Goal: Task Accomplishment & Management: Use online tool/utility

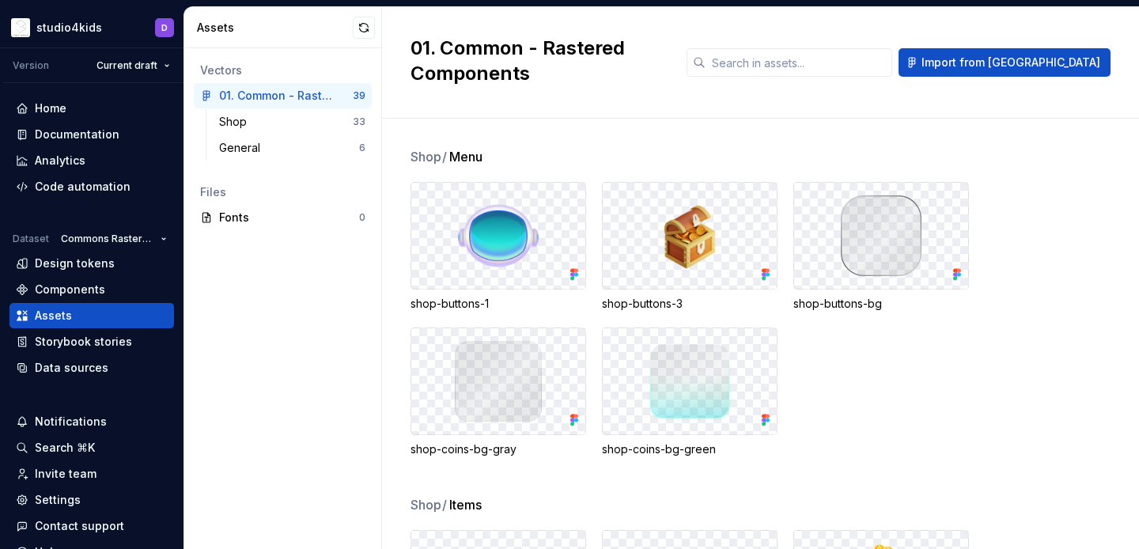
scroll to position [912, 0]
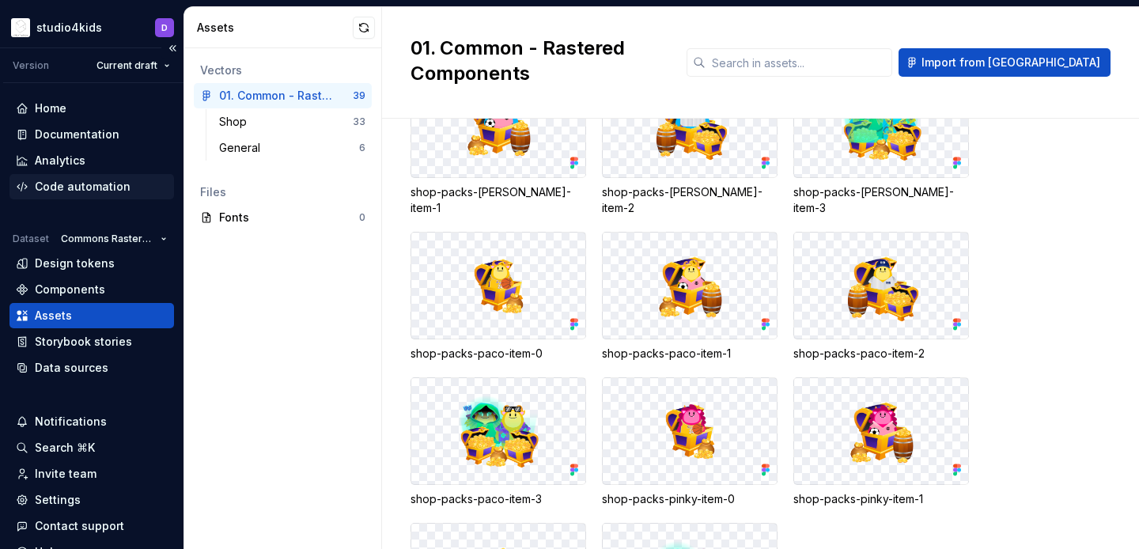
click at [90, 187] on div "Code automation" at bounding box center [83, 187] width 96 height 16
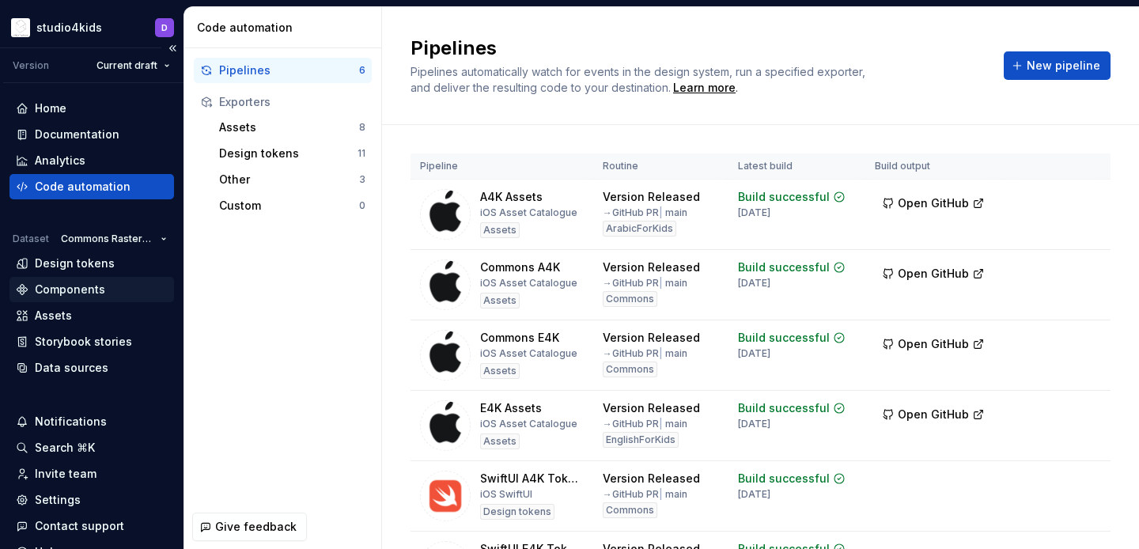
click at [75, 301] on div "Components" at bounding box center [91, 289] width 165 height 25
click at [80, 312] on div "Assets" at bounding box center [92, 316] width 152 height 16
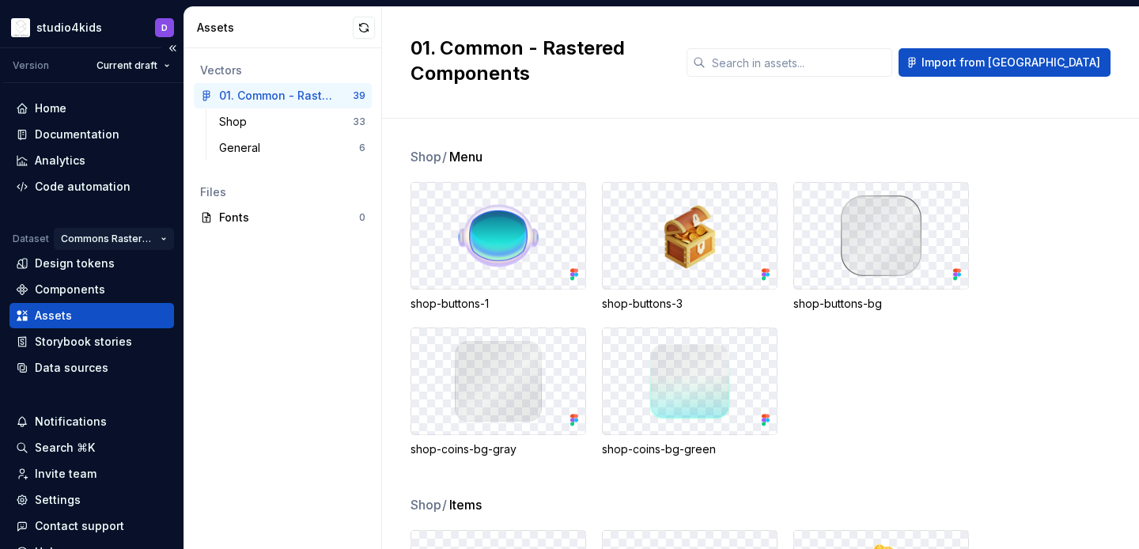
click at [115, 234] on html "studio4kids D Version Current draft Home Documentation Analytics Code automatio…" at bounding box center [569, 274] width 1139 height 549
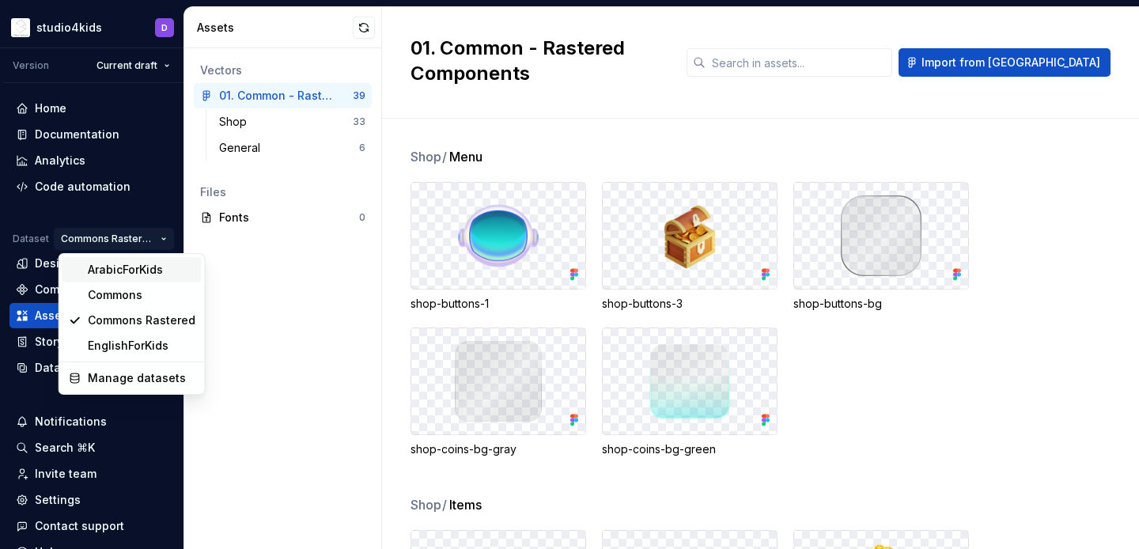
click at [127, 272] on div "ArabicForKids" at bounding box center [142, 270] width 108 height 16
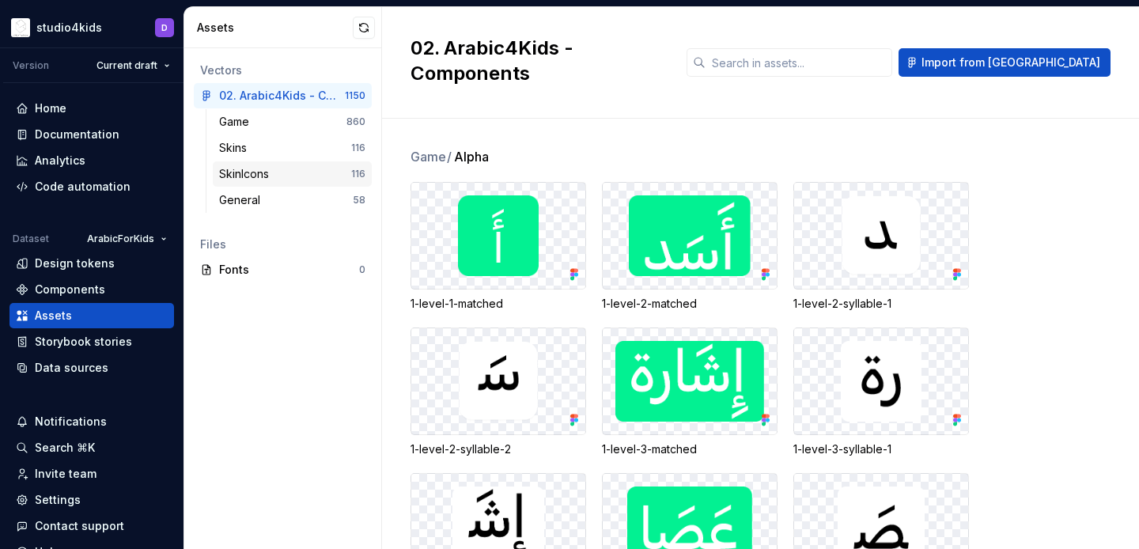
click at [285, 184] on div "SkinIcons 116" at bounding box center [292, 173] width 159 height 25
click at [293, 199] on div "General" at bounding box center [286, 200] width 134 height 16
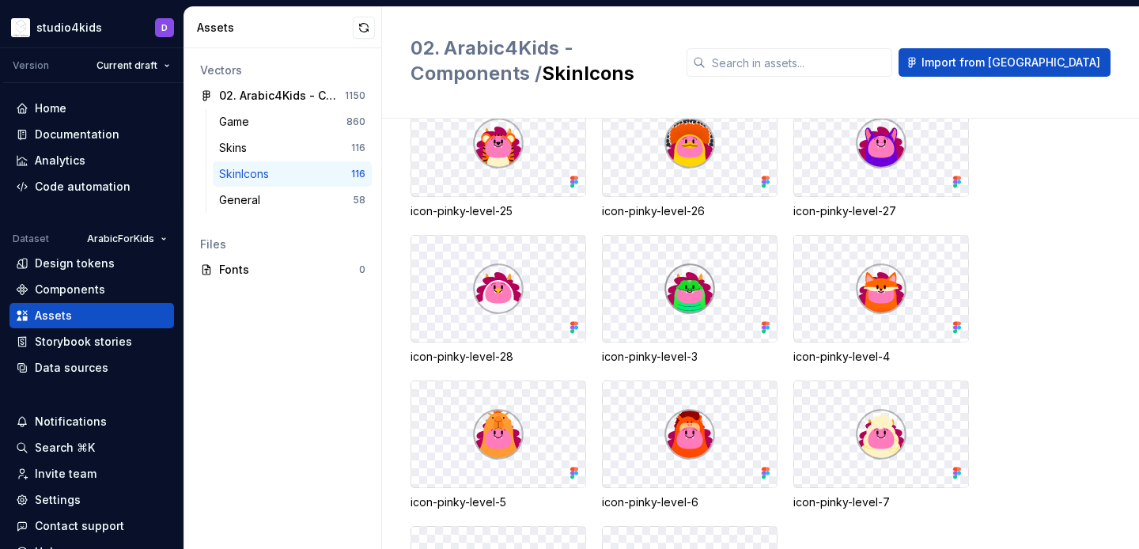
scroll to position [5619, 0]
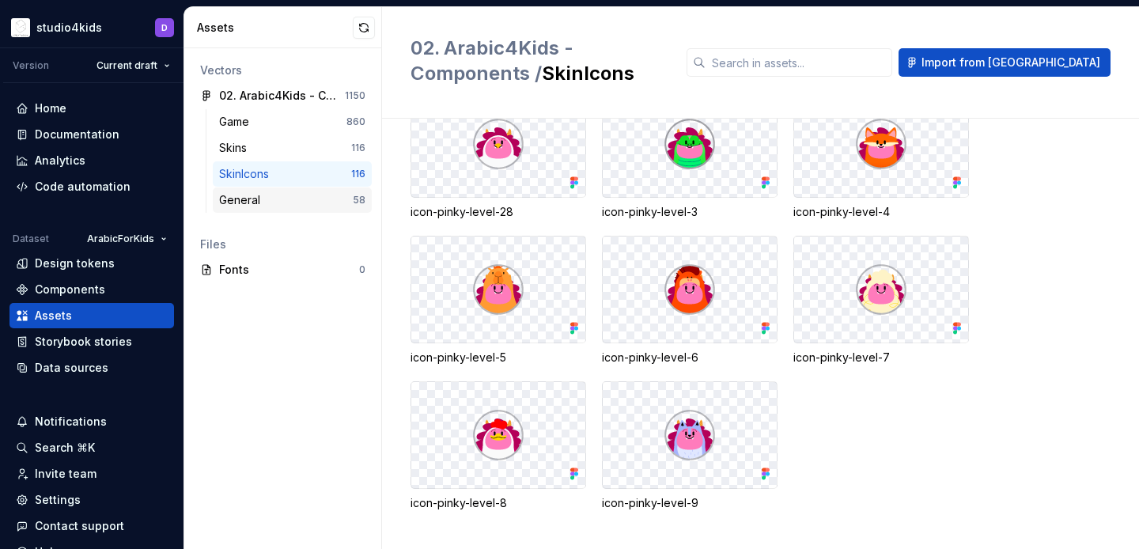
click at [253, 198] on div "General" at bounding box center [242, 200] width 47 height 16
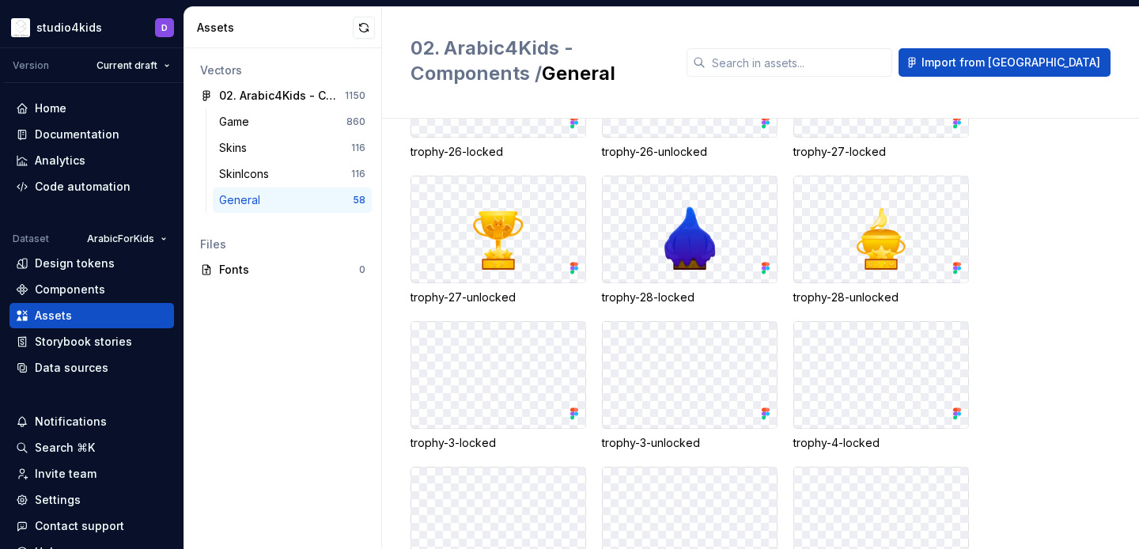
scroll to position [2623, 0]
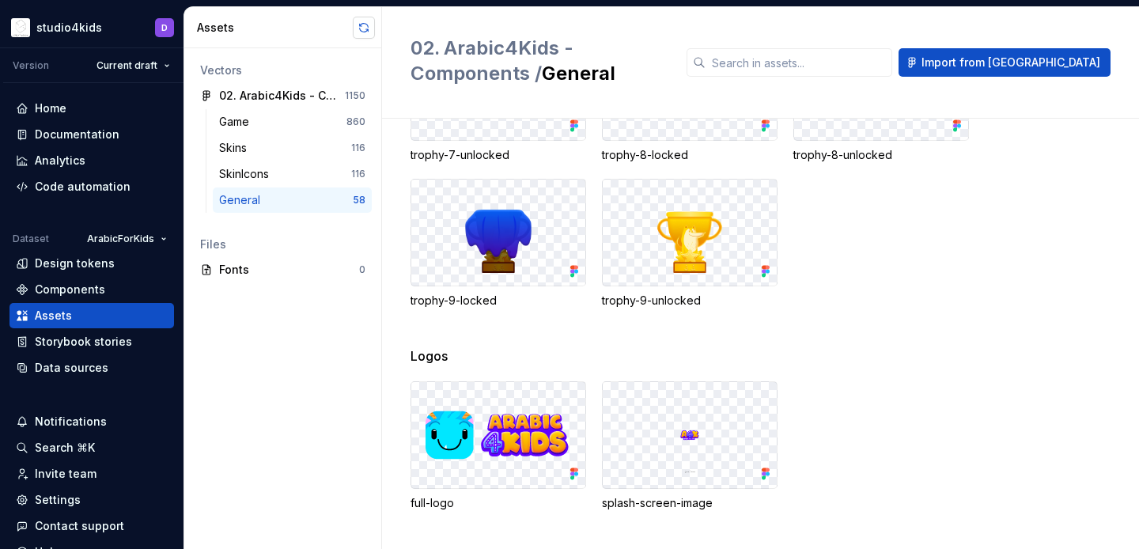
click at [368, 22] on button "button" at bounding box center [364, 28] width 22 height 22
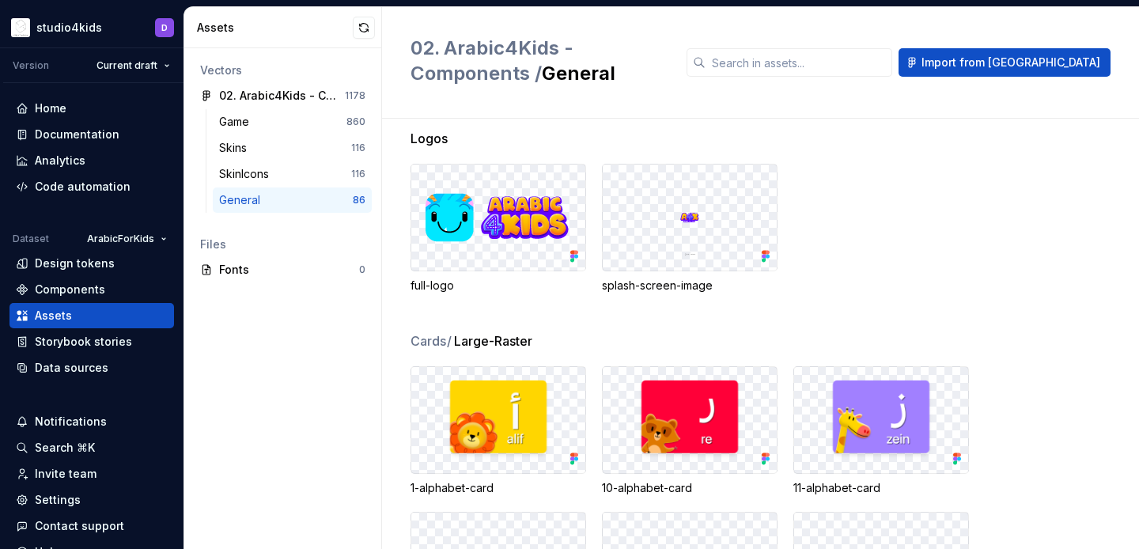
scroll to position [2956, 0]
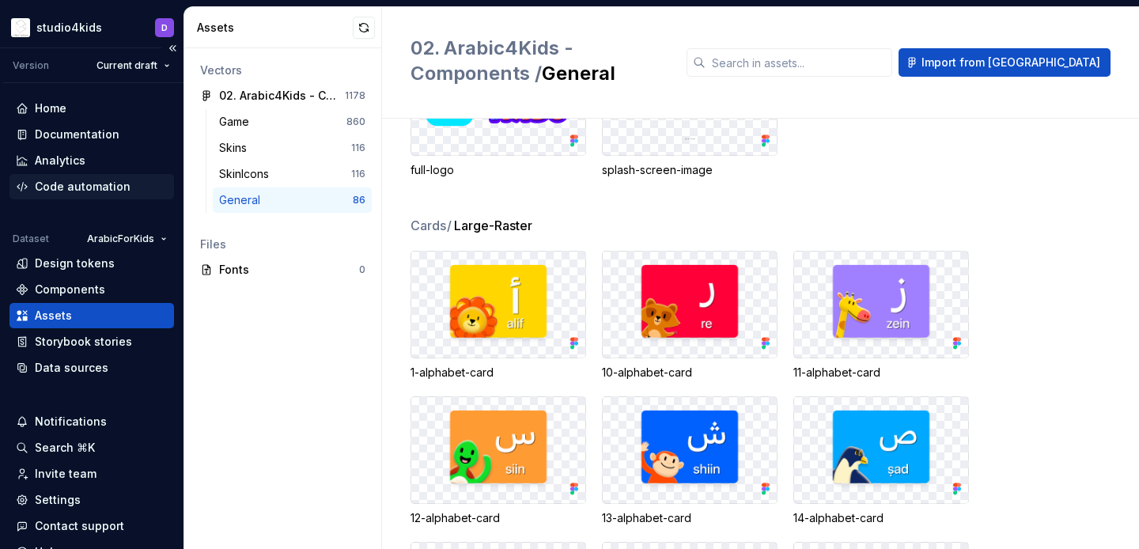
click at [116, 184] on div "Code automation" at bounding box center [83, 187] width 96 height 16
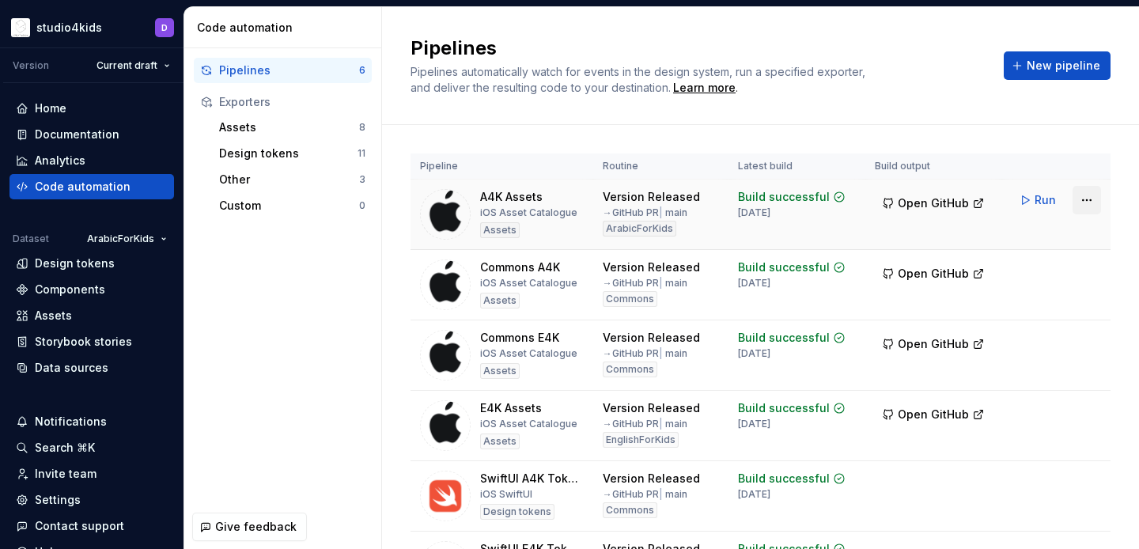
click at [1081, 198] on html "studio4kids D Version Current draft Home Documentation Analytics Code automatio…" at bounding box center [569, 274] width 1139 height 549
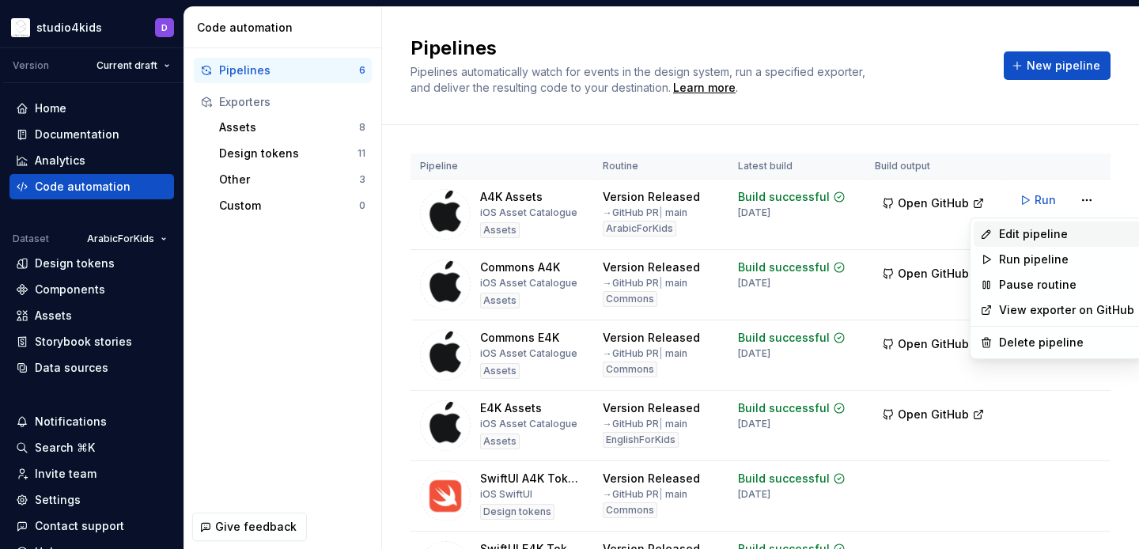
click at [1043, 229] on div "Edit pipeline" at bounding box center [1066, 234] width 135 height 16
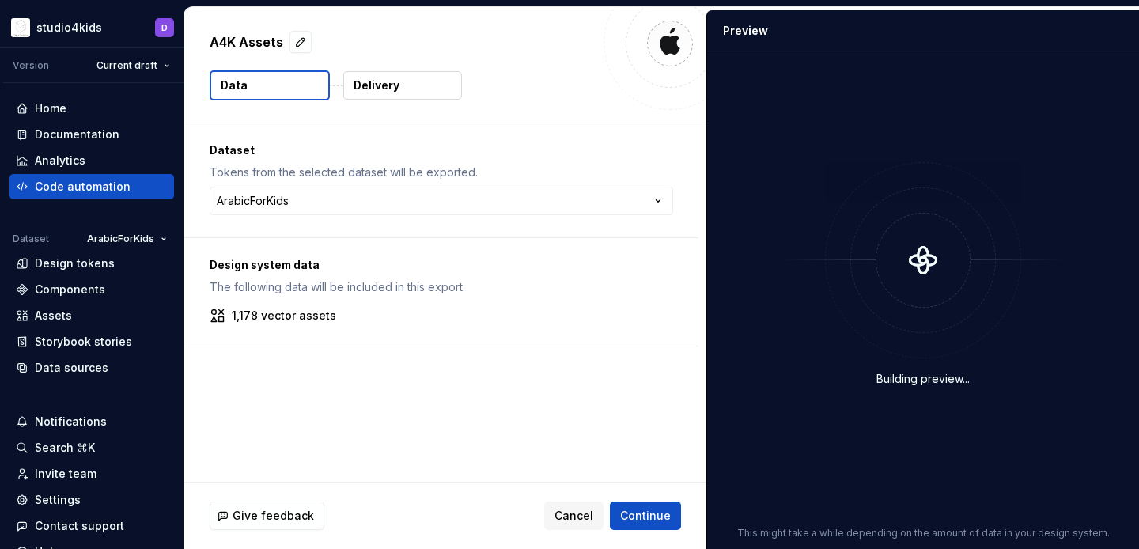
click at [413, 88] on button "Delivery" at bounding box center [402, 85] width 119 height 28
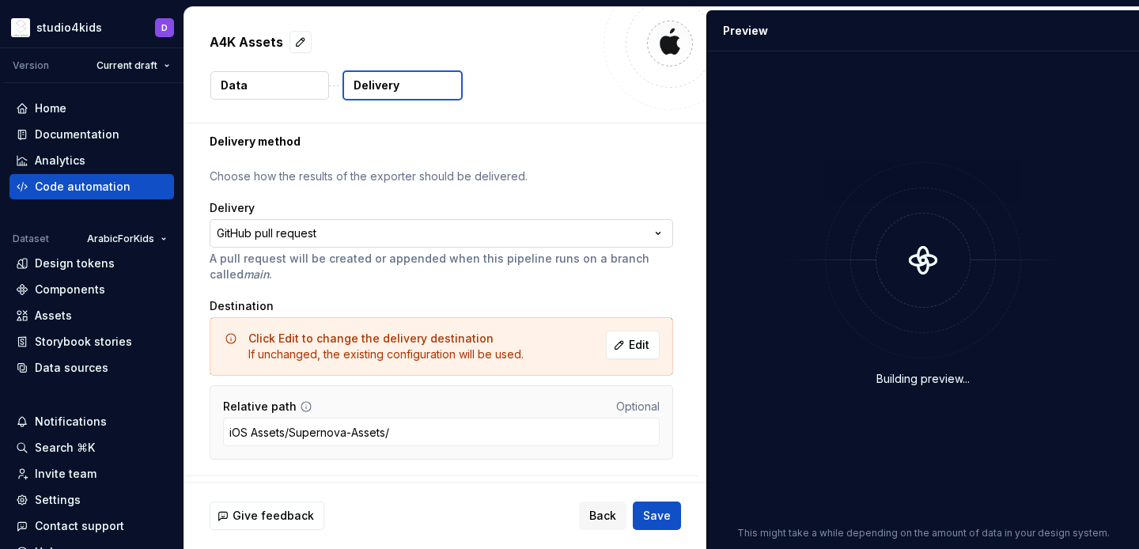
scroll to position [81, 0]
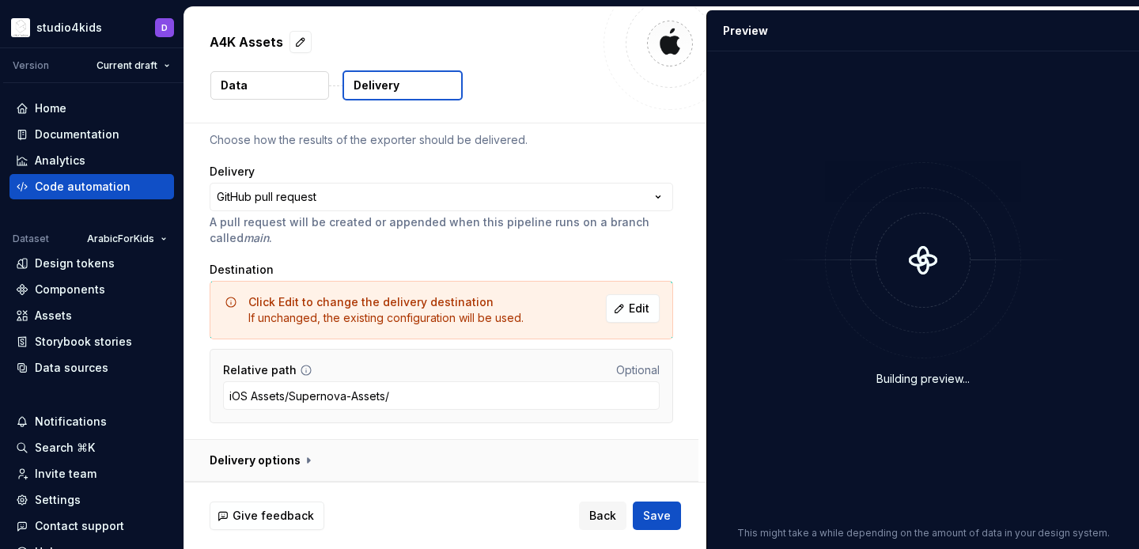
click at [285, 450] on button "button" at bounding box center [441, 460] width 514 height 41
type textarea "*"
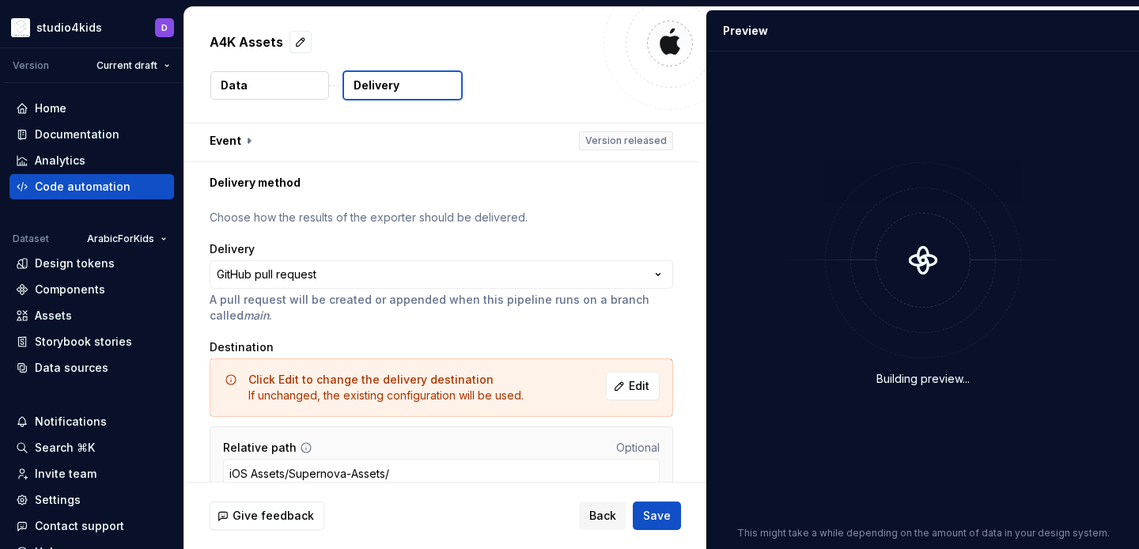
scroll to position [0, 0]
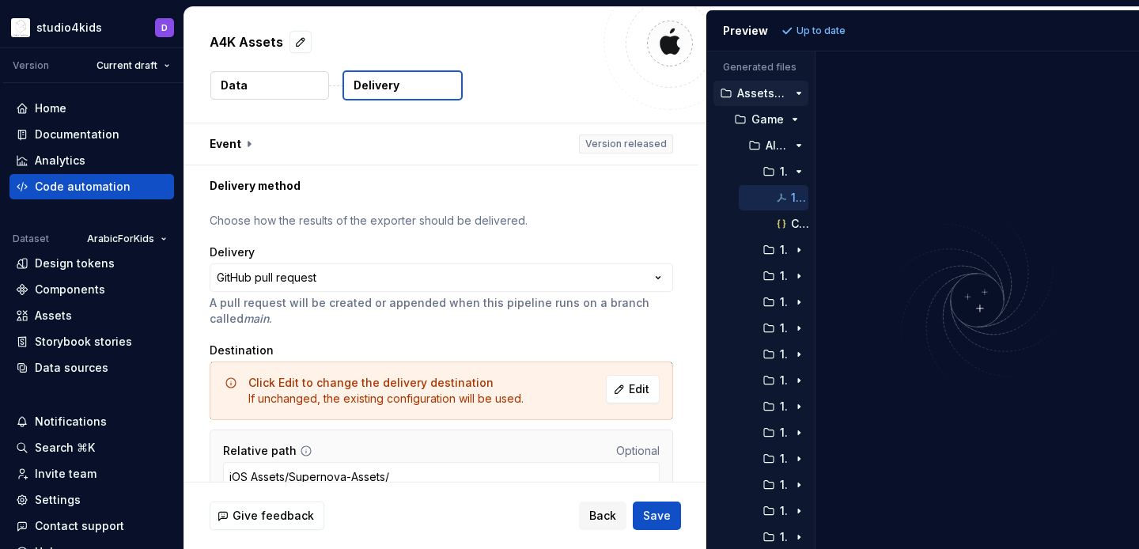
click at [815, 267] on div at bounding box center [815, 300] width 0 height 498
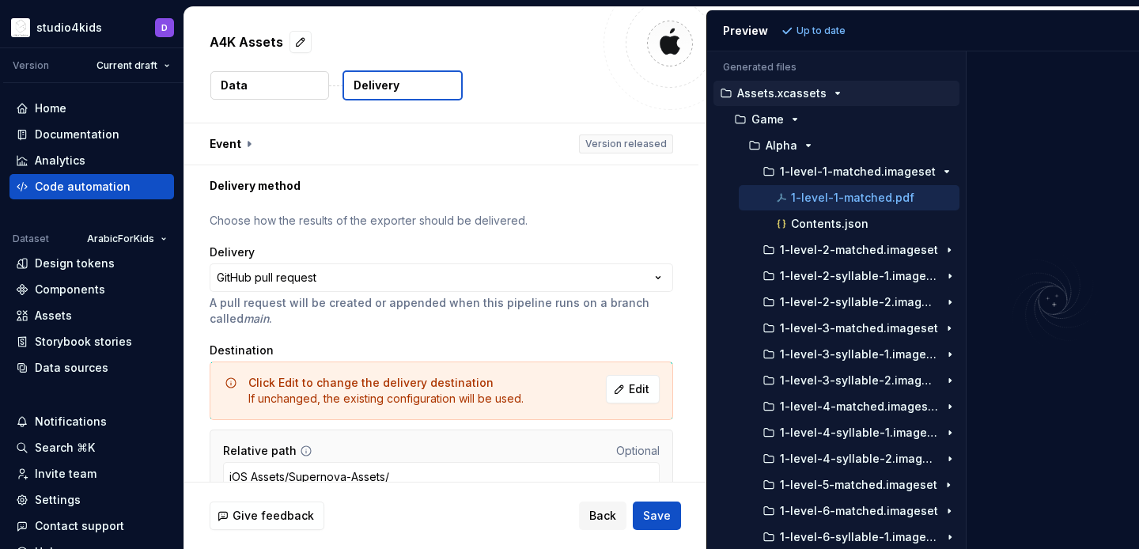
click at [990, 277] on div "Generated files Accessibility guide for tree . Navigate the tree with the arrow…" at bounding box center [923, 300] width 432 height 498
click at [777, 168] on div "button" at bounding box center [768, 171] width 19 height 13
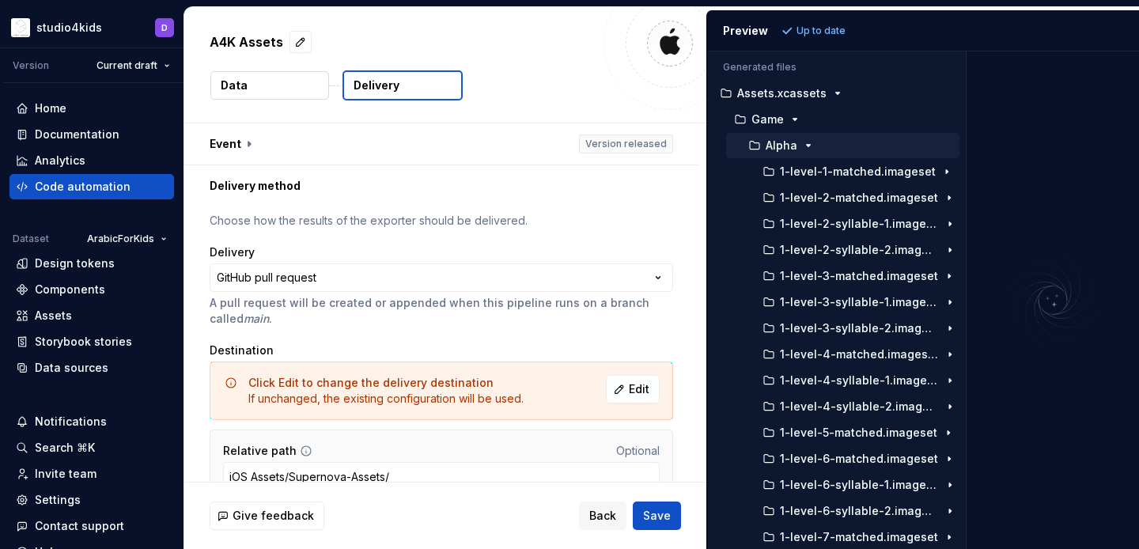
click at [779, 146] on p "Alpha" at bounding box center [782, 145] width 32 height 13
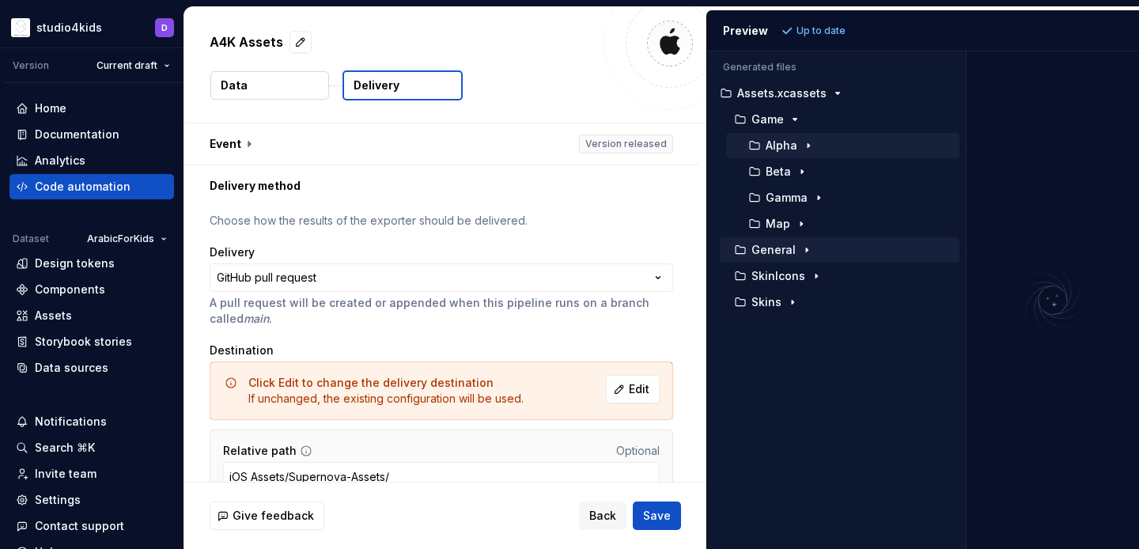
click at [770, 250] on p "General" at bounding box center [773, 250] width 44 height 13
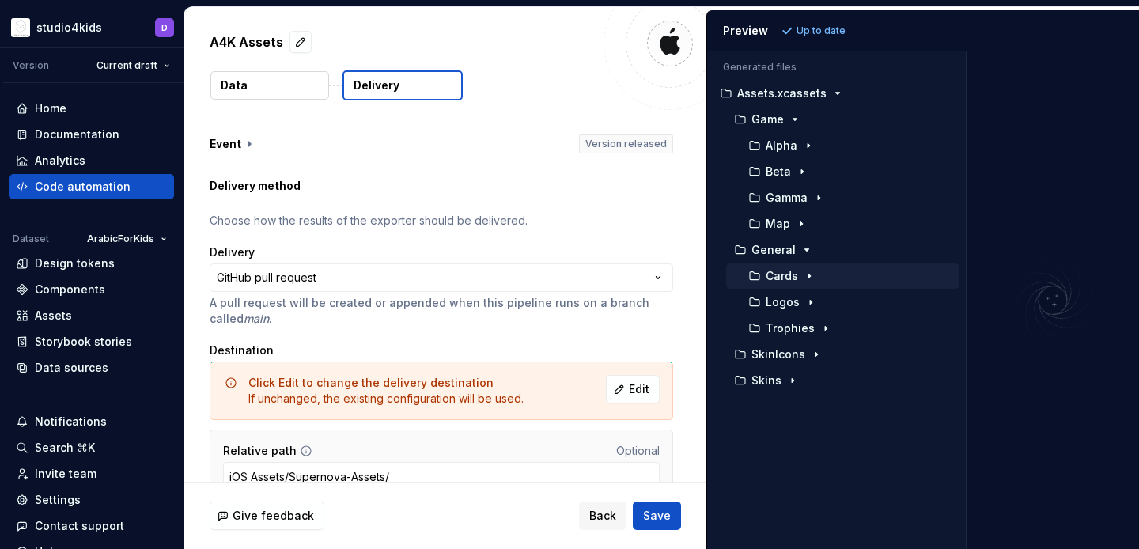
click at [786, 274] on p "Cards" at bounding box center [782, 276] width 32 height 13
click at [827, 301] on p "Large-Raster" at bounding box center [816, 302] width 73 height 13
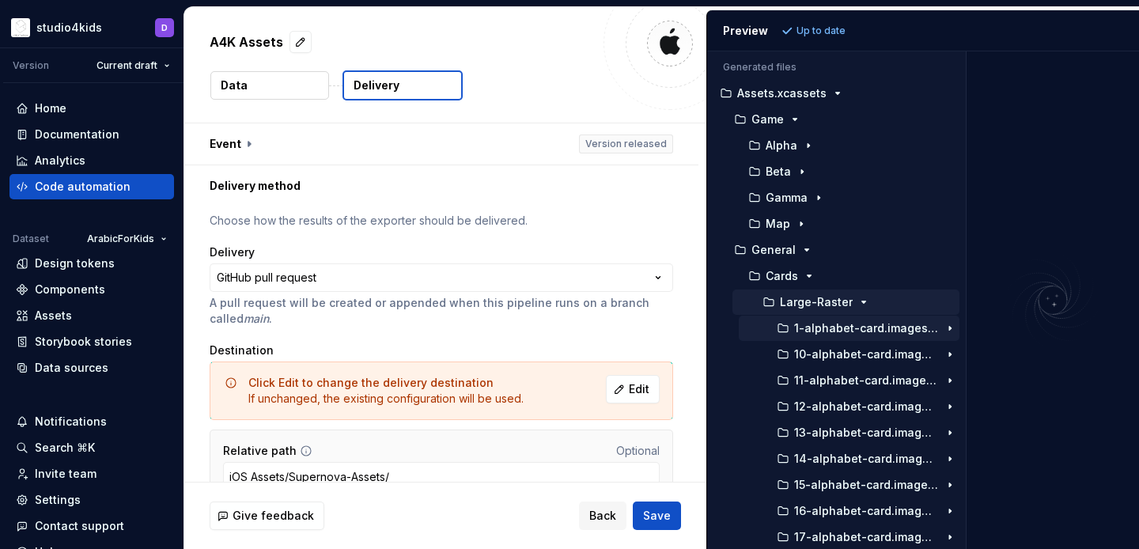
click at [842, 324] on p "1-alphabet-card.imageset" at bounding box center [866, 328] width 145 height 13
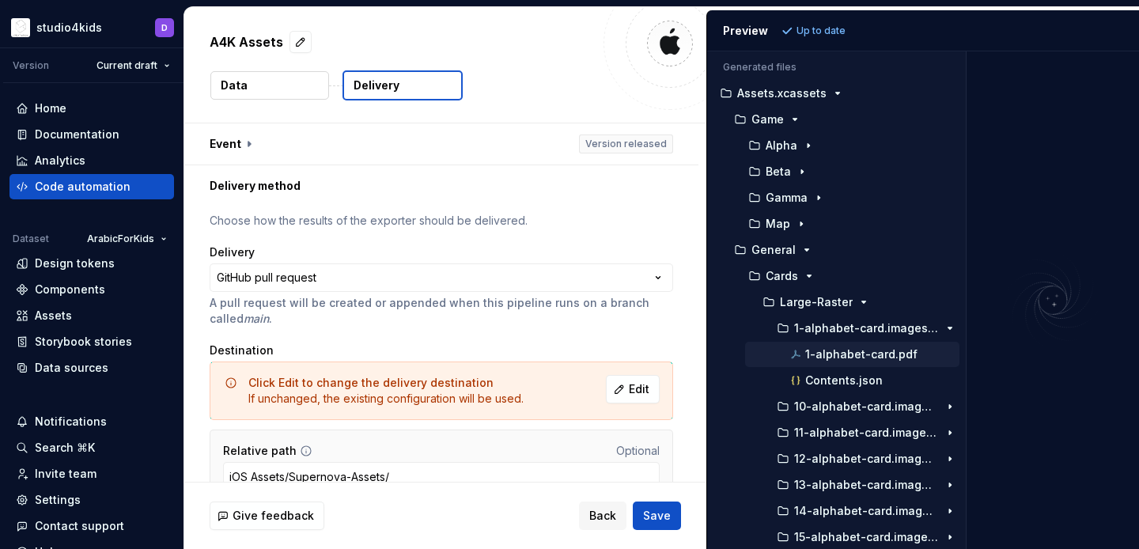
click at [849, 352] on p "1-alphabet-card.pdf" at bounding box center [861, 354] width 112 height 13
click at [822, 296] on p "Large-Raster" at bounding box center [816, 302] width 73 height 13
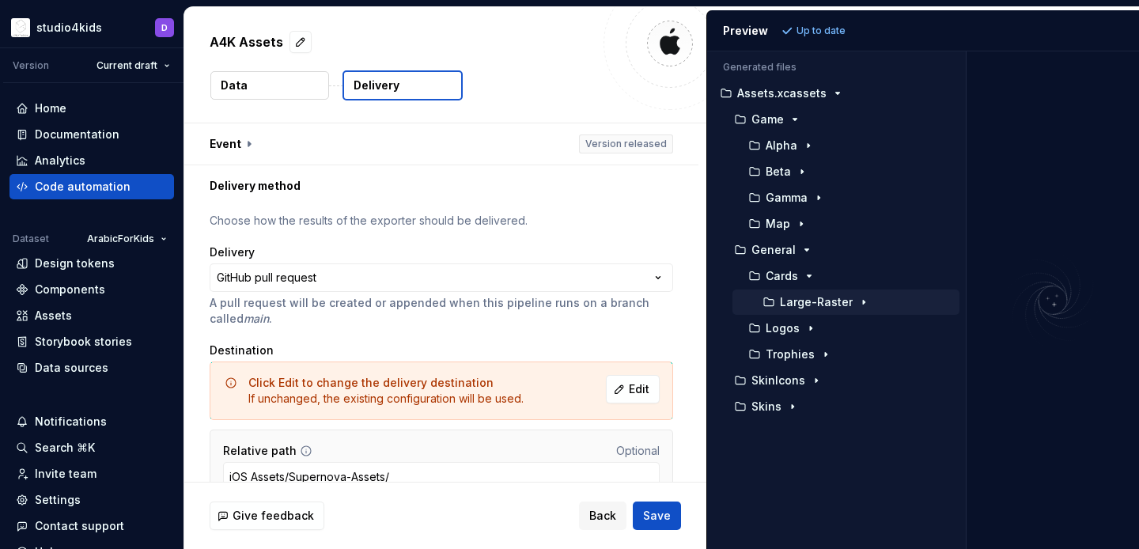
click at [822, 296] on p "Large-Raster" at bounding box center [816, 302] width 73 height 13
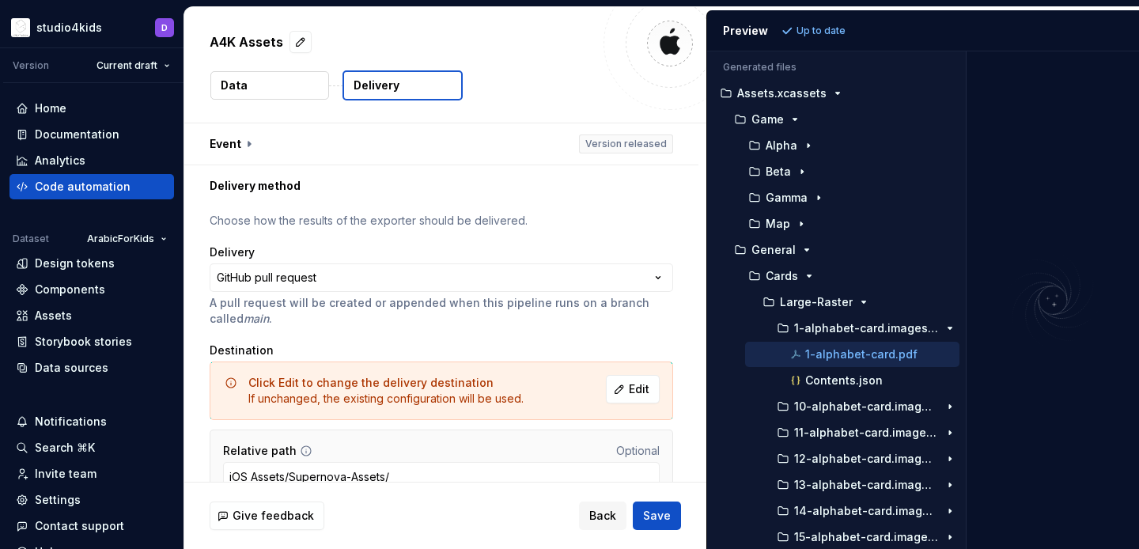
click at [858, 349] on p "1-alphabet-card.pdf" at bounding box center [861, 354] width 112 height 13
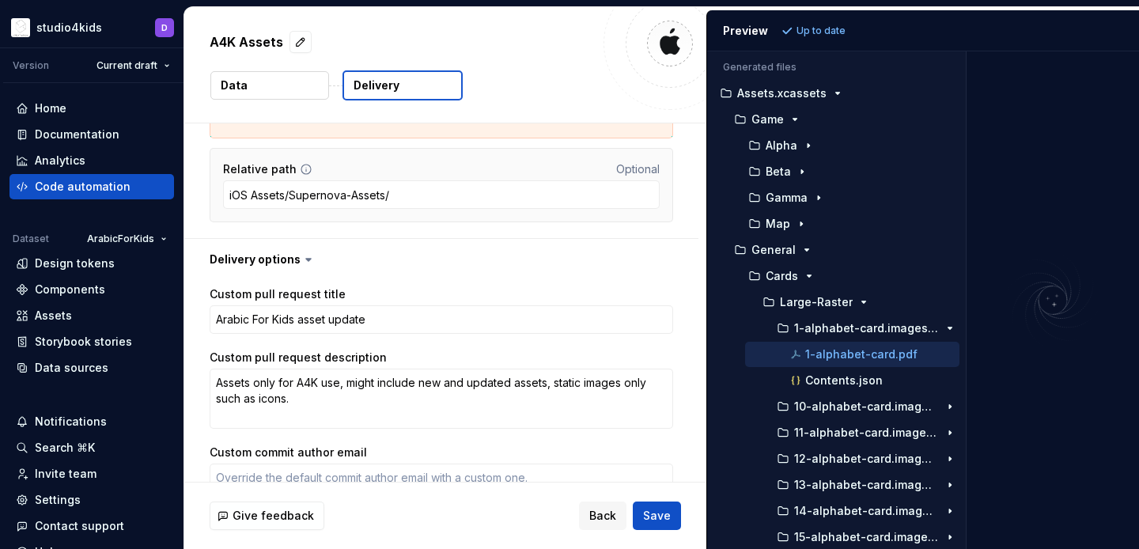
scroll to position [454, 0]
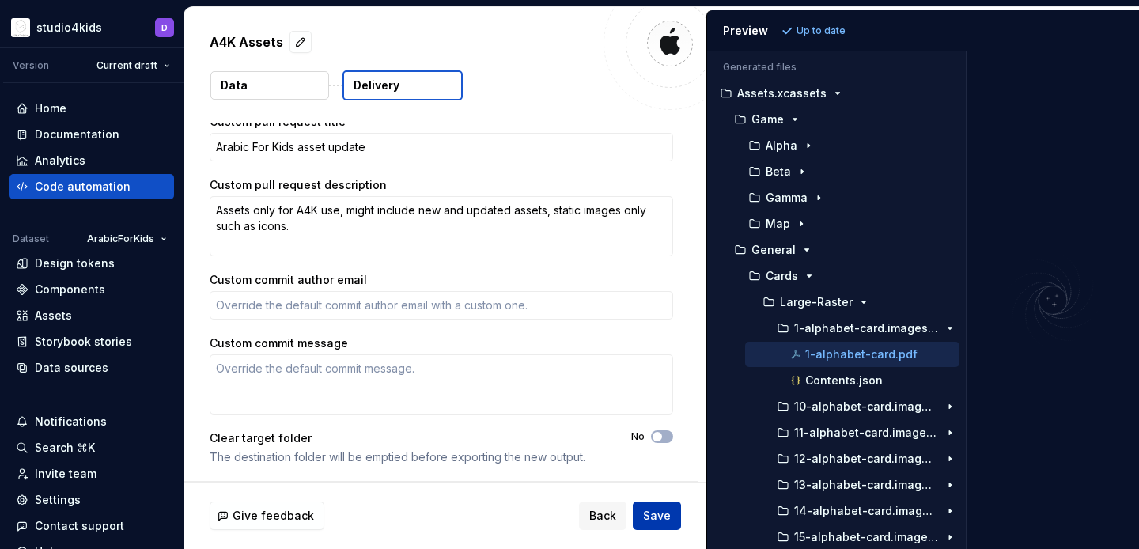
click at [646, 510] on span "Save" at bounding box center [657, 516] width 28 height 16
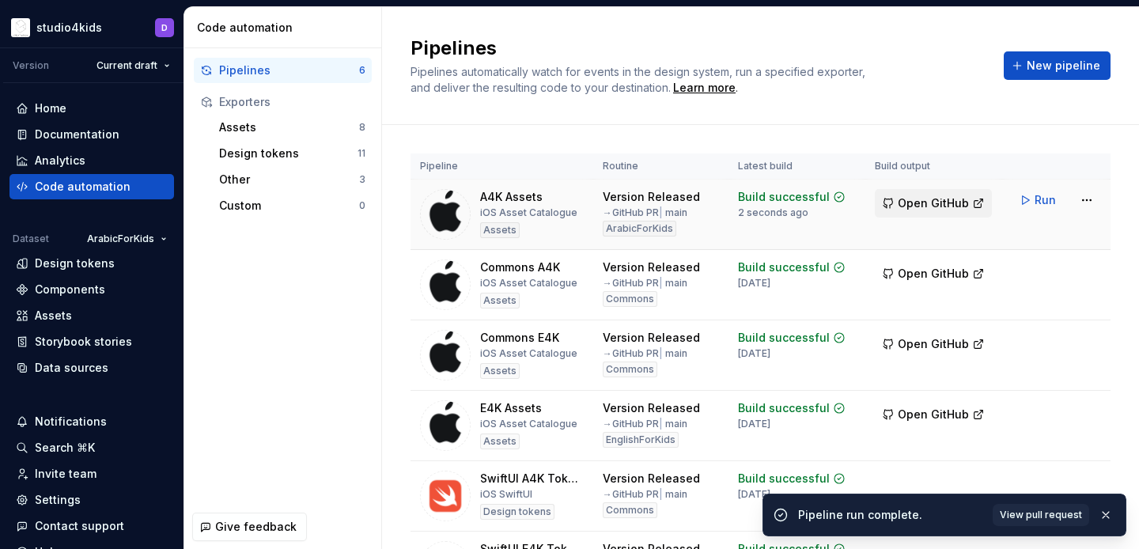
click at [929, 197] on span "Open GitHub" at bounding box center [933, 203] width 71 height 16
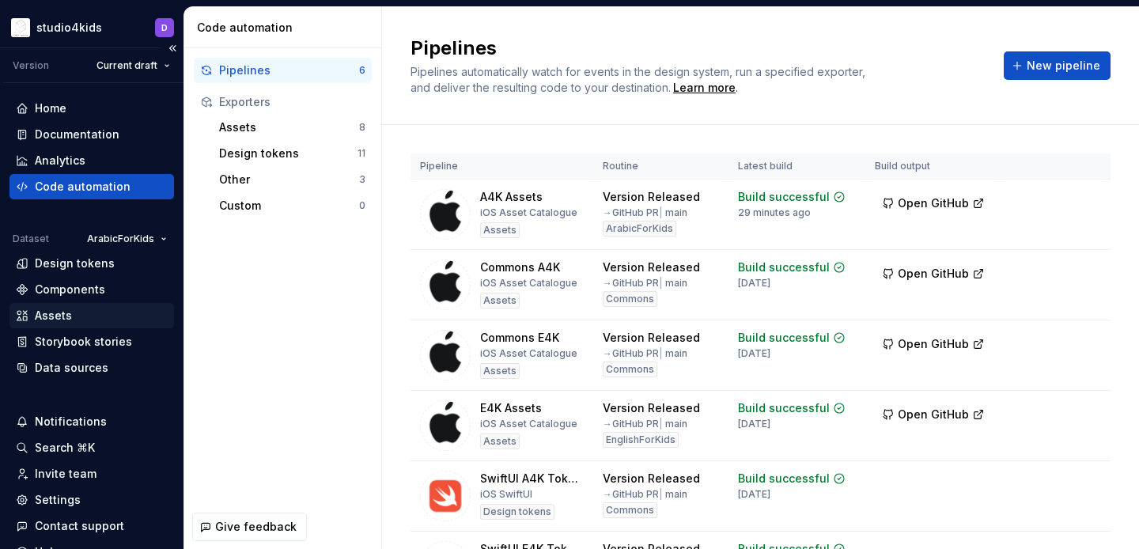
click at [40, 307] on div "Assets" at bounding box center [91, 315] width 165 height 25
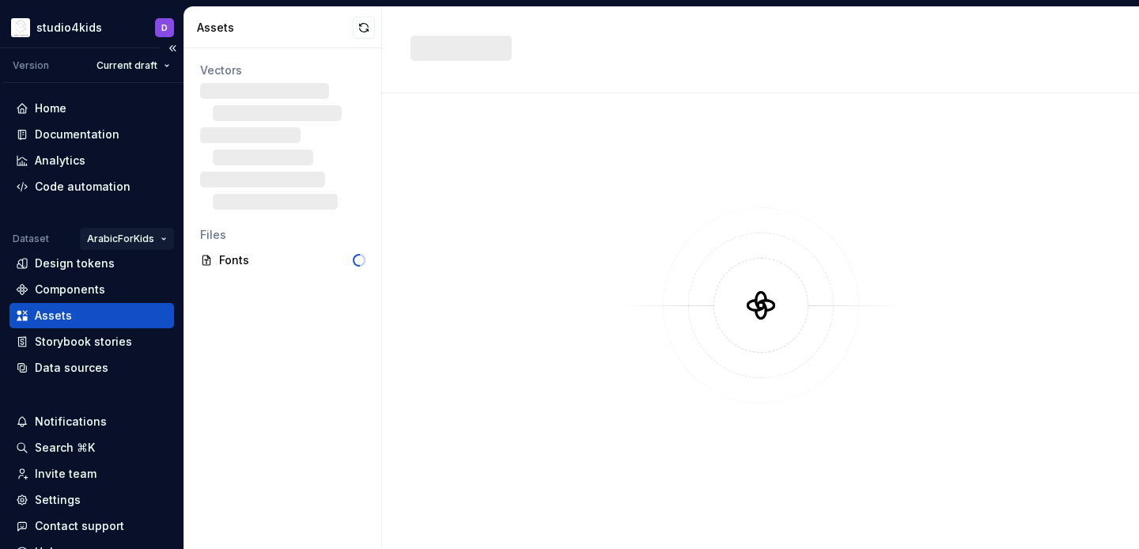
click at [119, 240] on html "studio4kids D Version Current draft Home Documentation Analytics Code automatio…" at bounding box center [569, 274] width 1139 height 549
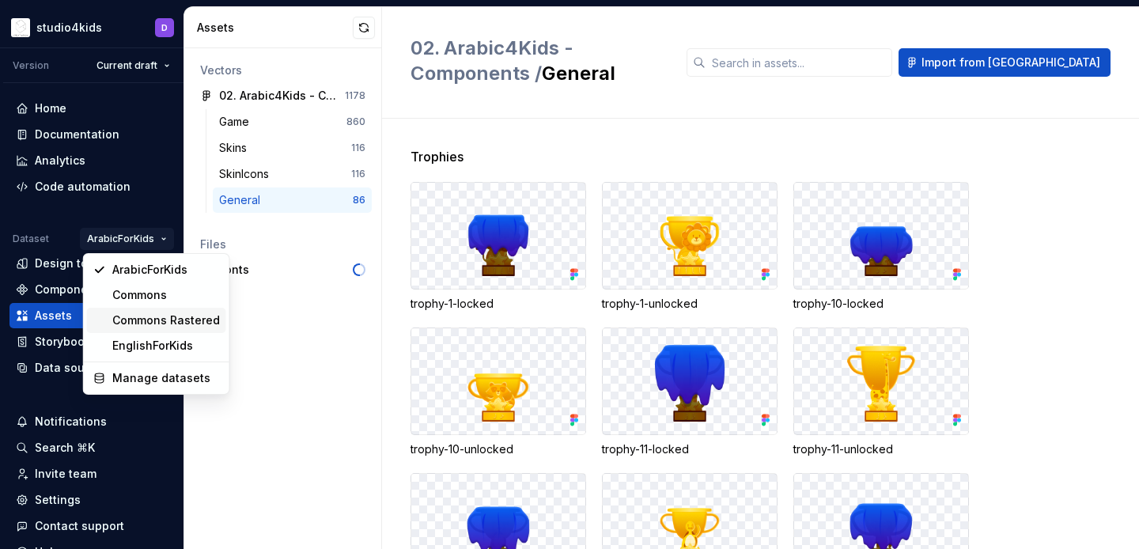
click at [138, 314] on div "Commons Rastered" at bounding box center [166, 320] width 108 height 16
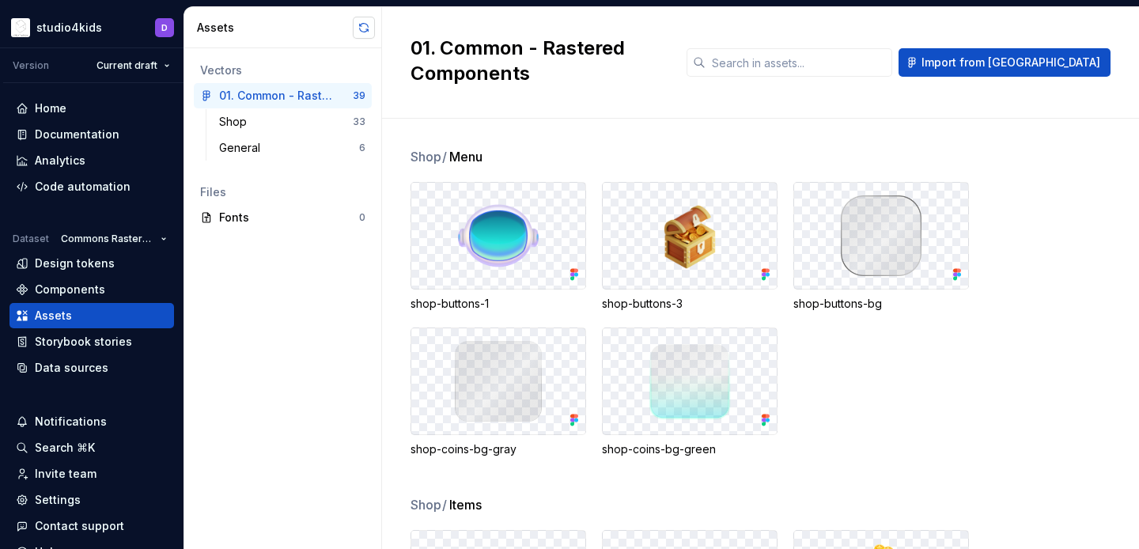
click at [361, 25] on button "button" at bounding box center [364, 28] width 22 height 22
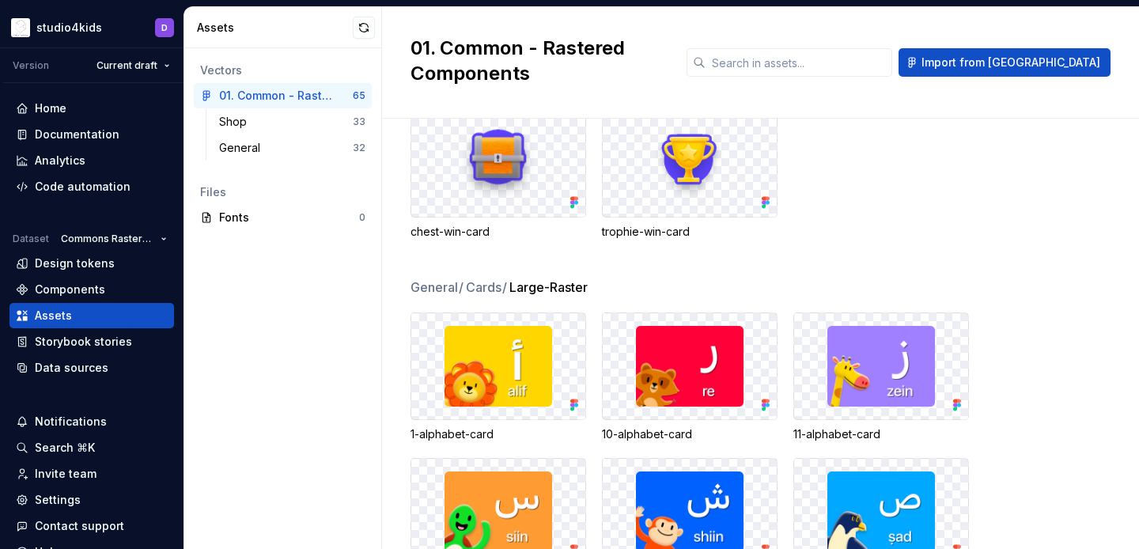
scroll to position [2138, 0]
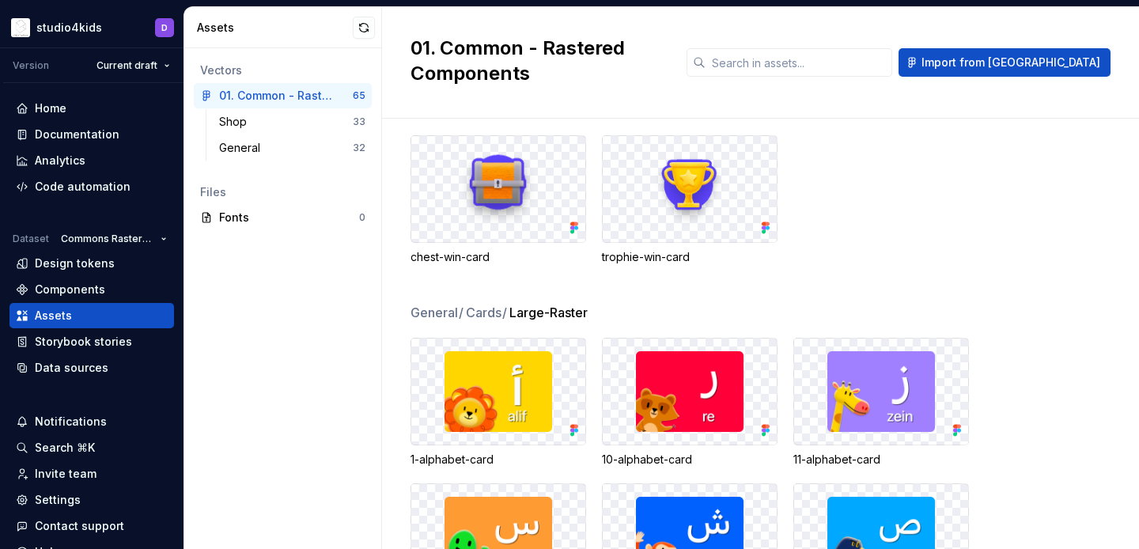
click at [695, 368] on img at bounding box center [689, 391] width 149 height 81
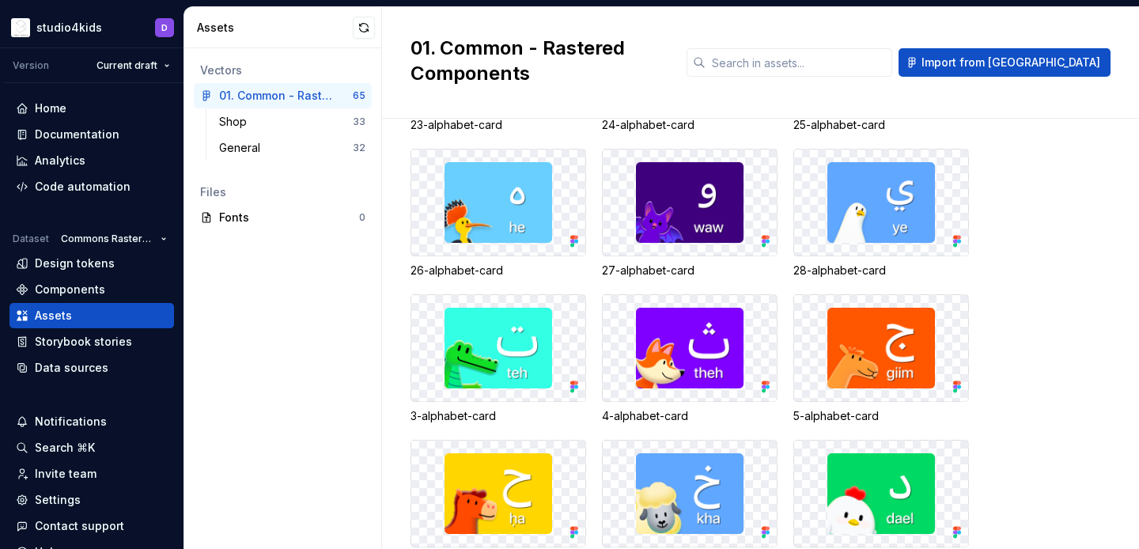
scroll to position [3379, 0]
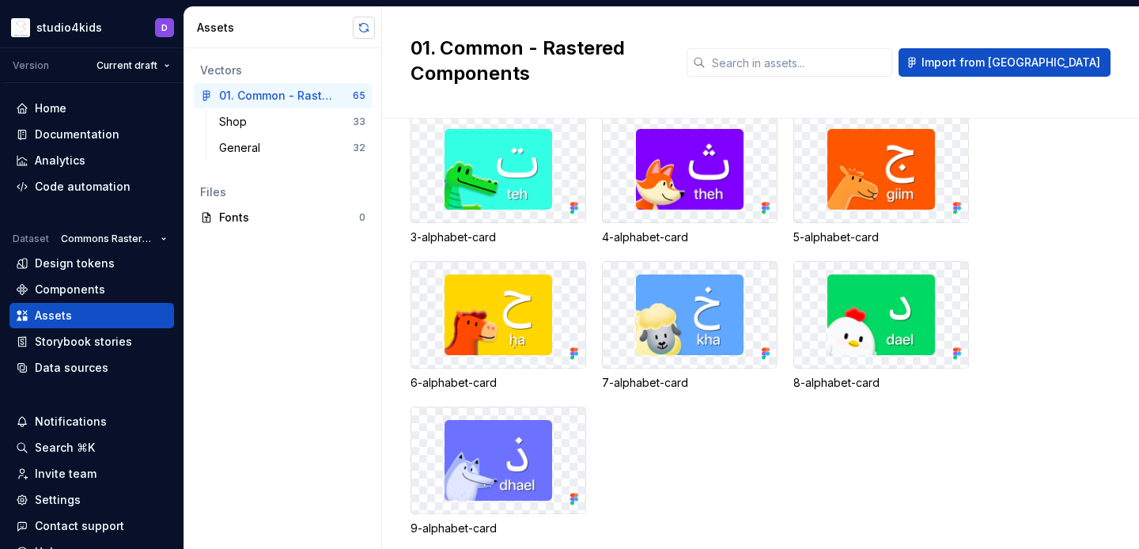
click at [369, 21] on button "button" at bounding box center [364, 28] width 22 height 22
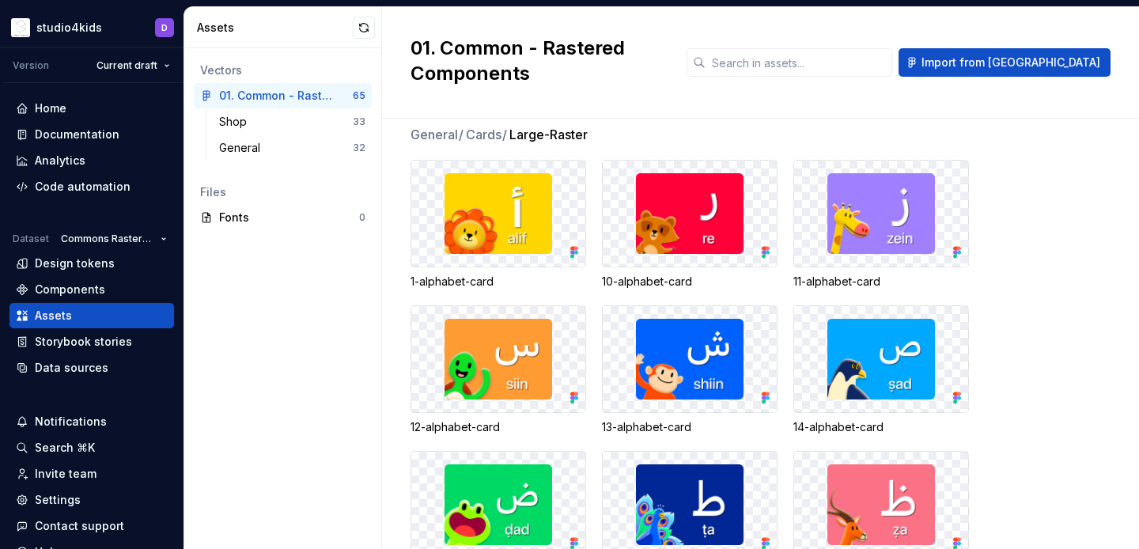
scroll to position [2292, 0]
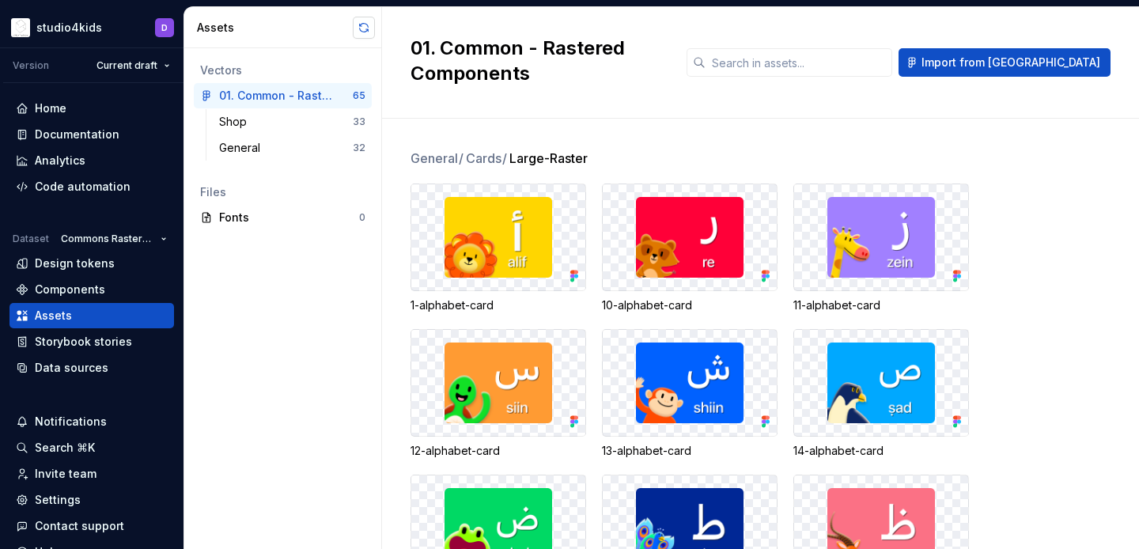
click at [368, 24] on button "button" at bounding box center [364, 28] width 22 height 22
click at [75, 188] on div "Code automation" at bounding box center [83, 187] width 96 height 16
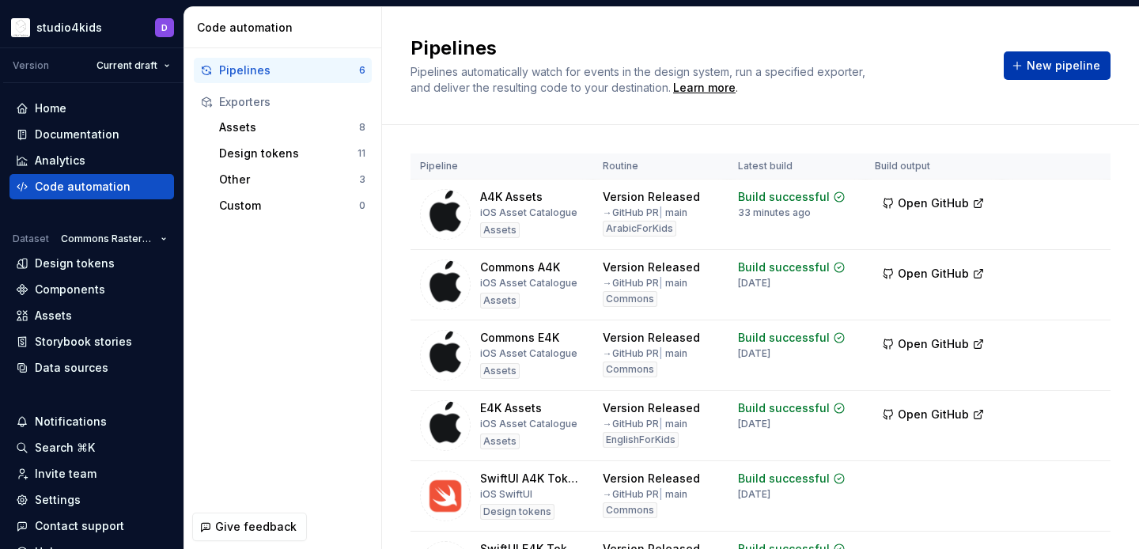
click at [1092, 64] on span "New pipeline" at bounding box center [1064, 66] width 74 height 16
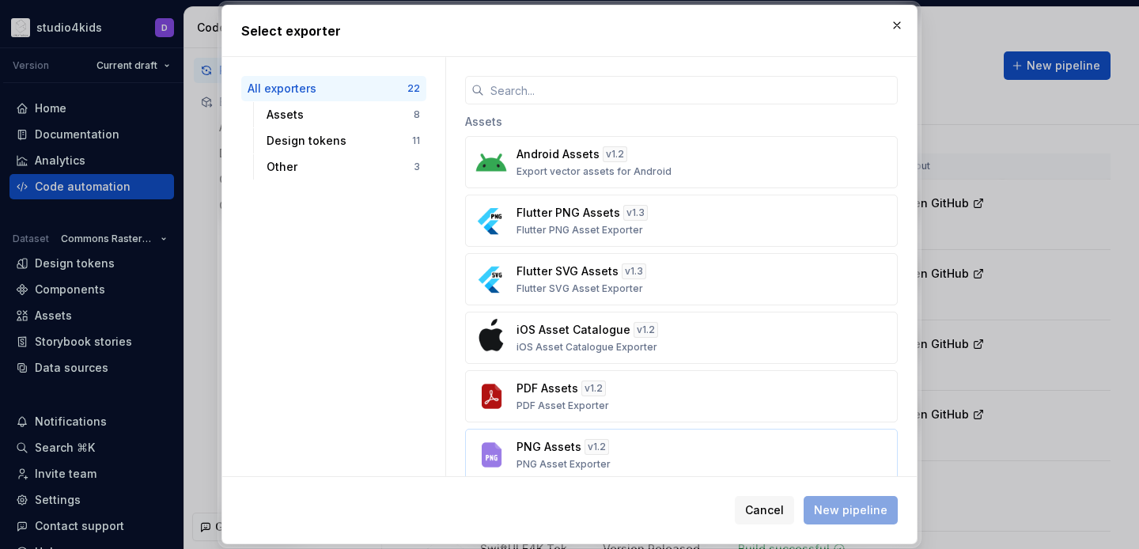
click at [674, 455] on div "PNG Assets v 1.2 PNG Asset Exporter" at bounding box center [676, 455] width 320 height 32
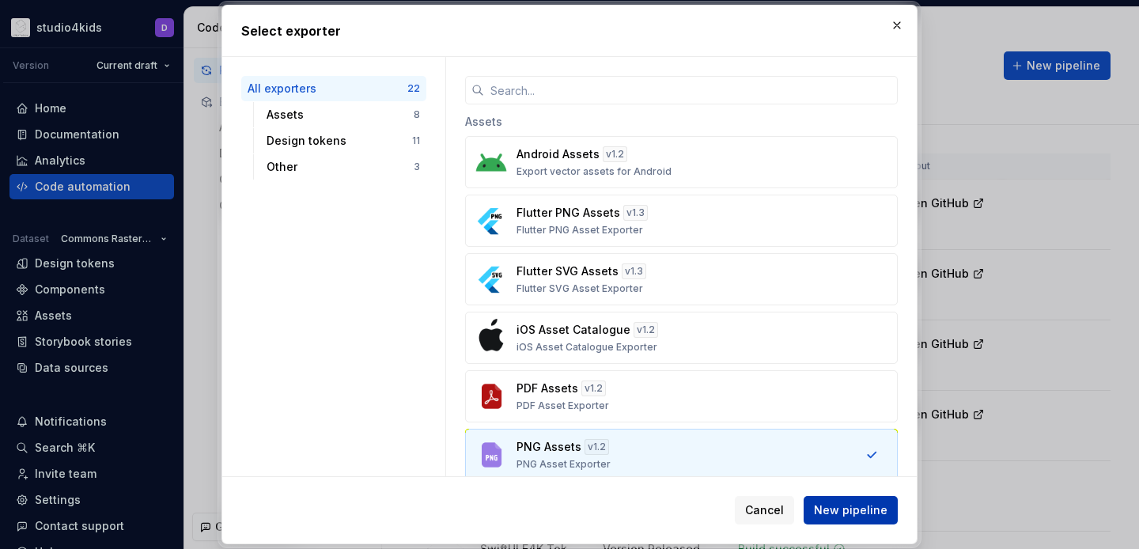
click at [844, 511] on span "New pipeline" at bounding box center [851, 510] width 74 height 16
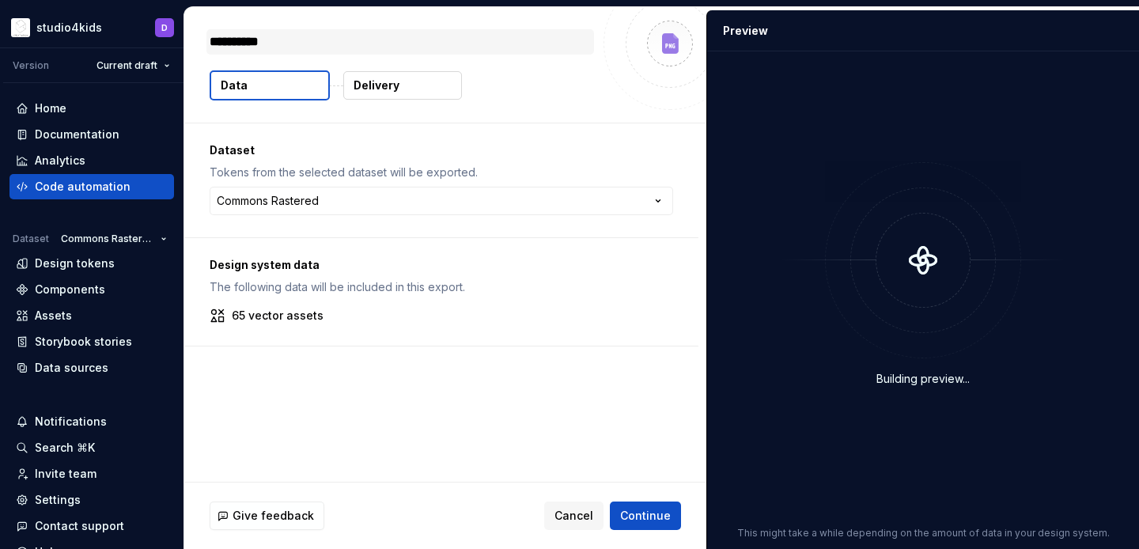
click at [331, 44] on textarea "**********" at bounding box center [400, 41] width 388 height 25
click at [259, 41] on p "PNG Assets" at bounding box center [247, 41] width 74 height 19
click at [236, 39] on p "PNG Assets" at bounding box center [247, 41] width 74 height 19
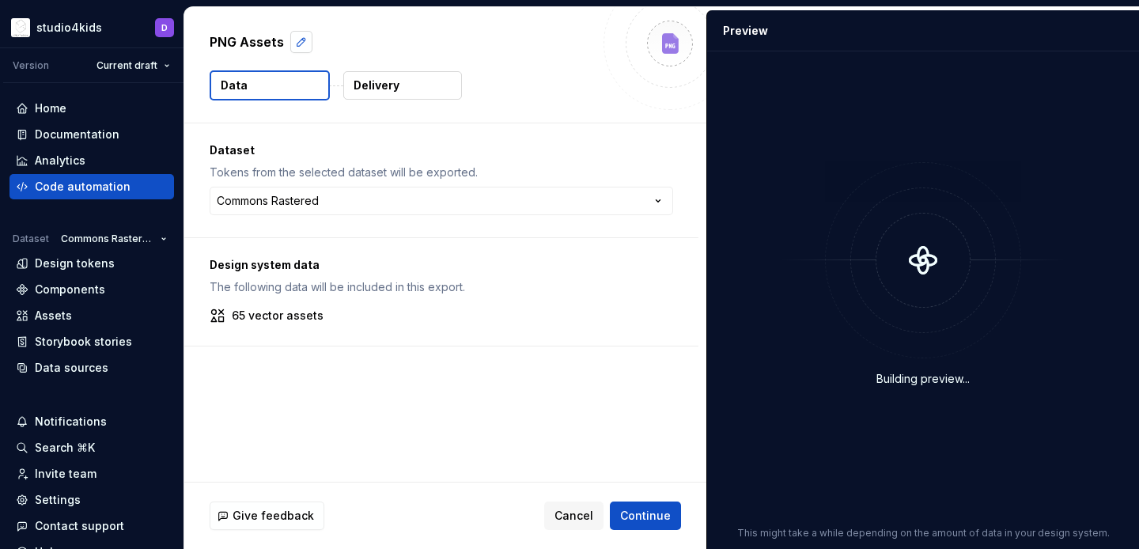
click at [293, 37] on button "button" at bounding box center [301, 42] width 22 height 22
click at [240, 36] on textarea "**********" at bounding box center [400, 41] width 388 height 25
click at [210, 34] on textarea "**********" at bounding box center [400, 41] width 388 height 25
click at [240, 38] on textarea "**********" at bounding box center [400, 41] width 388 height 25
type textarea "*"
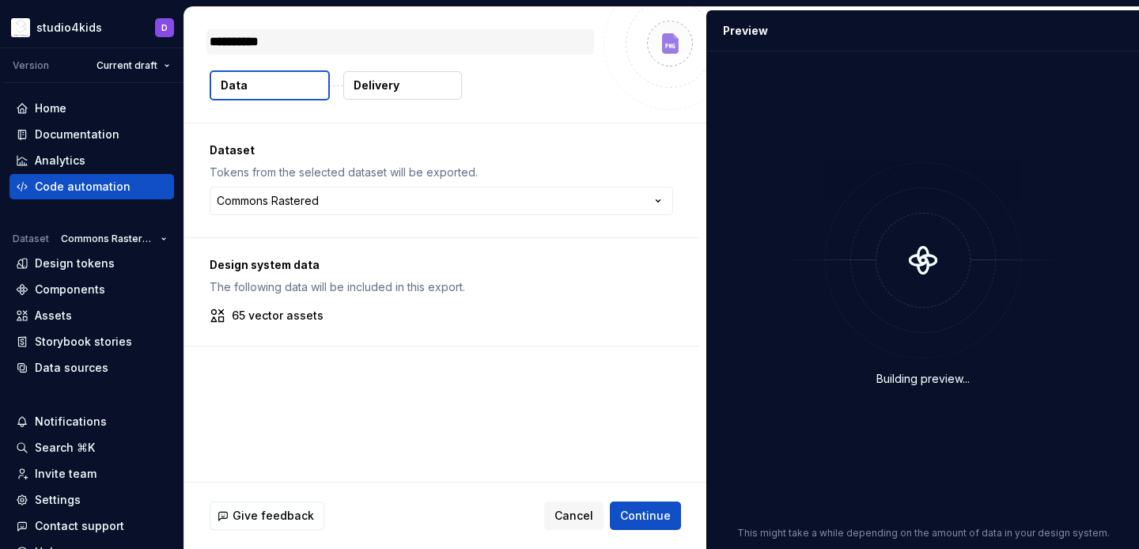
type textarea "**********"
type textarea "*"
type textarea "**********"
type textarea "*"
type textarea "**********"
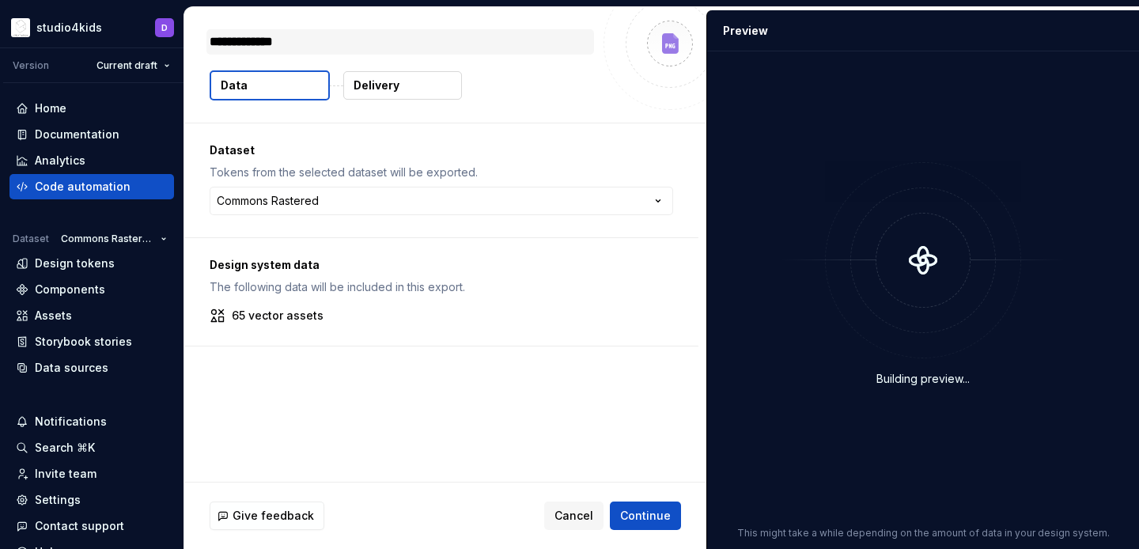
type textarea "*"
type textarea "**********"
type textarea "*"
type textarea "**********"
type textarea "*"
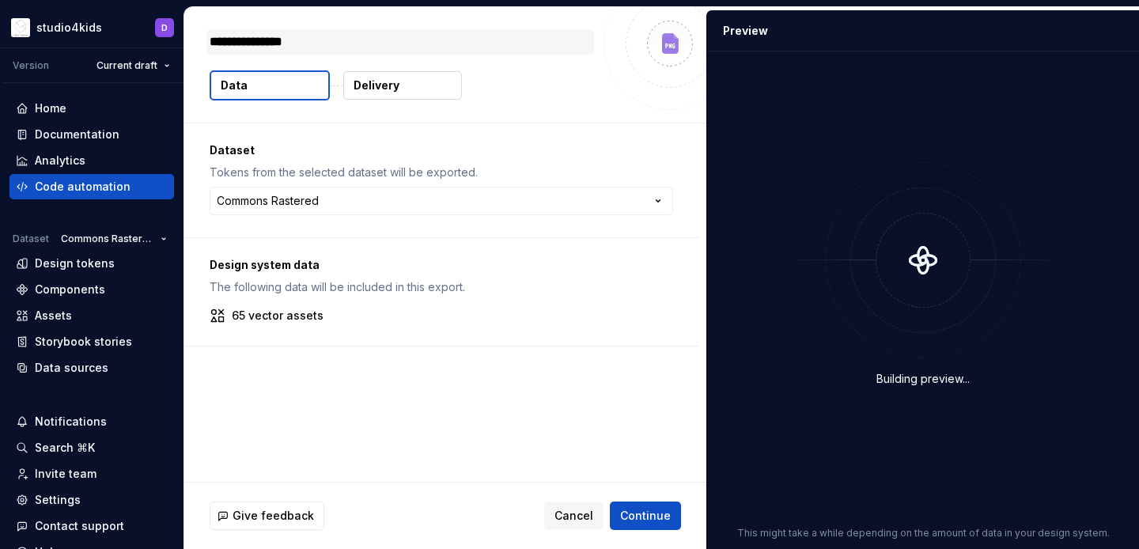
type textarea "**********"
click at [336, 45] on textarea "**********" at bounding box center [400, 41] width 388 height 25
type textarea "*"
type textarea "**********"
type textarea "*"
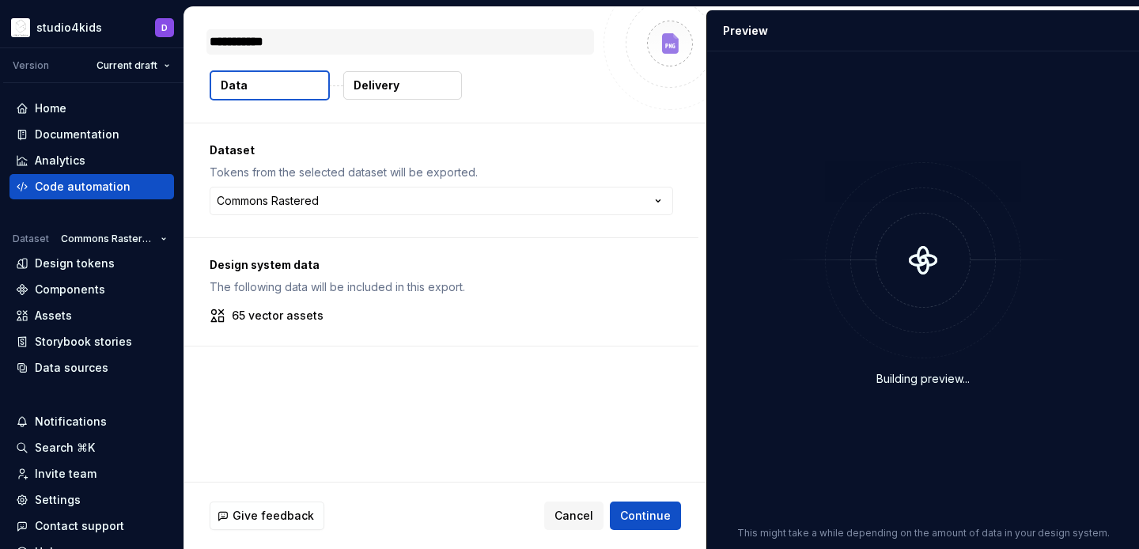
type textarea "**********"
type textarea "*"
type textarea "**********"
type textarea "*"
type textarea "**********"
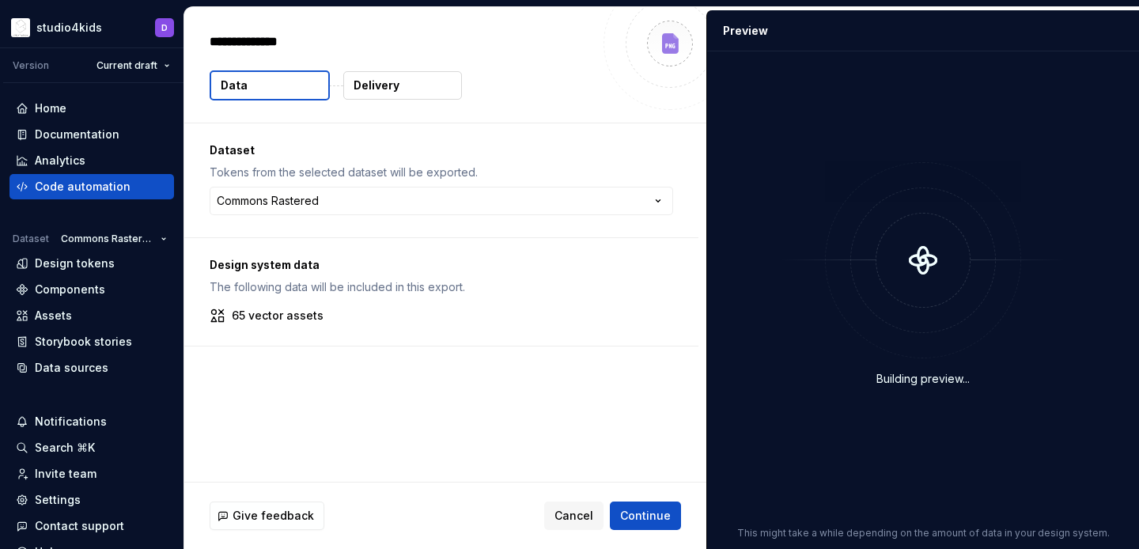
click at [490, 83] on div "Data Delivery" at bounding box center [445, 85] width 471 height 30
click at [407, 91] on button "Delivery" at bounding box center [402, 85] width 119 height 28
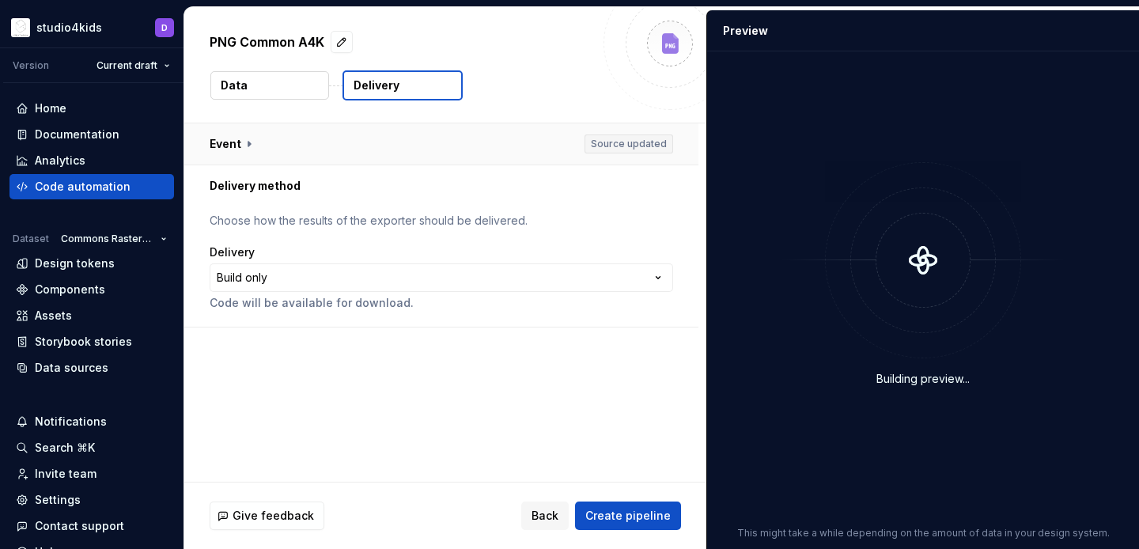
click at [227, 141] on button "button" at bounding box center [441, 143] width 514 height 41
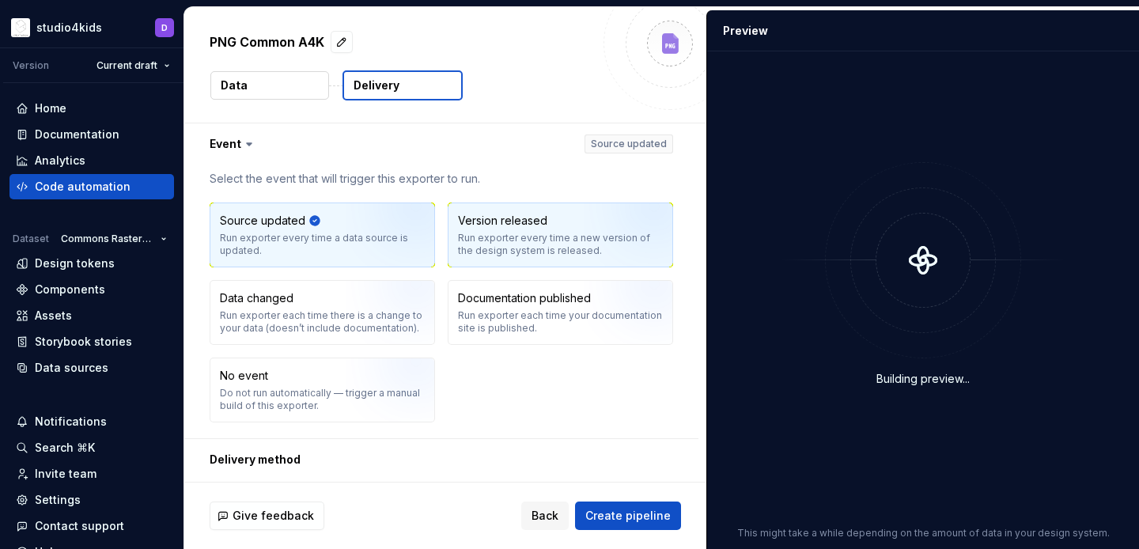
click at [499, 240] on div "Run exporter every time a new version of the design system is released." at bounding box center [560, 244] width 205 height 25
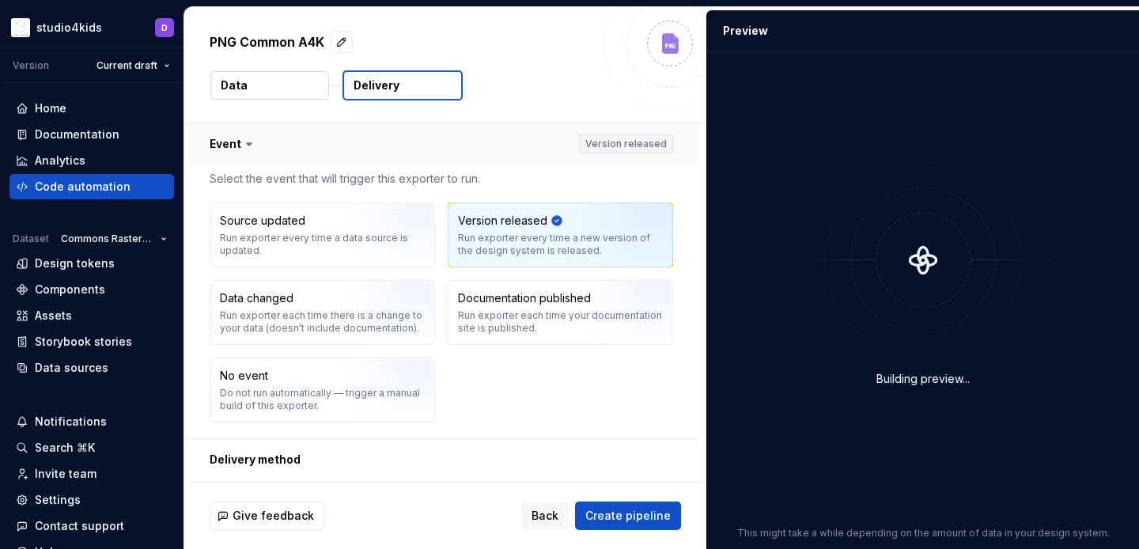
click at [247, 135] on button "button" at bounding box center [441, 143] width 514 height 41
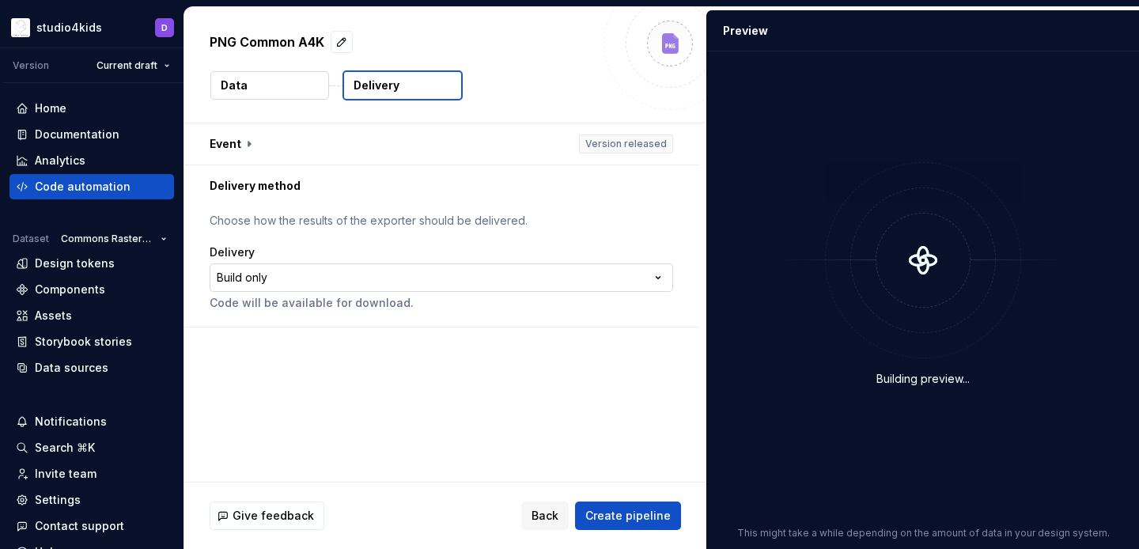
click at [298, 275] on html "**********" at bounding box center [569, 274] width 1139 height 549
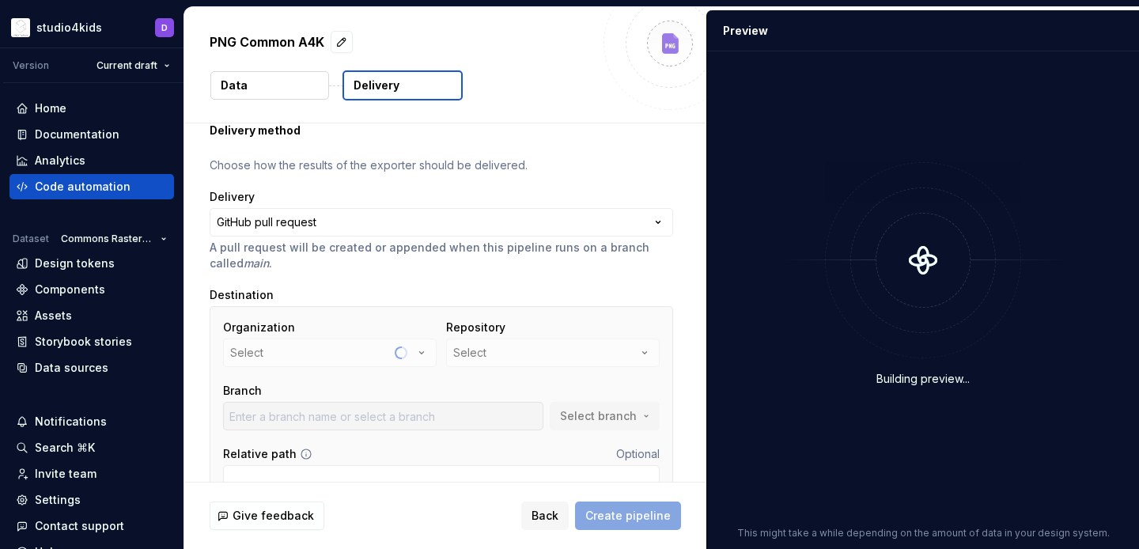
scroll to position [75, 0]
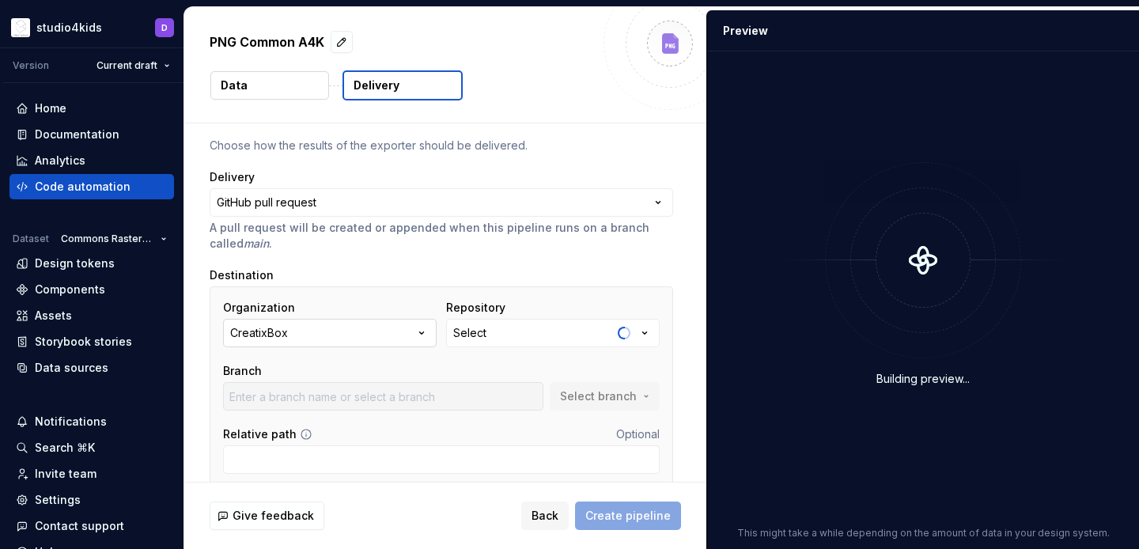
click at [399, 335] on button "CreatixBox" at bounding box center [330, 333] width 214 height 28
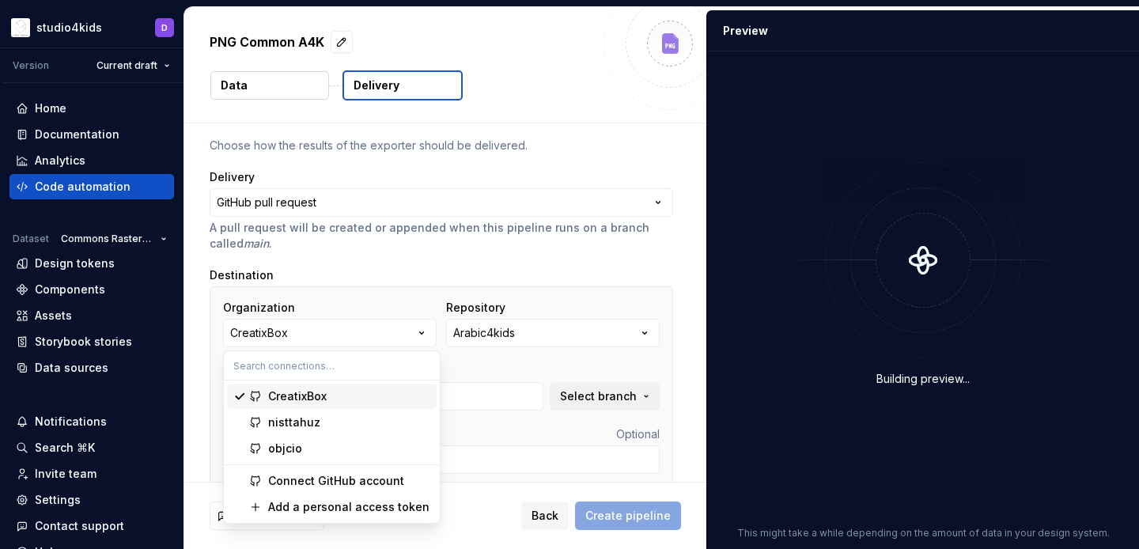
type input "develop"
click at [349, 415] on div "nisttahuz" at bounding box center [349, 422] width 162 height 16
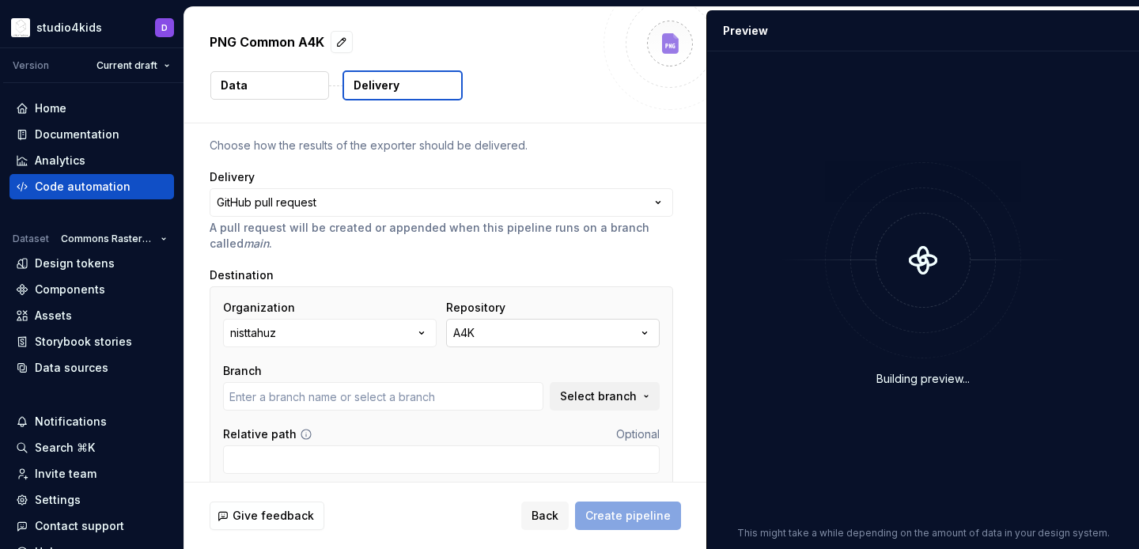
type input "main"
click at [546, 342] on button "A4K" at bounding box center [553, 333] width 214 height 28
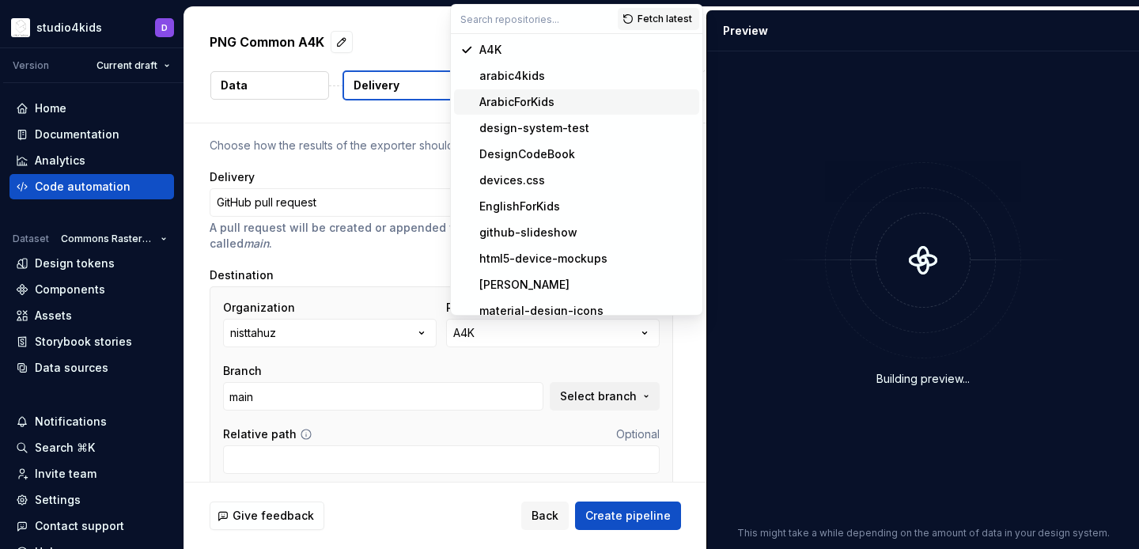
click at [494, 96] on div "ArabicForKids" at bounding box center [516, 102] width 75 height 16
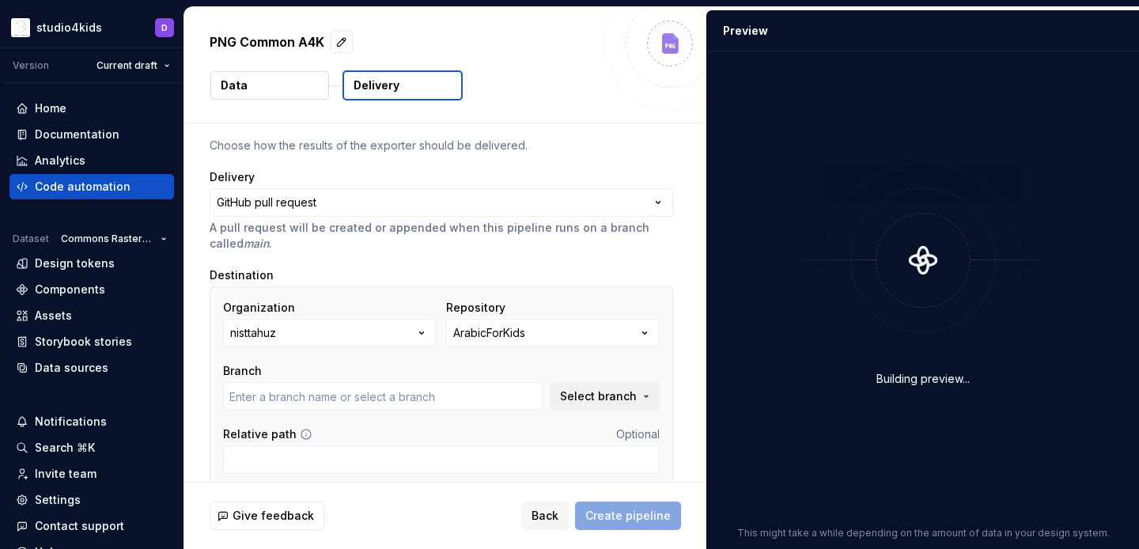
type input "main"
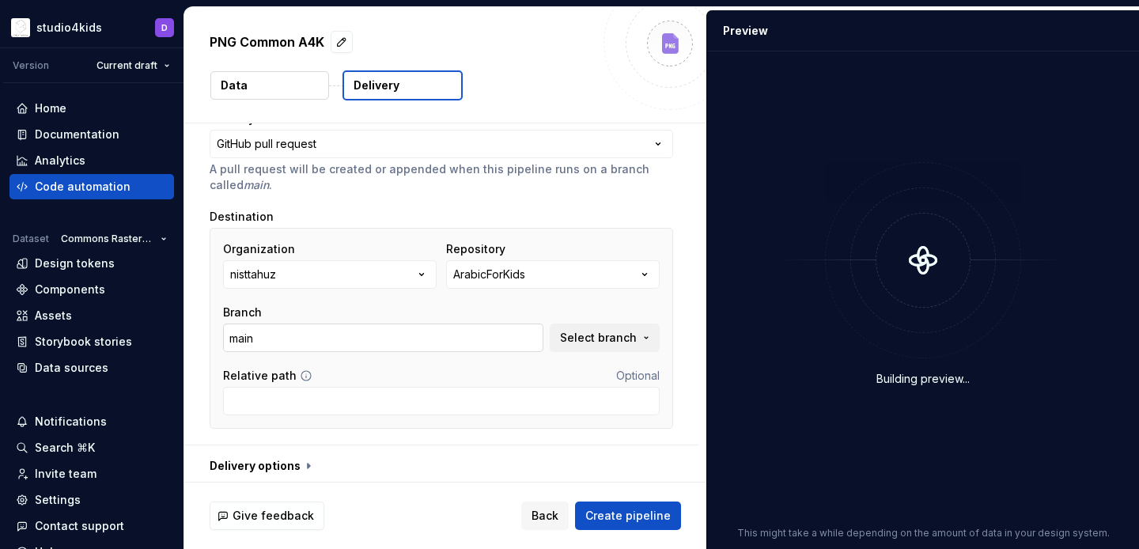
scroll to position [139, 0]
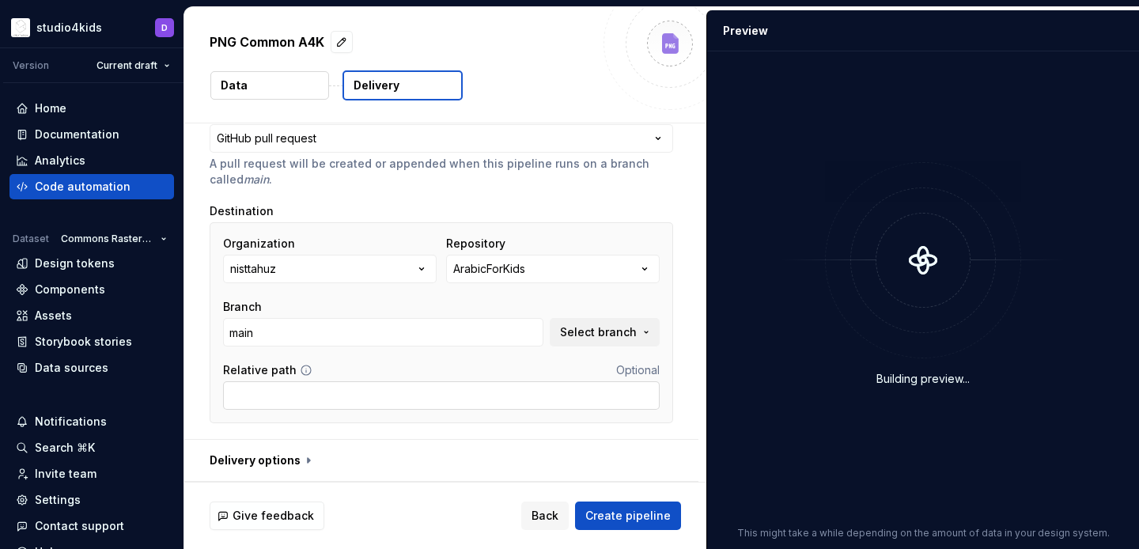
click at [469, 396] on input "Relative path" at bounding box center [441, 395] width 437 height 28
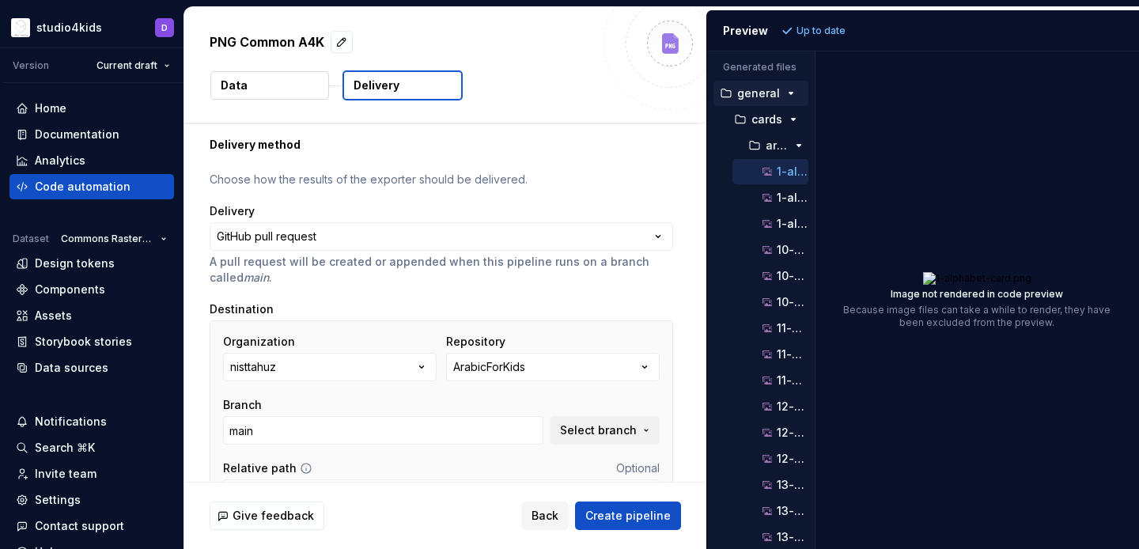
scroll to position [0, 0]
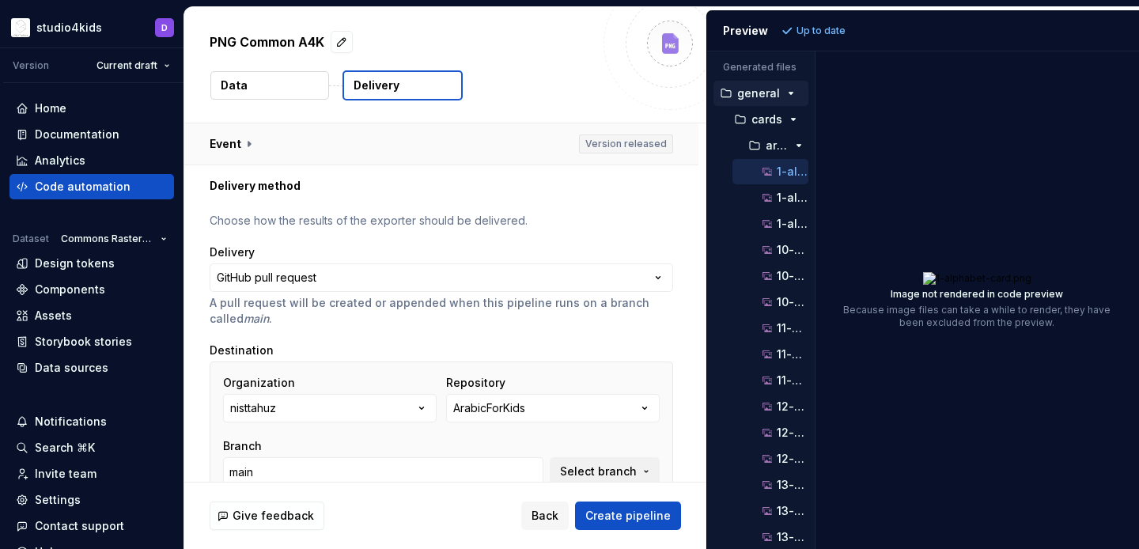
click at [241, 148] on button "button" at bounding box center [441, 143] width 514 height 41
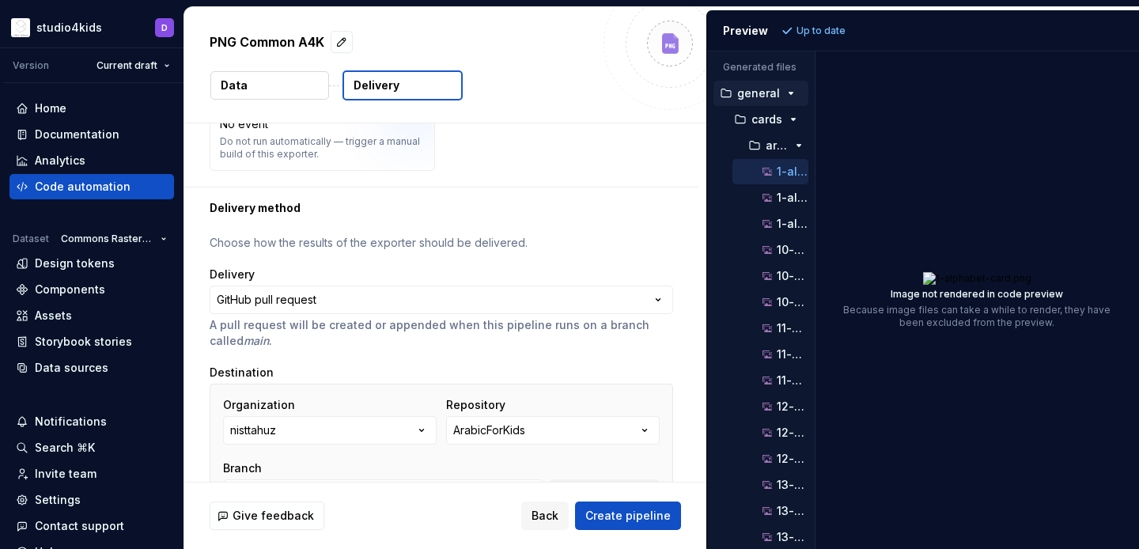
scroll to position [413, 0]
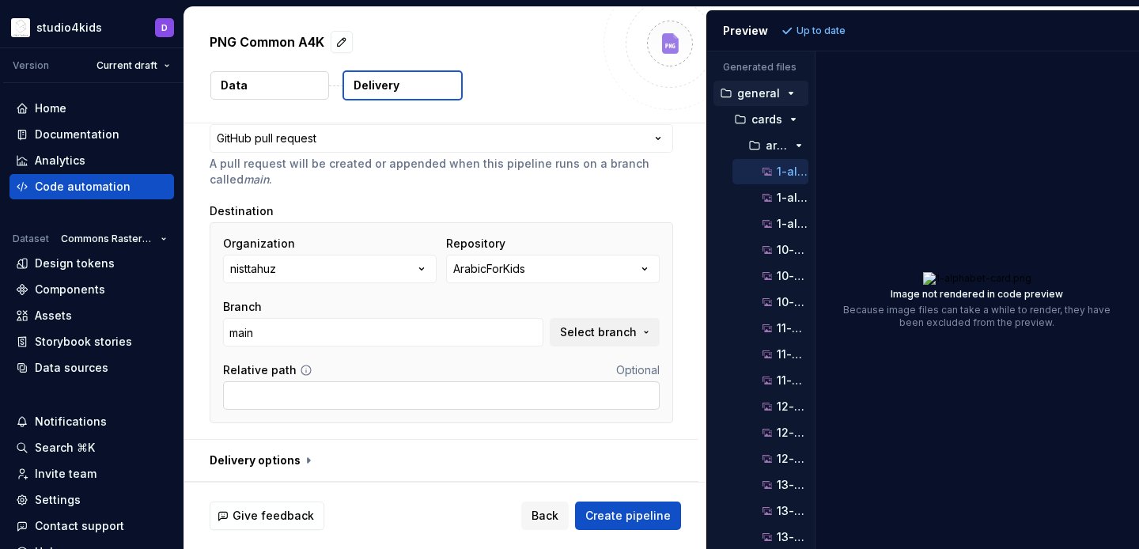
click at [394, 388] on input "Relative path" at bounding box center [441, 395] width 437 height 28
click at [647, 329] on button "Select branch" at bounding box center [605, 332] width 110 height 28
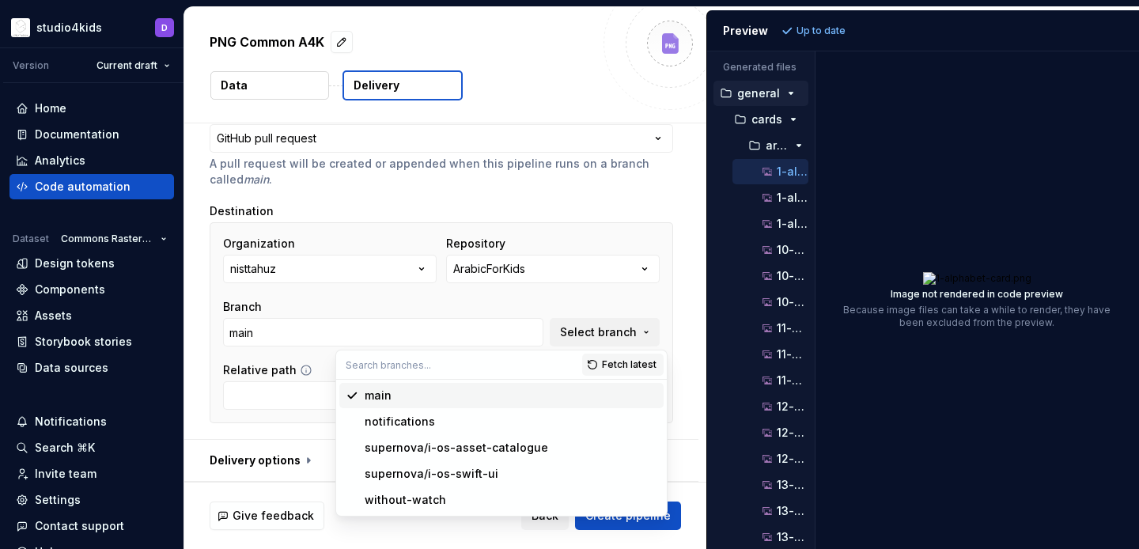
click at [598, 304] on div "Branch main Select branch" at bounding box center [441, 322] width 437 height 47
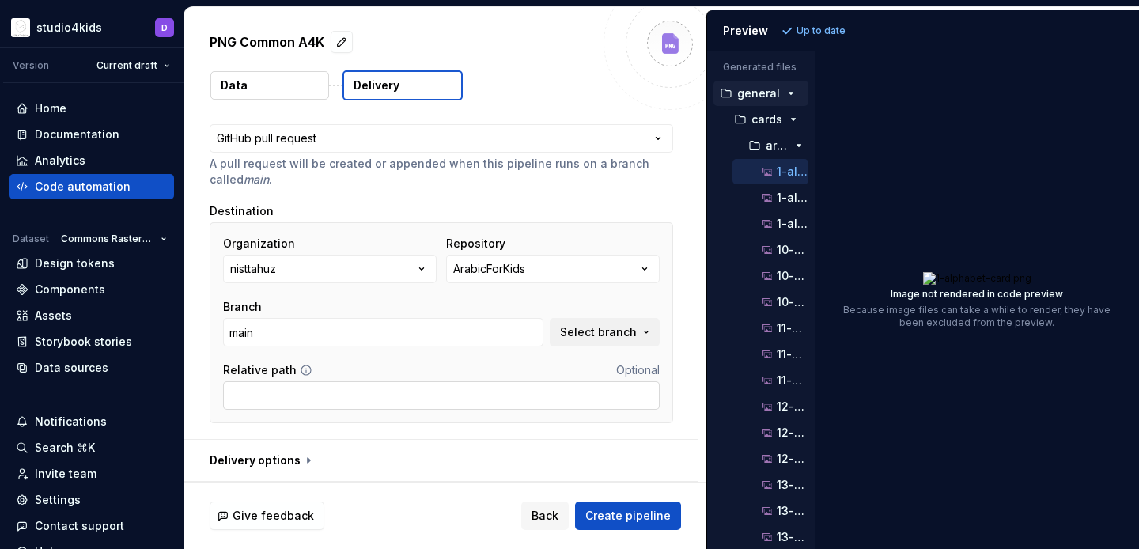
click at [456, 406] on input "Relative path" at bounding box center [441, 395] width 437 height 28
click at [772, 145] on p "arabic-large-raster" at bounding box center [777, 145] width 22 height 13
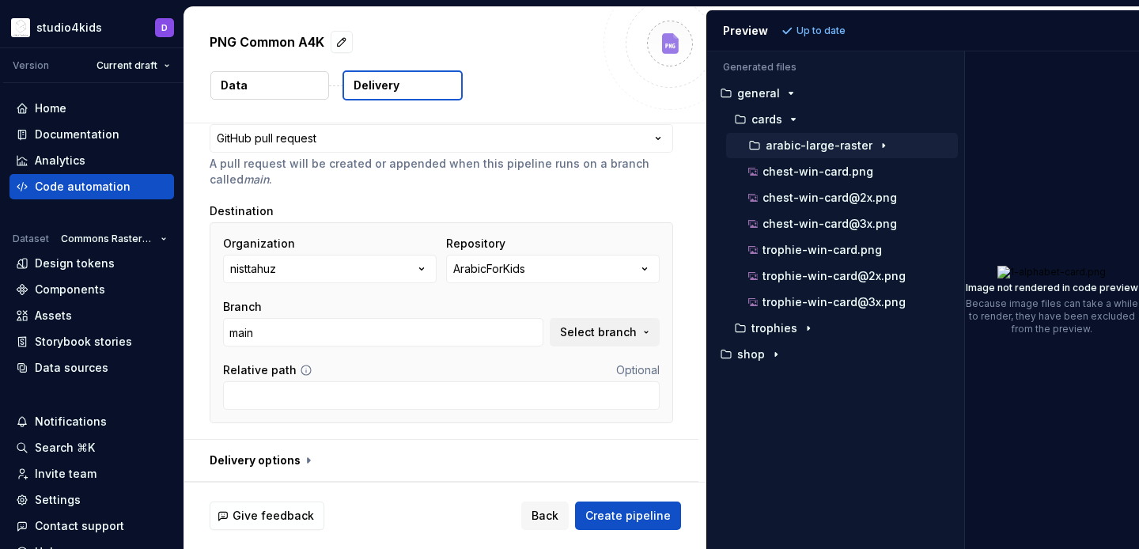
click at [963, 185] on div "Generated files Accessibility guide for tree . Navigate the tree with the arrow…" at bounding box center [923, 300] width 432 height 498
click at [790, 170] on p "chest-win-card.png" at bounding box center [817, 171] width 111 height 13
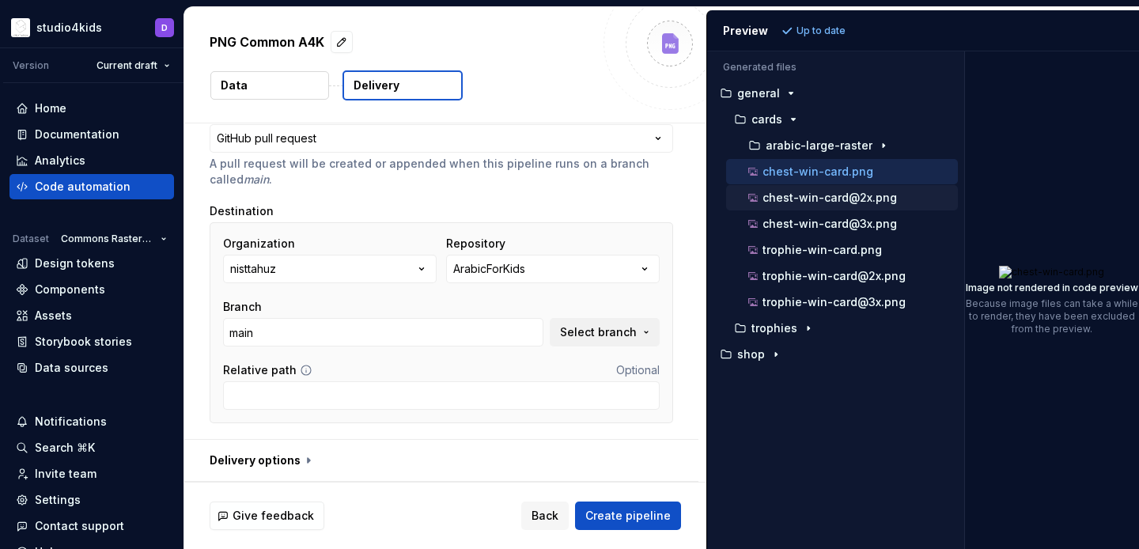
click at [792, 197] on p "chest-win-card@2x.png" at bounding box center [829, 197] width 134 height 13
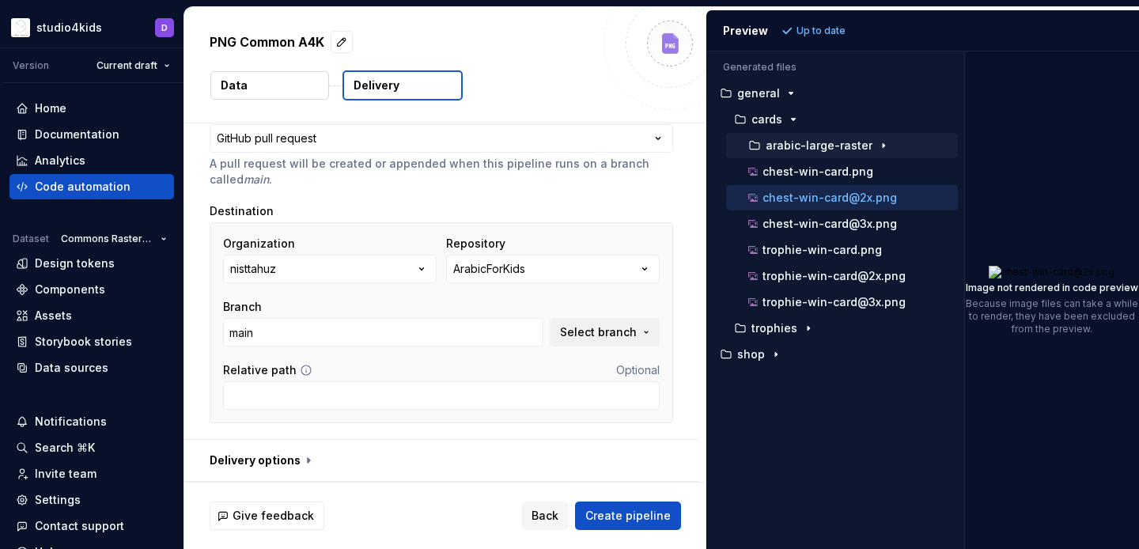
click at [790, 149] on p "arabic-large-raster" at bounding box center [819, 145] width 107 height 13
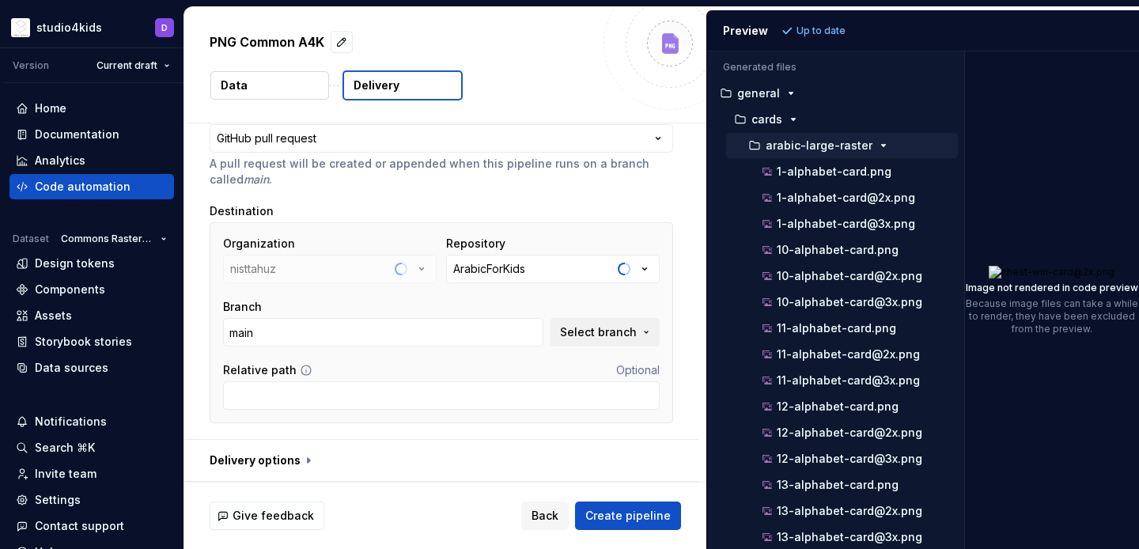
click at [790, 149] on p "arabic-large-raster" at bounding box center [819, 145] width 107 height 13
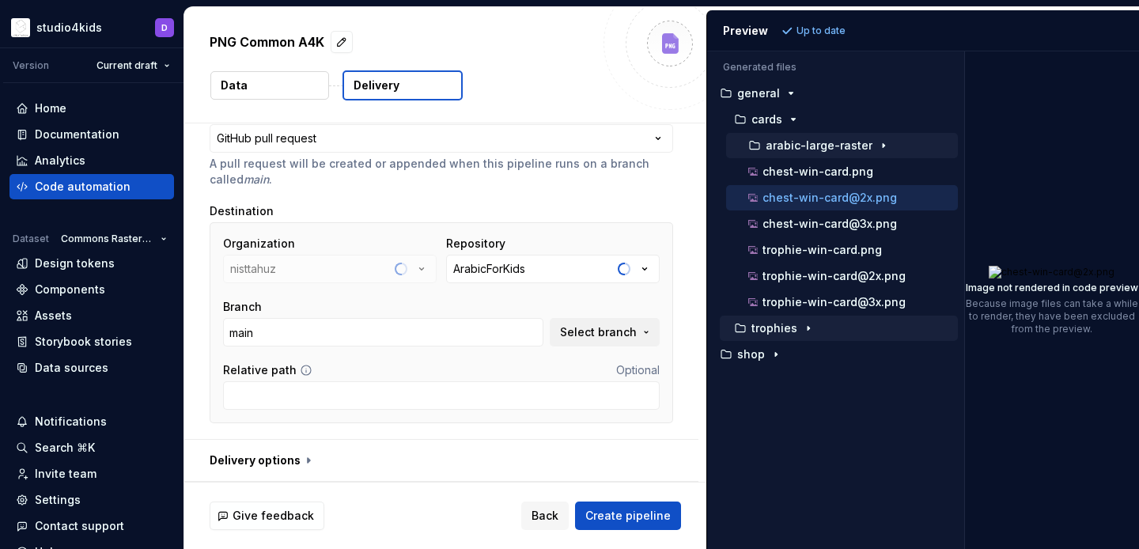
click at [766, 328] on p "trophies" at bounding box center [774, 328] width 46 height 13
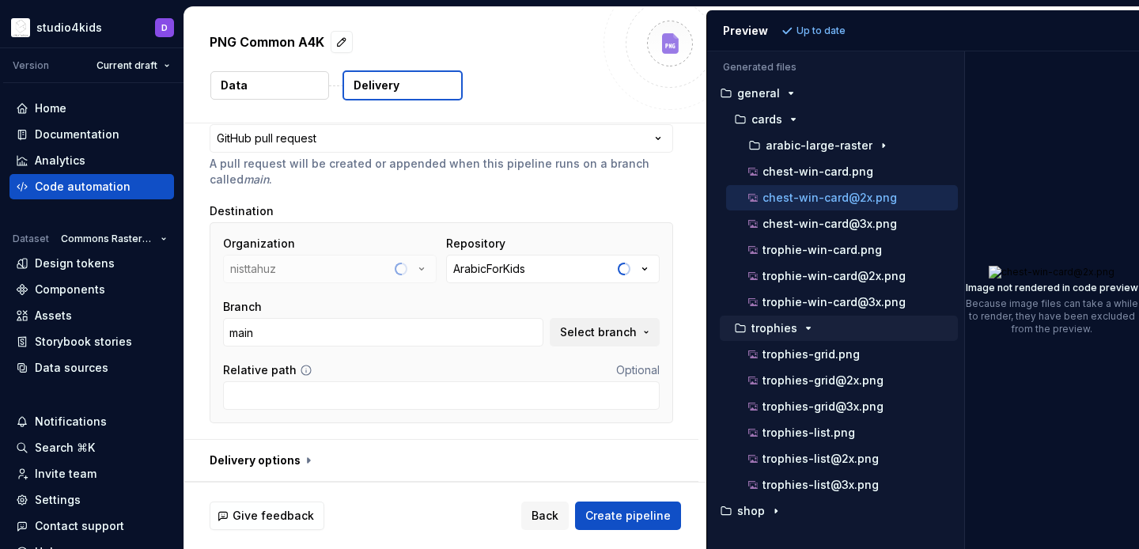
click at [765, 329] on p "trophies" at bounding box center [774, 328] width 46 height 13
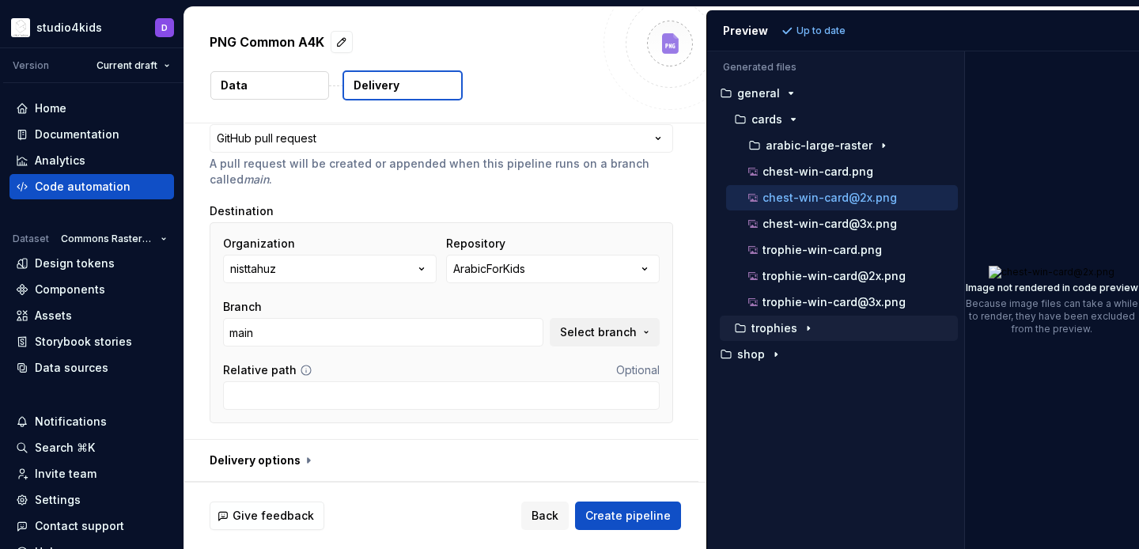
click at [744, 335] on button "trophies" at bounding box center [839, 328] width 238 height 17
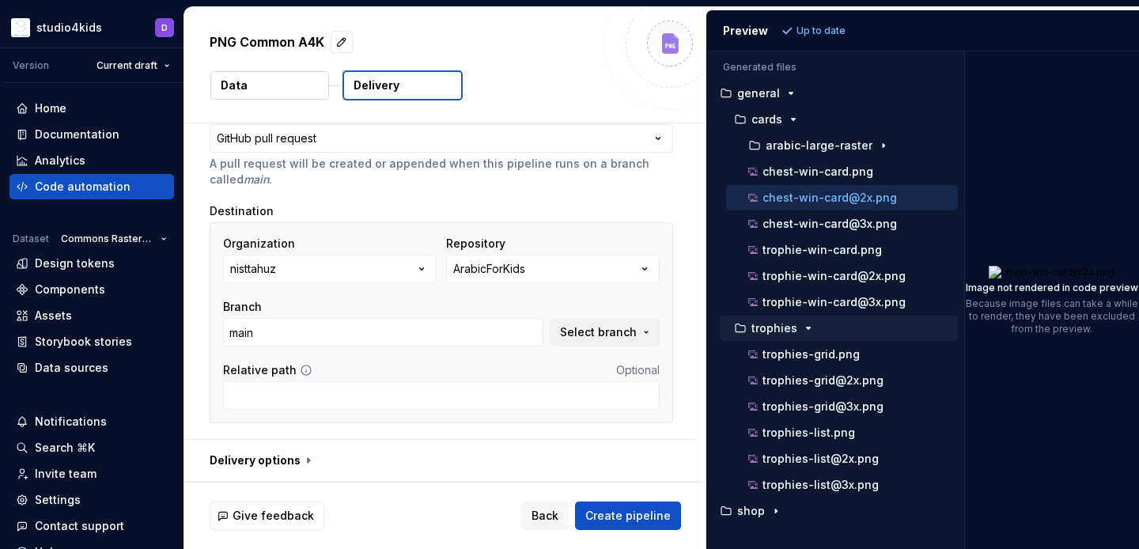
click at [761, 333] on p "trophies" at bounding box center [774, 328] width 46 height 13
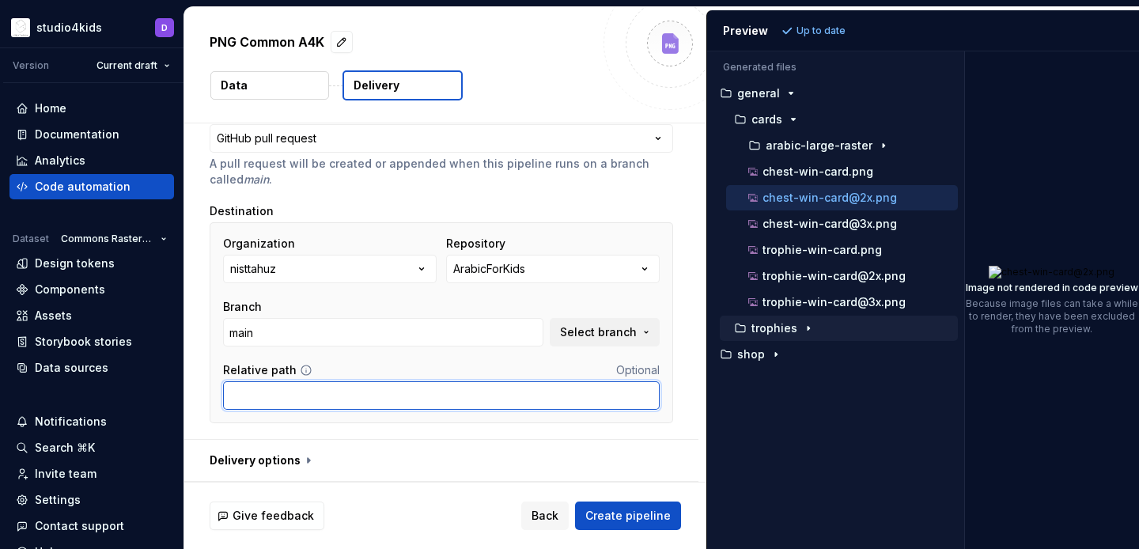
click at [456, 398] on input "Relative path" at bounding box center [441, 395] width 437 height 28
type input "Universal/Supernova-Assets-Rastered"
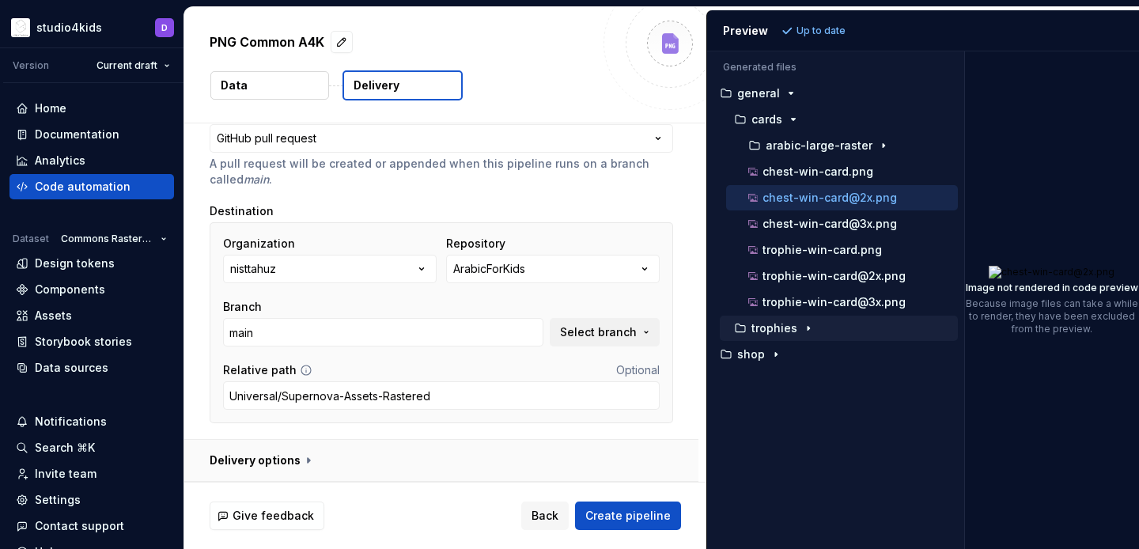
click at [291, 471] on button "button" at bounding box center [441, 460] width 514 height 41
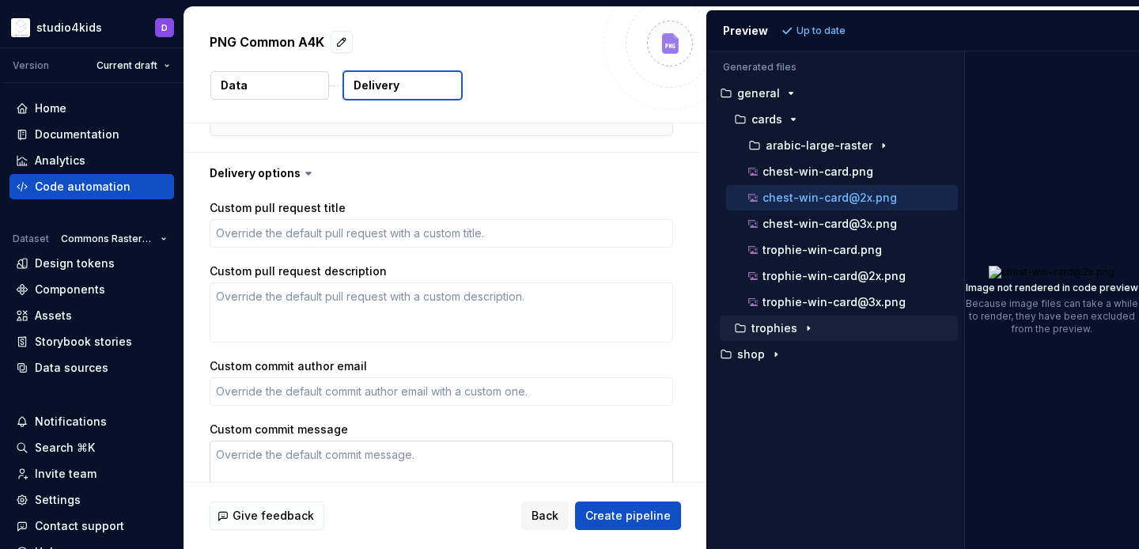
scroll to position [661, 0]
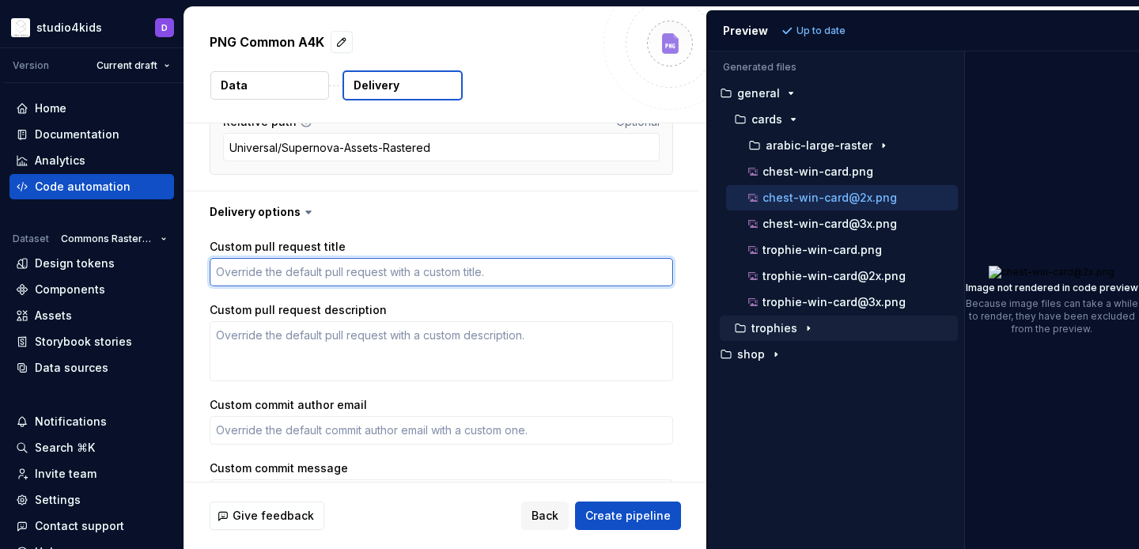
click at [501, 272] on textarea "Custom pull request title" at bounding box center [442, 272] width 464 height 28
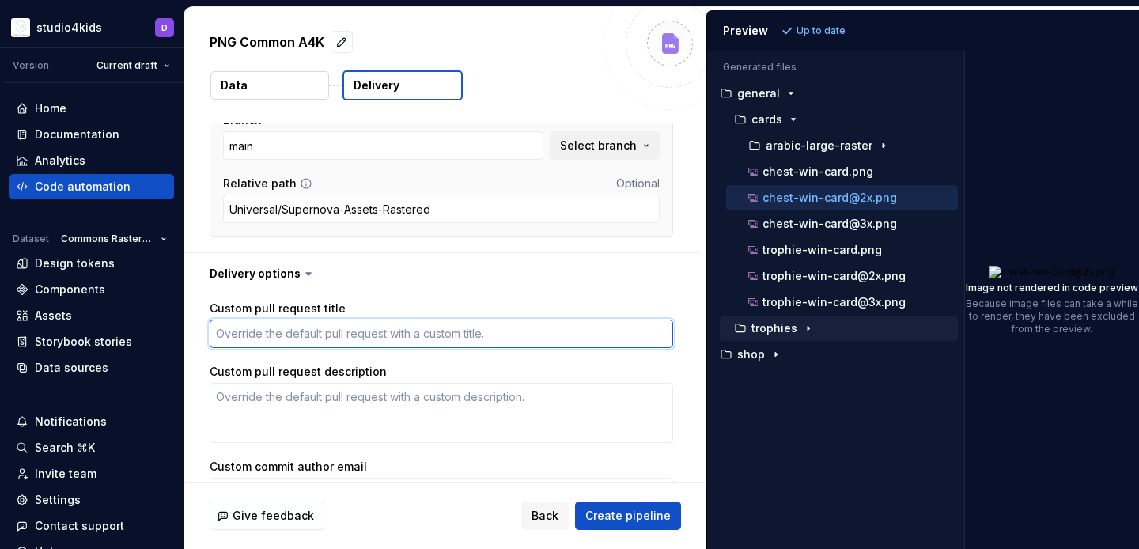
scroll to position [582, 0]
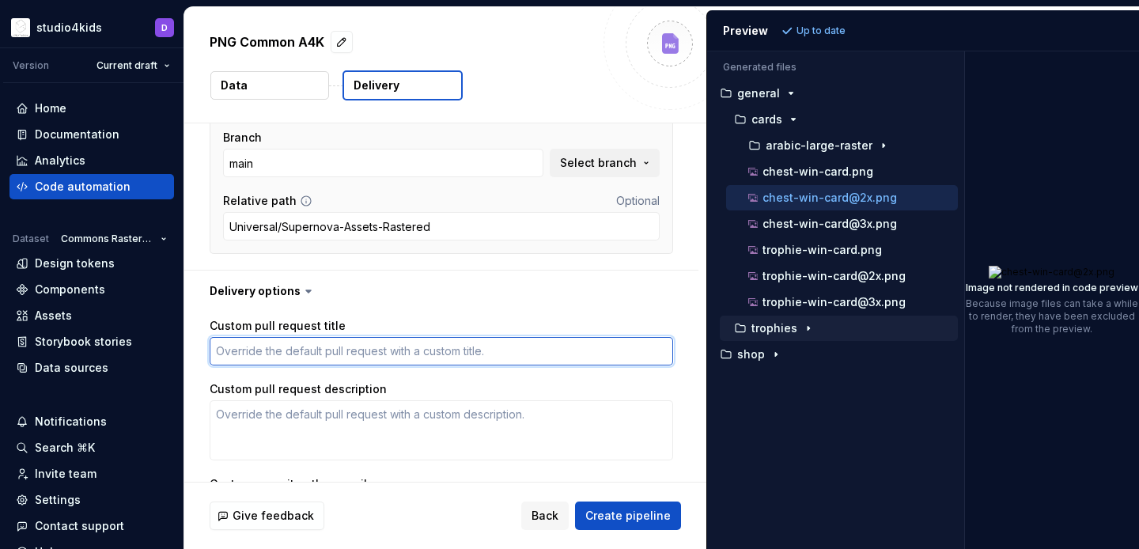
type textarea "*"
type textarea "A"
type textarea "*"
type textarea "Ara"
type textarea "*"
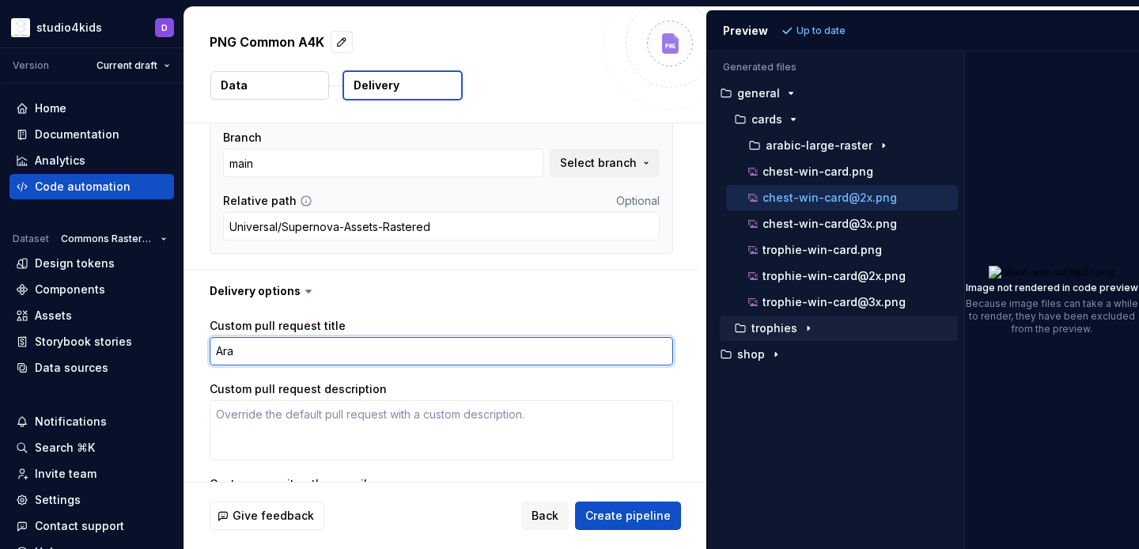
type textarea "Arab"
type textarea "*"
type textarea "[DEMOGRAPHIC_DATA]"
type textarea "*"
type textarea "Arabic"
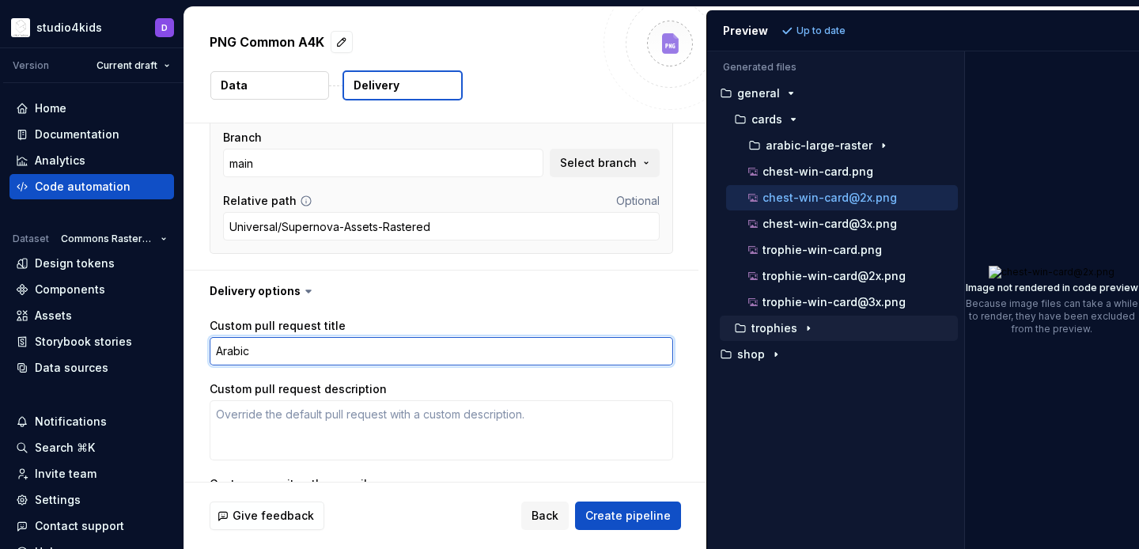
type textarea "*"
type textarea "Arabic"
type textarea "*"
type textarea "Arabic F"
type textarea "*"
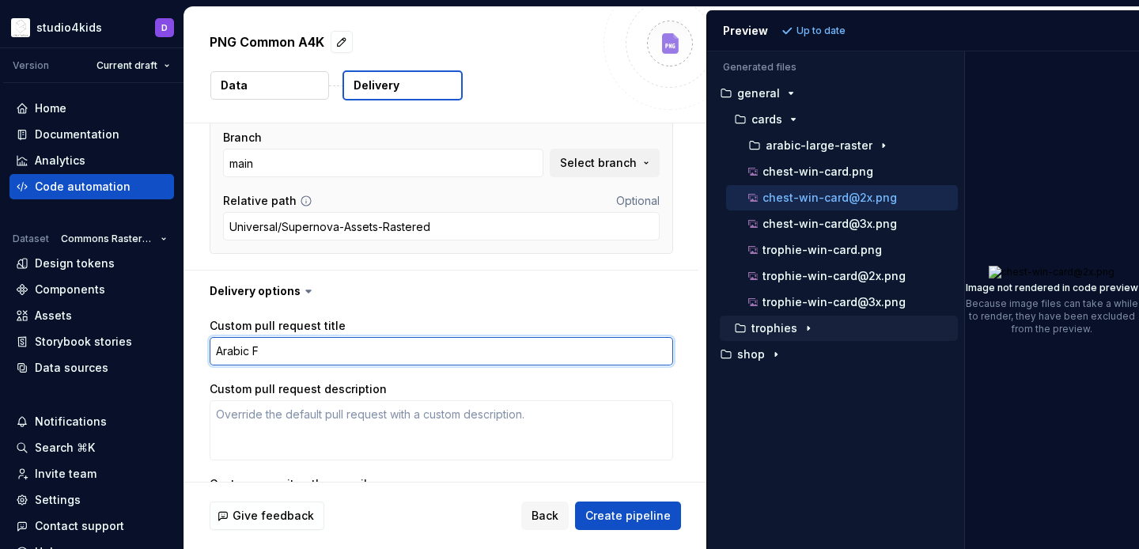
type textarea "Arabic Fp"
type textarea "*"
type textarea "Arabic Fpr"
type textarea "*"
type textarea "Arabic Fp"
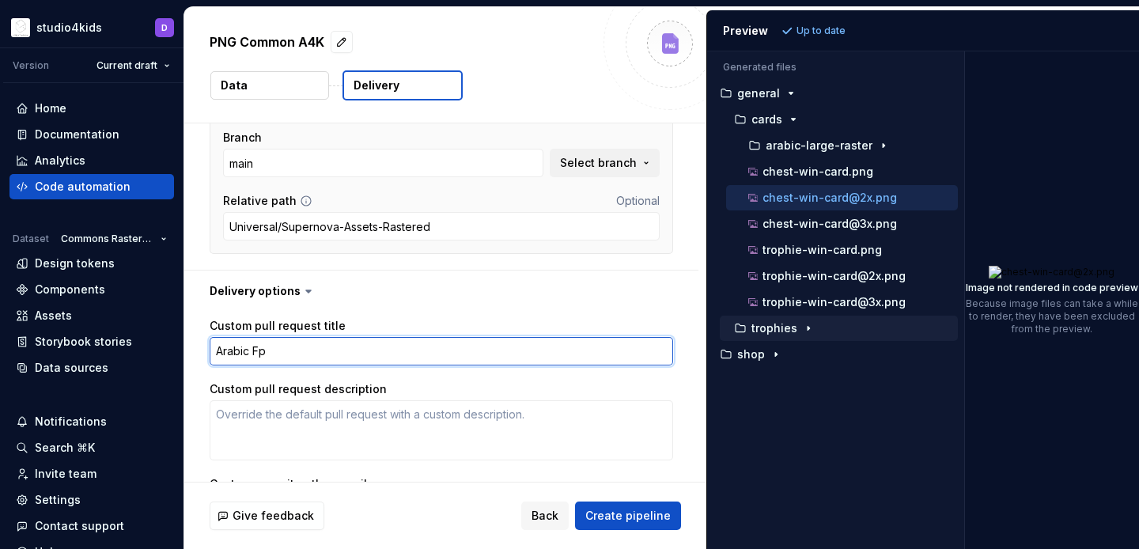
type textarea "*"
type textarea "Arabic F"
type textarea "*"
type textarea "Arabic Fo"
type textarea "*"
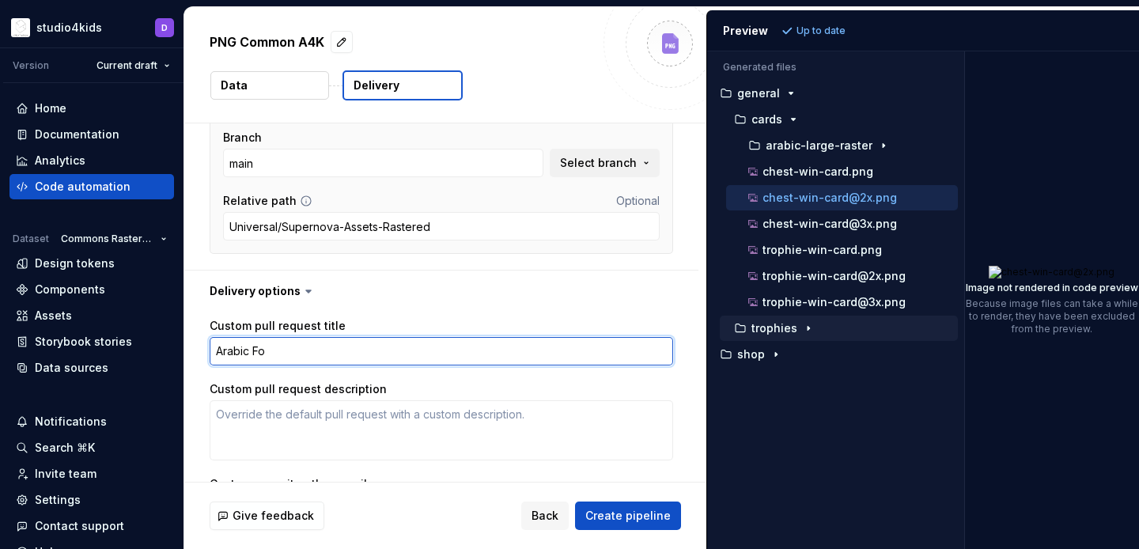
type textarea "Arabic For"
type textarea "*"
type textarea "Arabic For"
type textarea "*"
type textarea "Arabic For K"
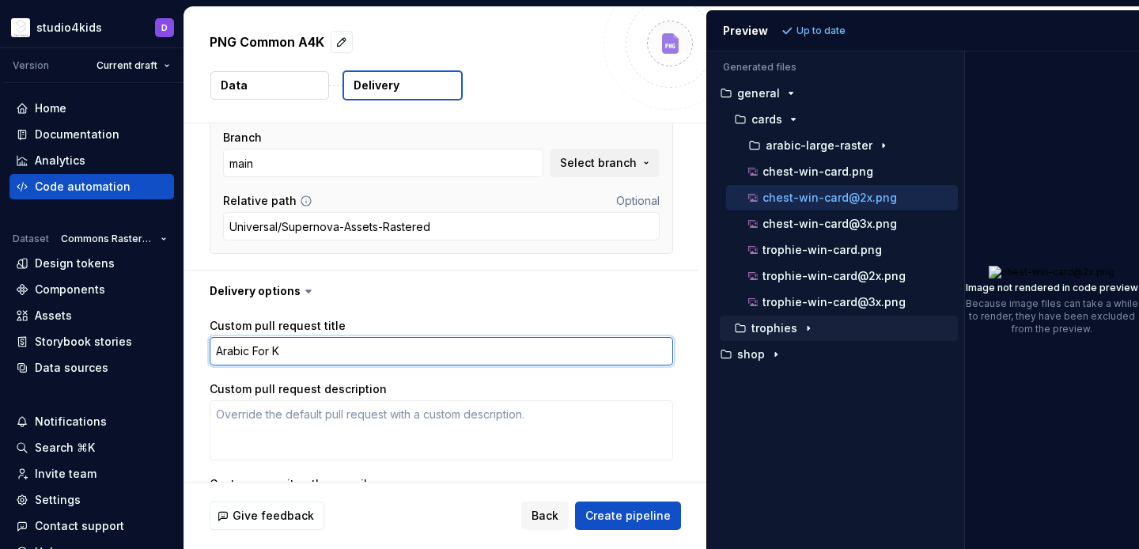
type textarea "*"
type textarea "Arabic For Ki"
type textarea "*"
type textarea "Arabic For Kid"
type textarea "*"
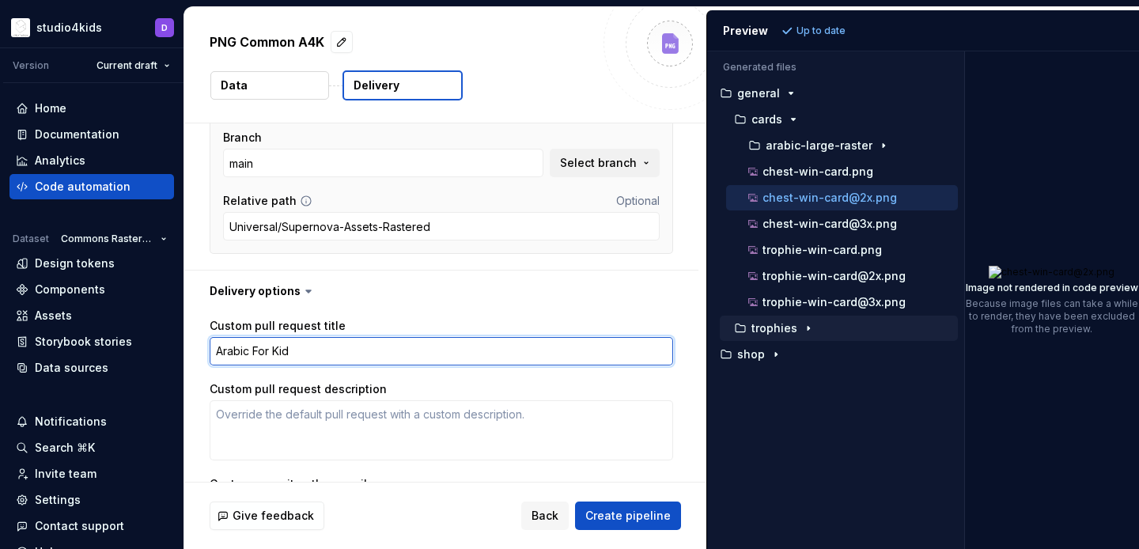
type textarea "Arabic For Kids"
type textarea "*"
type textarea "Arabic For Kids"
type textarea "*"
type textarea "Arabic For Kids a"
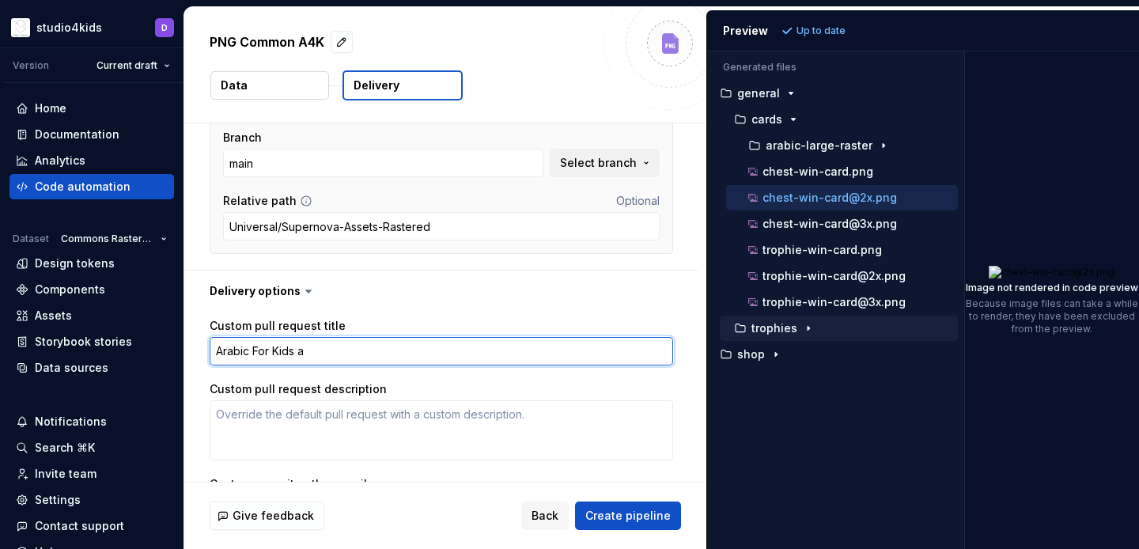
type textarea "*"
type textarea "Arabic For Kids as"
type textarea "*"
type textarea "Arabic For Kids ass"
type textarea "*"
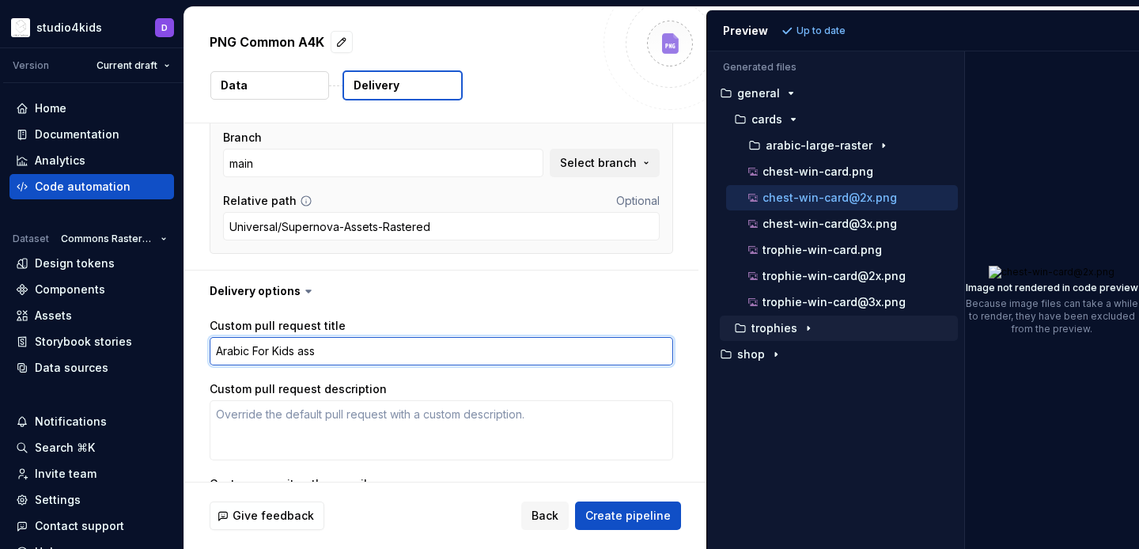
type textarea "Arabic For Kids asse"
type textarea "*"
type textarea "Arabic For Kids asset"
type textarea "*"
type textarea "Arabic For Kids asset"
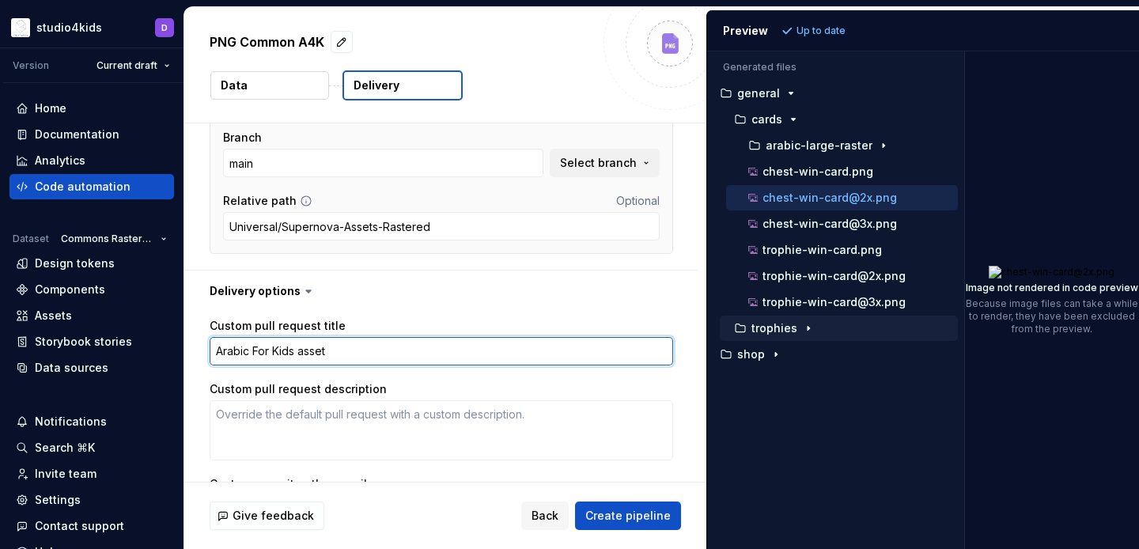
type textarea "*"
type textarea "Arabic For Kids asset u"
type textarea "*"
type textarea "Arabic For Kids asset up"
type textarea "*"
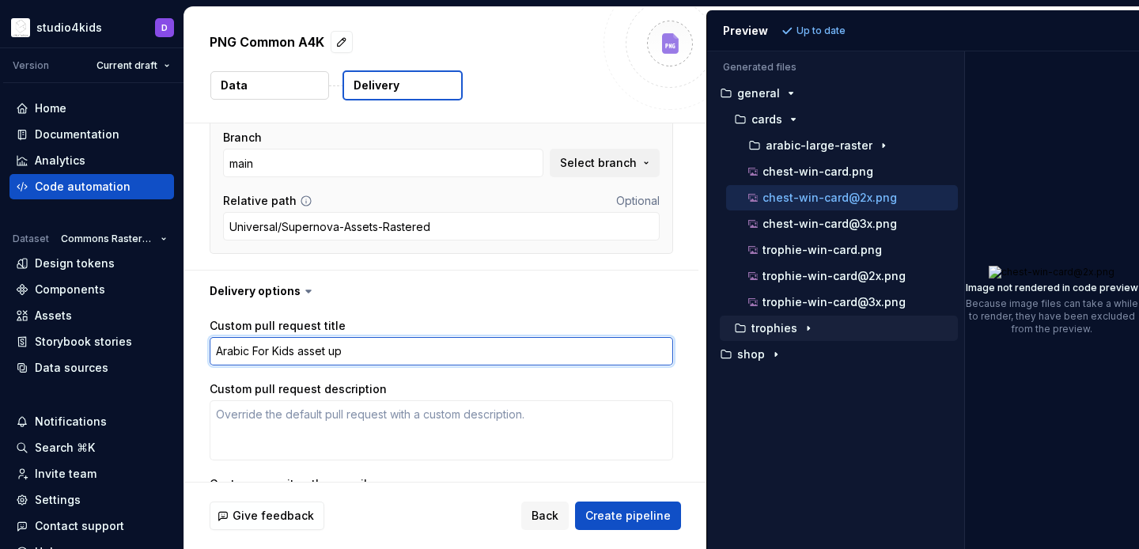
type textarea "Arabic For Kids asset upd"
type textarea "*"
type textarea "Arabic For Kids asset upda"
type textarea "*"
type textarea "Arabic For Kids asset updat"
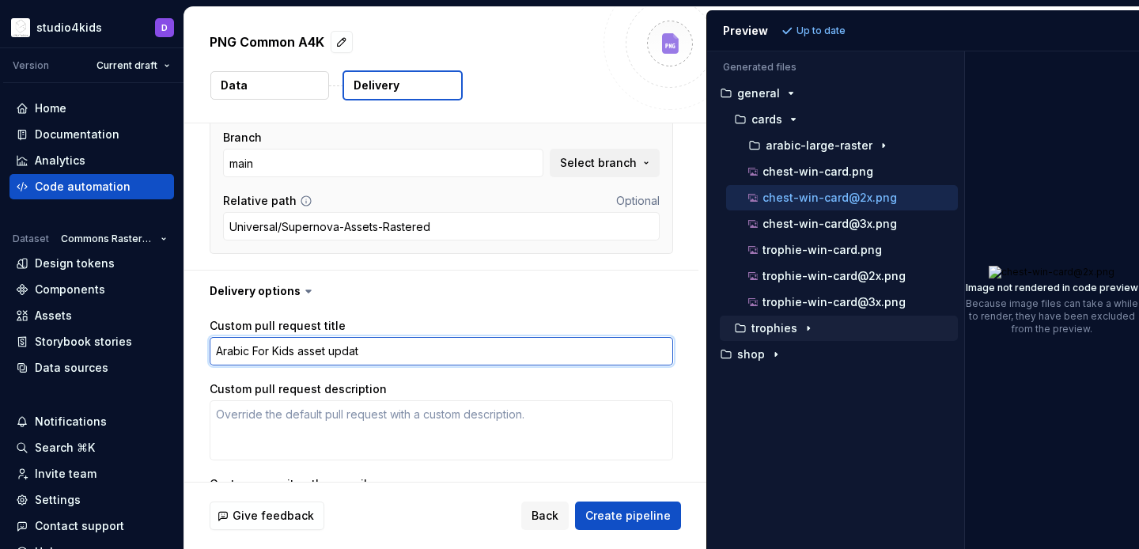
type textarea "*"
type textarea "Arabic For Kids asset update"
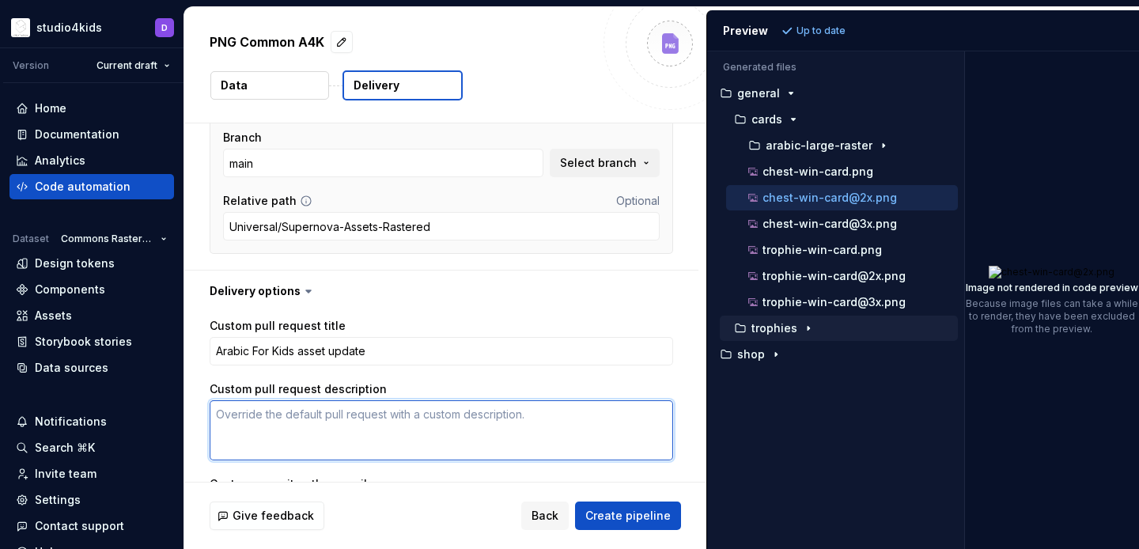
click at [368, 429] on textarea "Custom pull request description" at bounding box center [442, 430] width 464 height 60
type textarea "*"
type textarea "A"
type textarea "*"
type textarea "As"
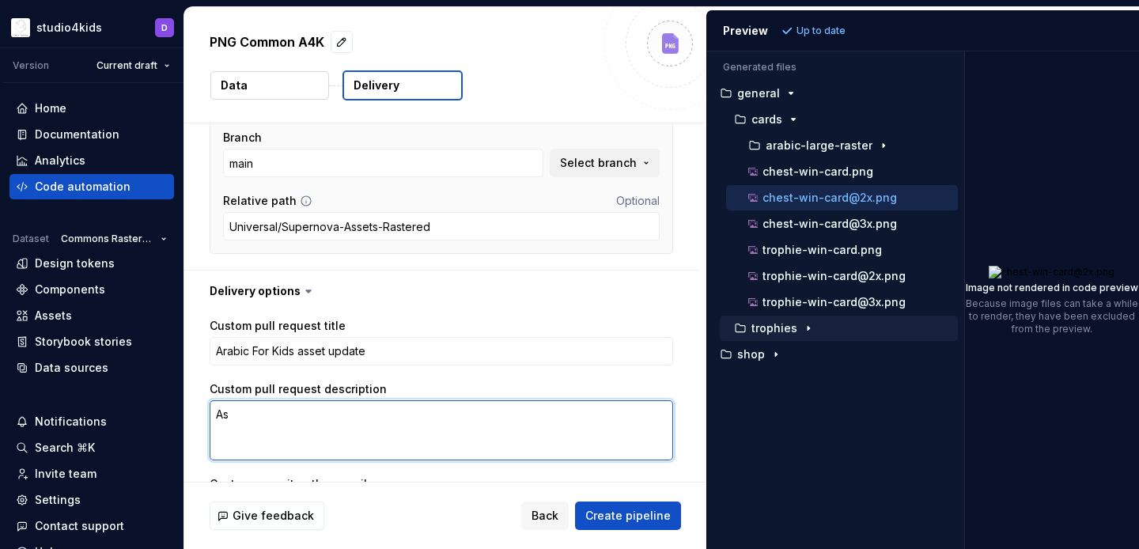
type textarea "*"
type textarea "Ass"
type textarea "*"
type textarea "Assr"
type textarea "*"
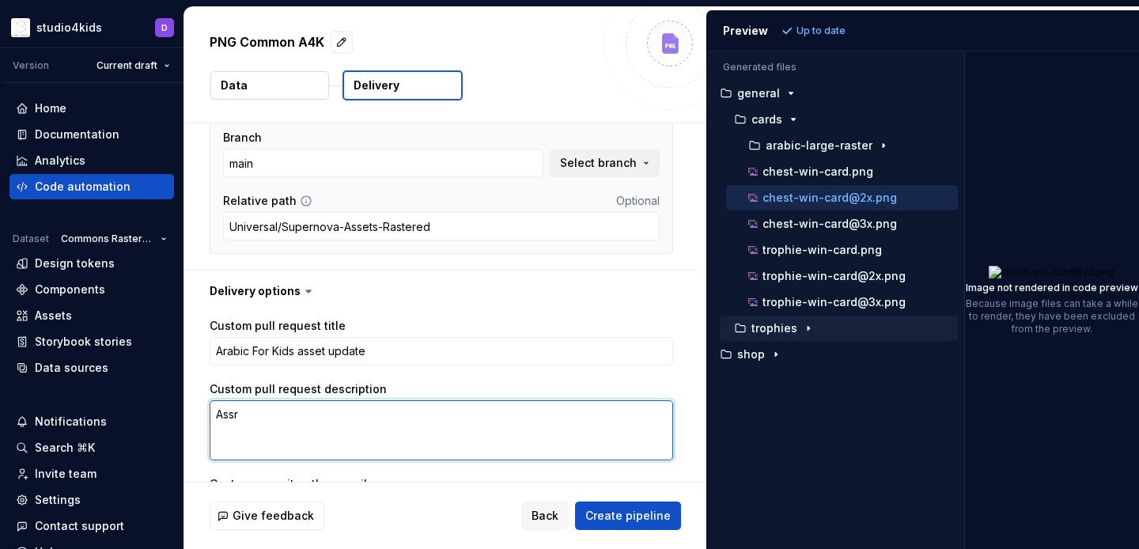
type textarea "Assrt"
type textarea "*"
type textarea "Assr"
type textarea "*"
type textarea "Ass"
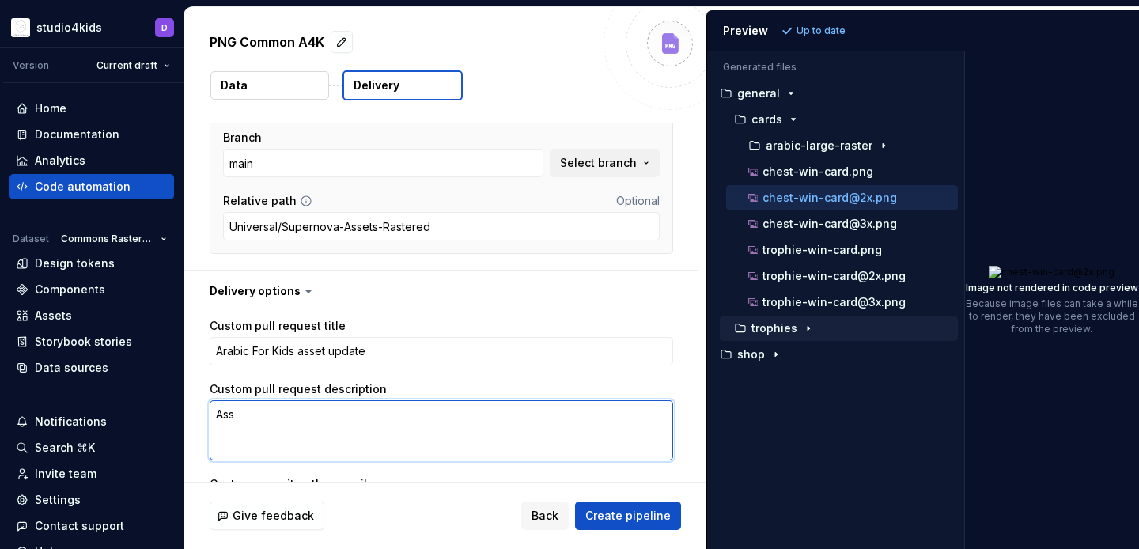
type textarea "*"
type textarea "Asse"
type textarea "*"
type textarea "Asset"
type textarea "*"
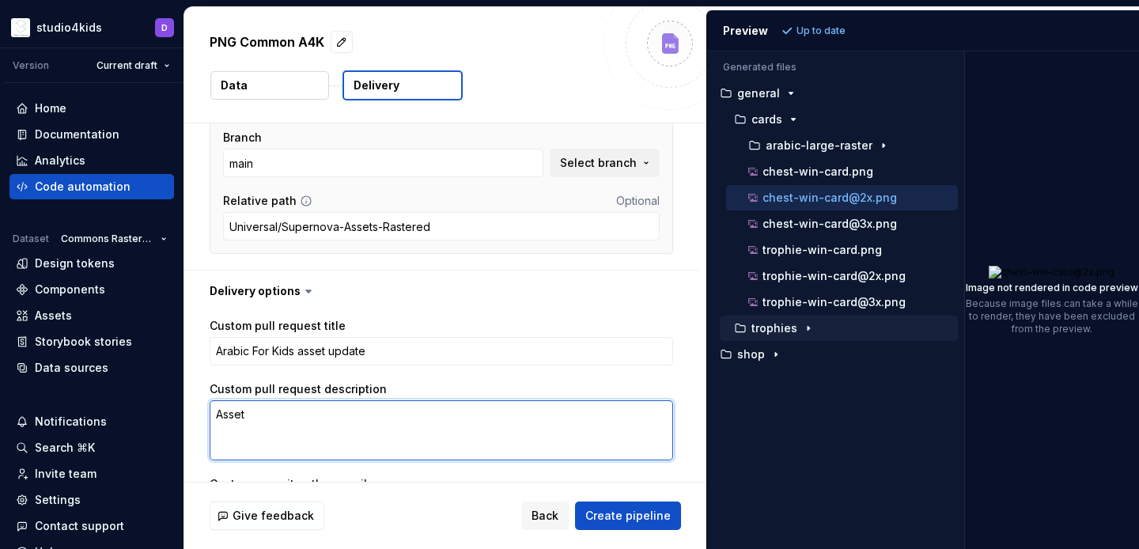
type textarea "Assets"
type textarea "*"
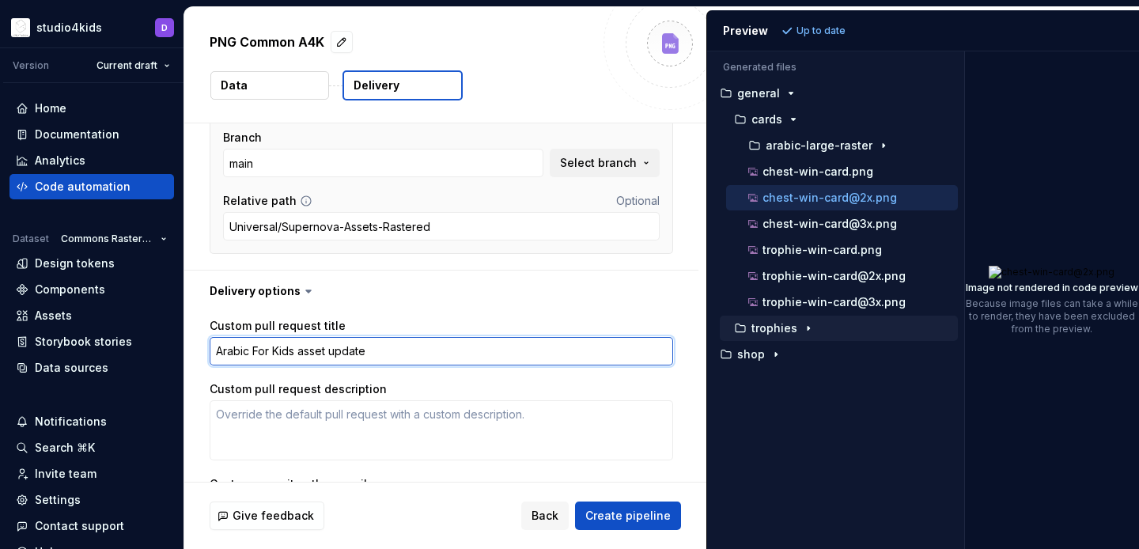
click at [301, 355] on textarea "Arabic For Kids asset update" at bounding box center [442, 351] width 464 height 28
type textarea "*"
type textarea "Arabic For Kids rasset update"
type textarea "*"
type textarea "Arabic For Kids raasset update"
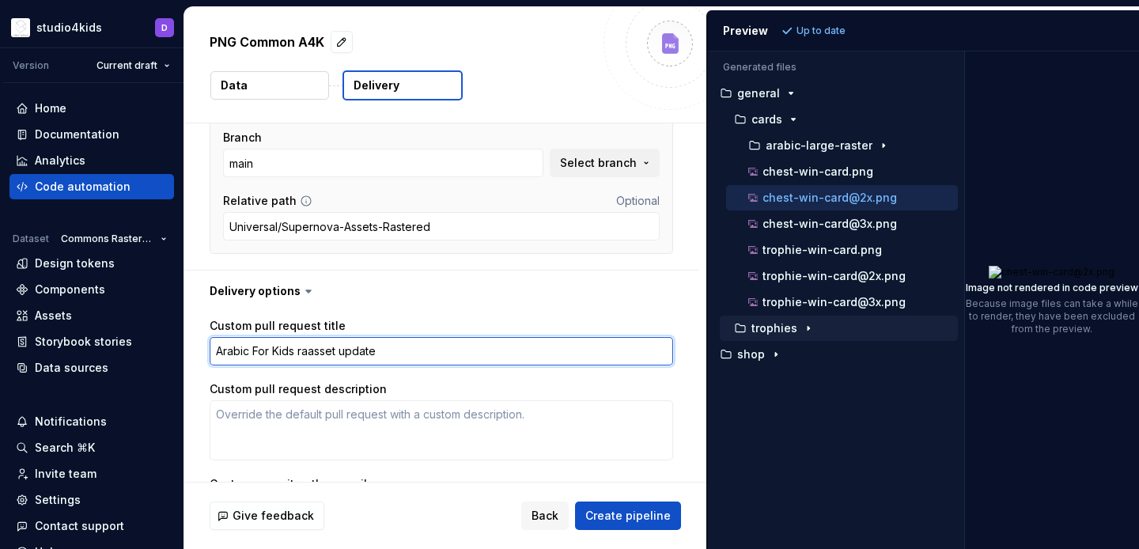
type textarea "*"
type textarea "Arabic For Kids rasasset update"
type textarea "*"
type textarea "Arabic For Kids rastasset update"
type textarea "*"
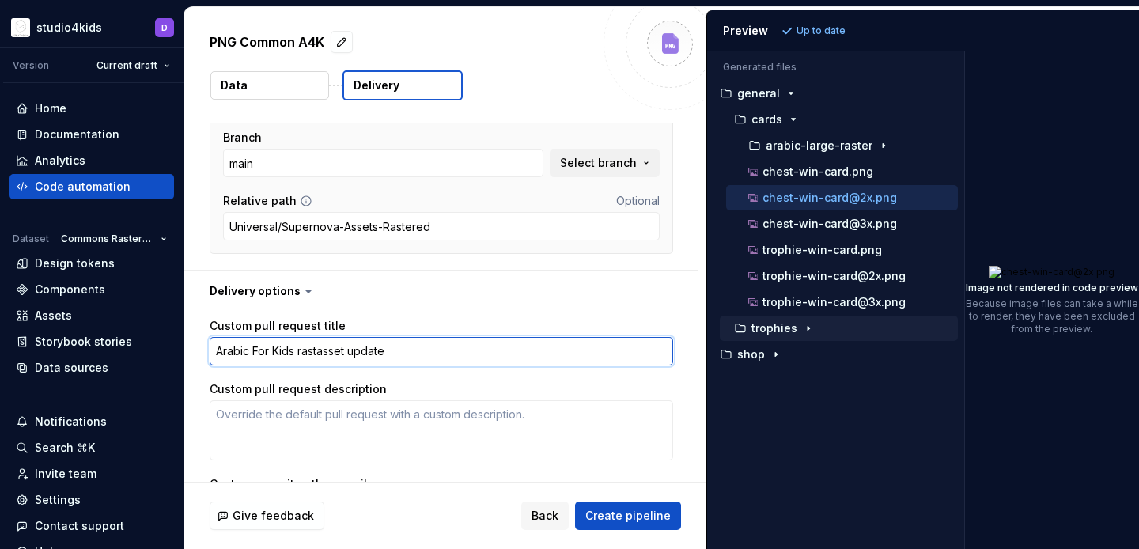
type textarea "Arabic For Kids rasteasset update"
type textarea "*"
type textarea "Arabic For Kids rasterasset update"
type textarea "*"
type textarea "Arabic For Kids raster asset update"
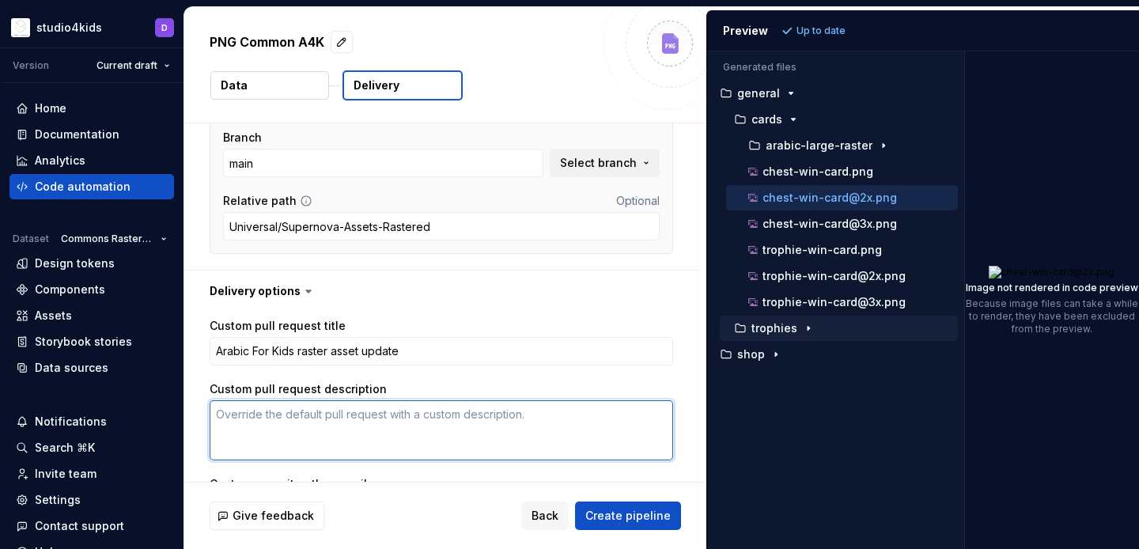
click at [293, 409] on textarea "Custom pull request description" at bounding box center [442, 430] width 464 height 60
type textarea "*"
type textarea "R"
type textarea "*"
type textarea "Ras"
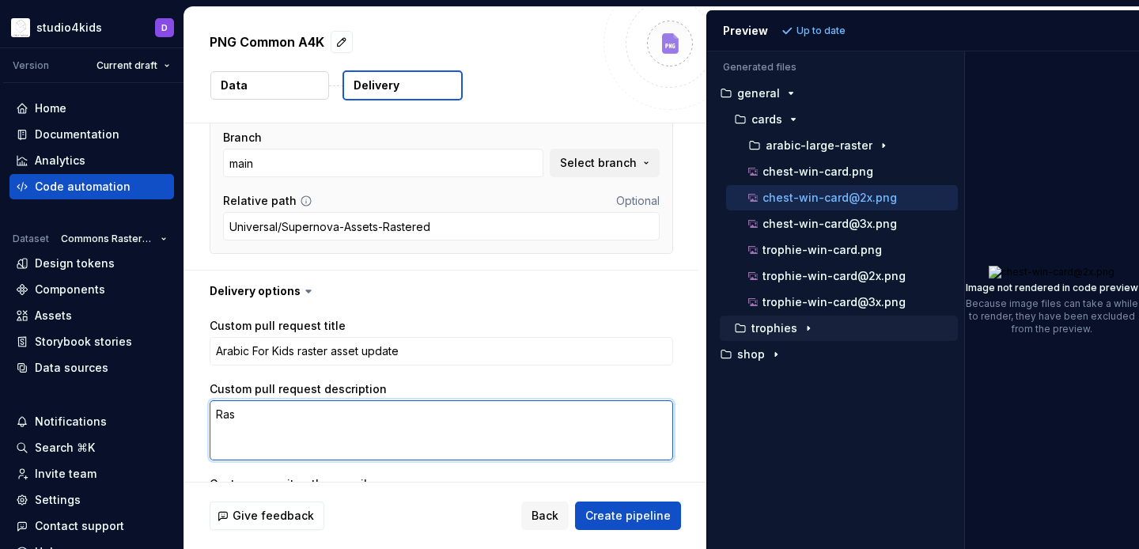
type textarea "*"
type textarea "Rast"
type textarea "*"
type textarea "Raste"
type textarea "*"
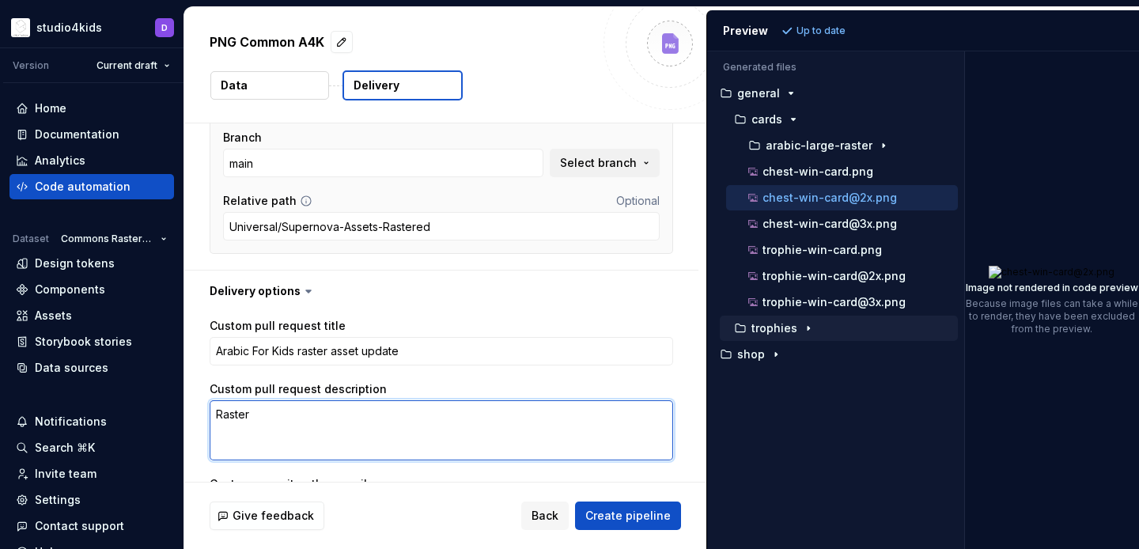
type textarea "Rastere"
type textarea "*"
type textarea "Rastered"
type textarea "*"
type textarea "Rastered"
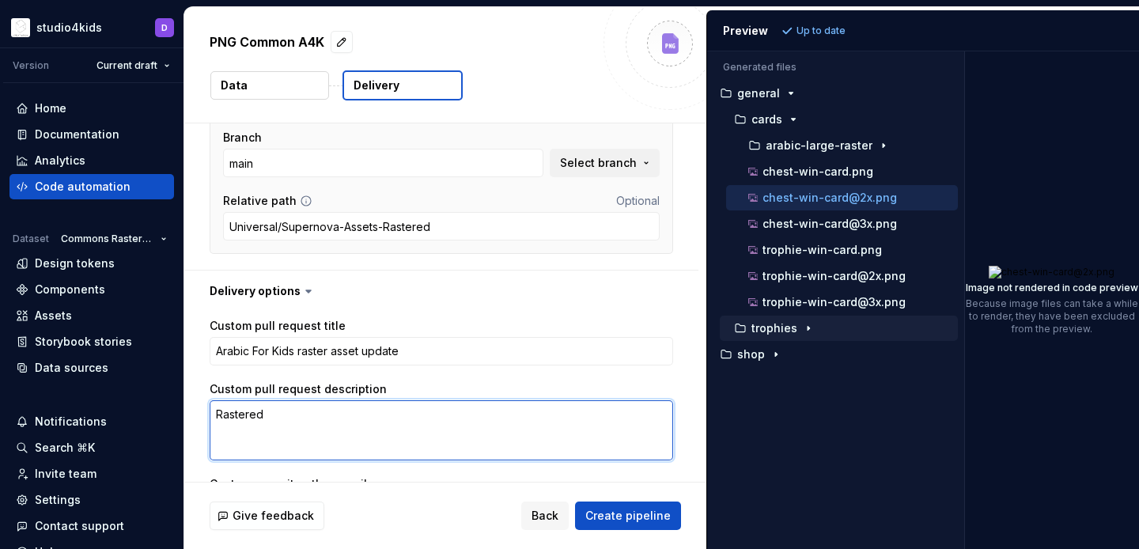
type textarea "*"
type textarea "Rastered a"
type textarea "*"
type textarea "Rastered as"
type textarea "*"
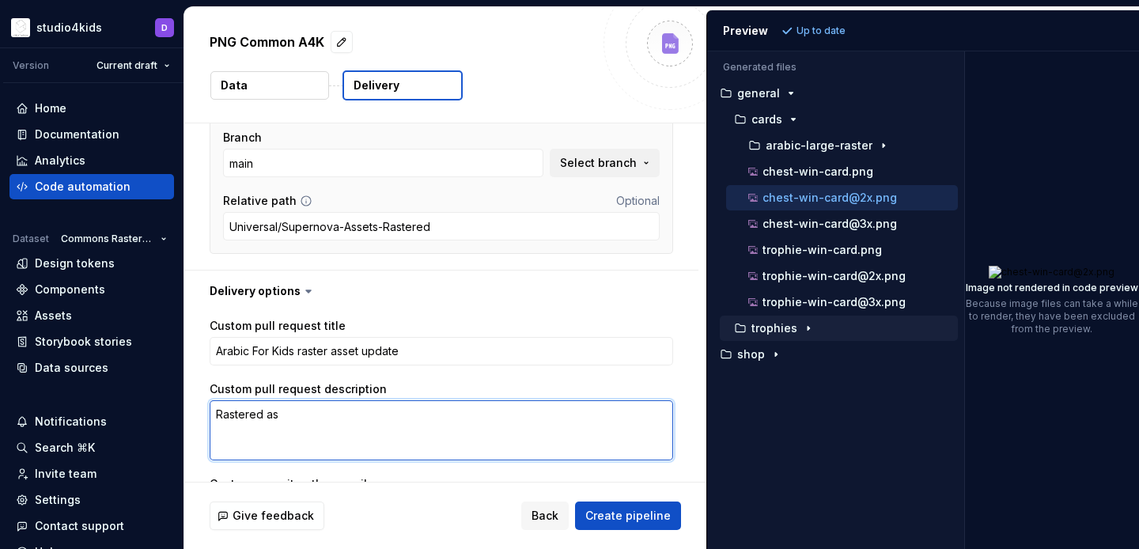
type textarea "Rastered ass"
type textarea "*"
type textarea "Rastered asse"
type textarea "*"
type textarea "Rastered asset"
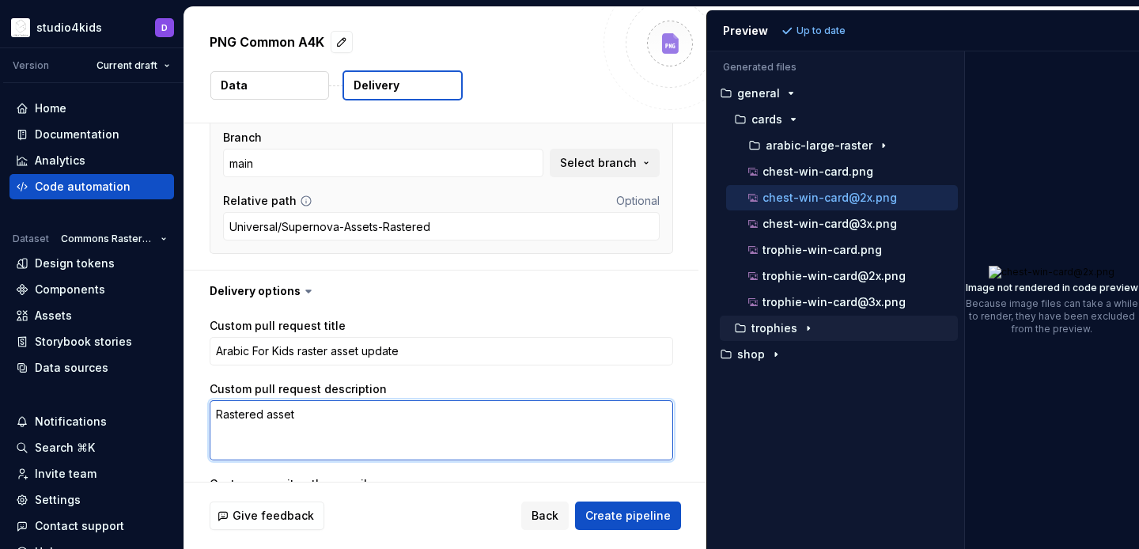
type textarea "*"
type textarea "Rastered assets"
type textarea "*"
type textarea "Rastered assets"
type textarea "*"
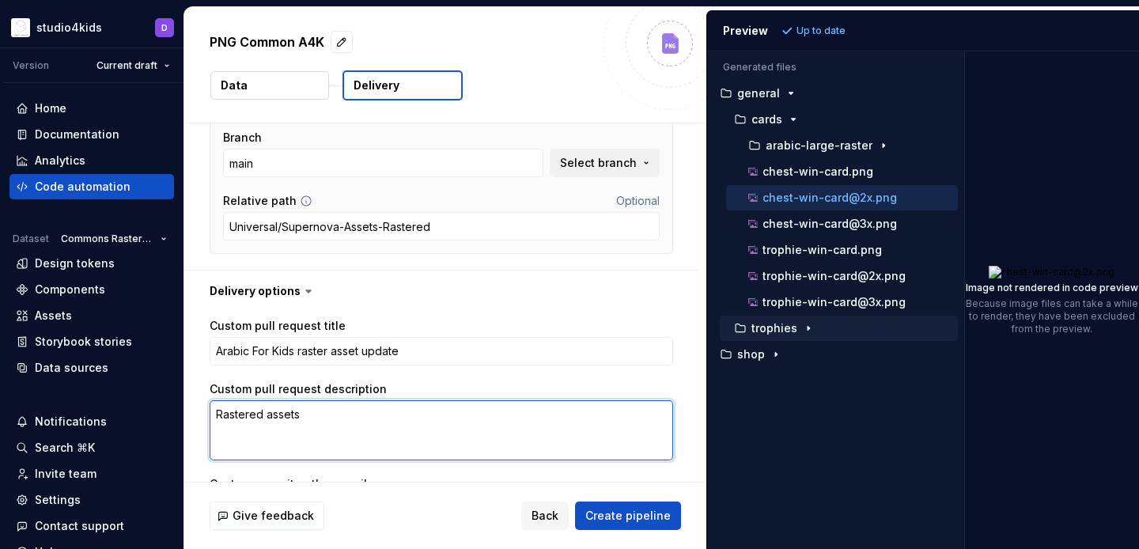
type textarea "Rastered assets f"
type textarea "*"
type textarea "Rastered assets fo"
type textarea "*"
type textarea "Rastered assets for"
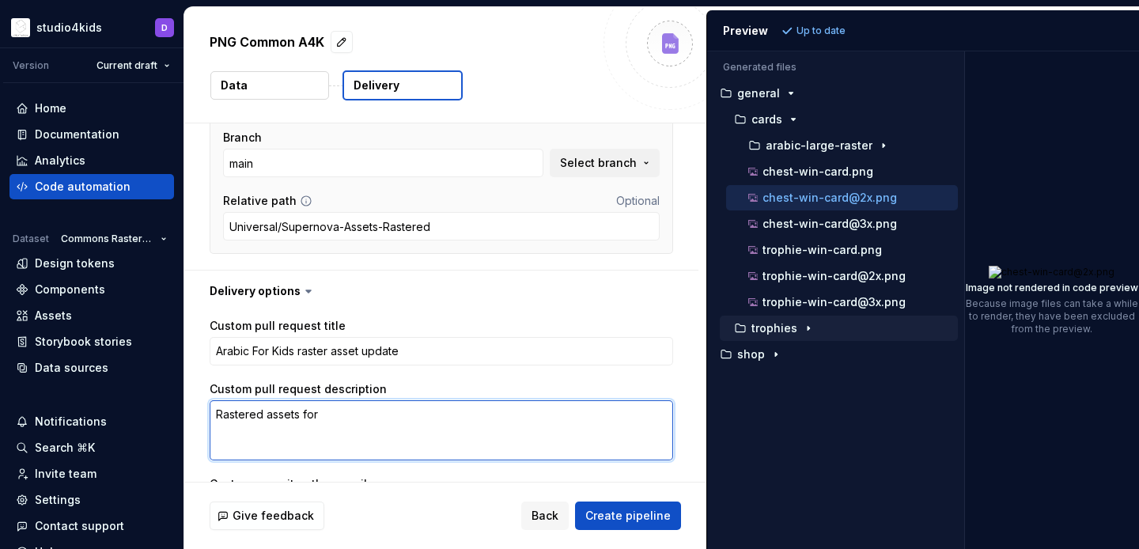
type textarea "*"
type textarea "Rastered assets for"
click at [265, 415] on textarea "Rastered assets for" at bounding box center [442, 430] width 464 height 60
type textarea "*"
type textarea "Rastered cassets for"
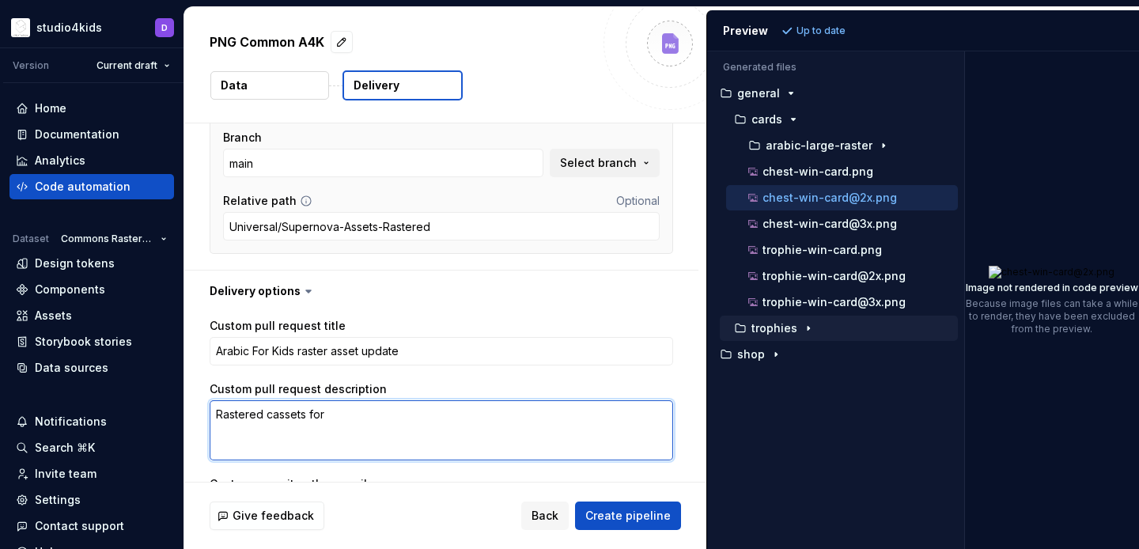
type textarea "*"
type textarea "Rastered coassets for"
type textarea "*"
type textarea "Rastered comassets for"
type textarea "*"
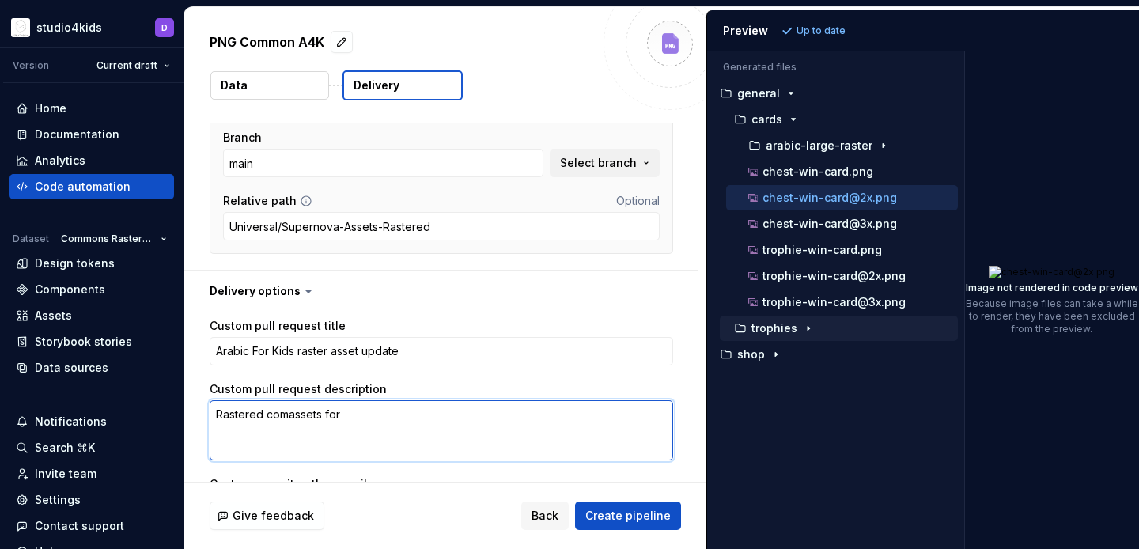
type textarea "Rastered commassets for"
type textarea "*"
type textarea "Rastered commoassets for"
type textarea "*"
type textarea "Rastered commonassets for"
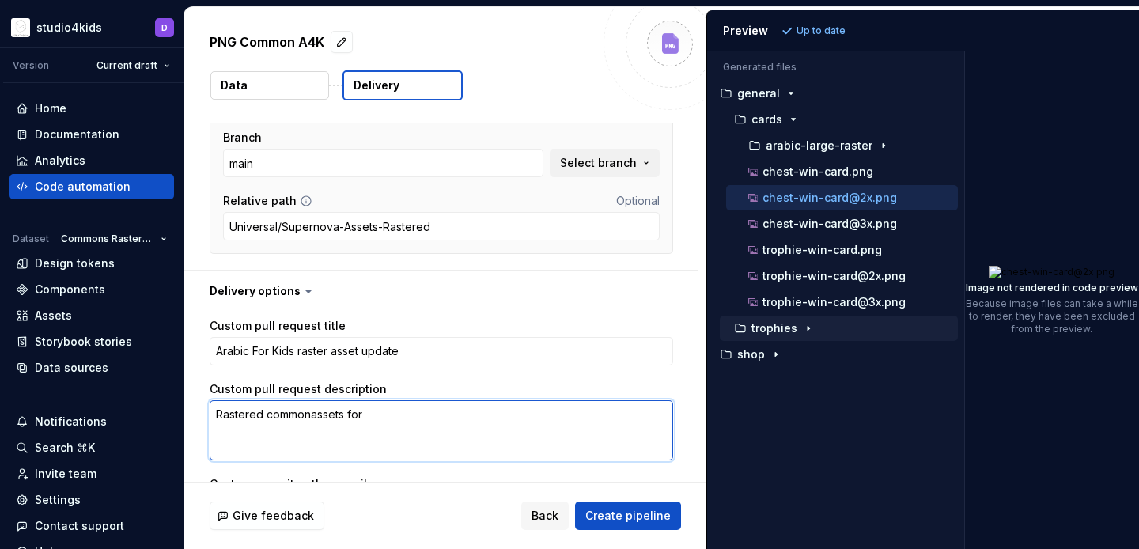
type textarea "*"
type textarea "Rastered common assets for"
type textarea "*"
type textarea "Rastered common aassets for"
type textarea "*"
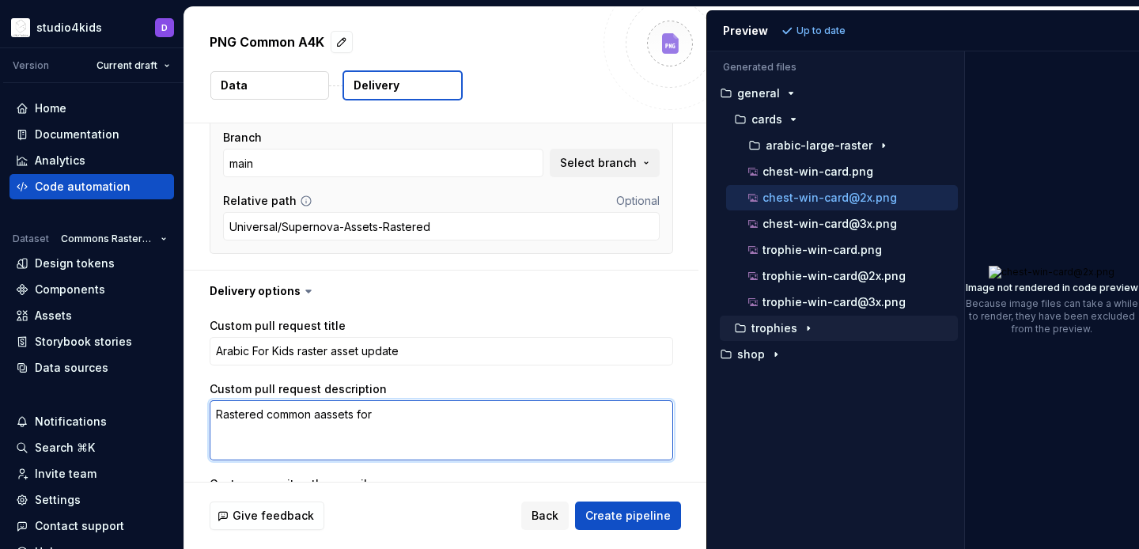
type textarea "Rastered common anassets for"
type textarea "*"
type textarea "Rastered common andassets for"
type textarea "*"
type textarea "Rastered common and assets for"
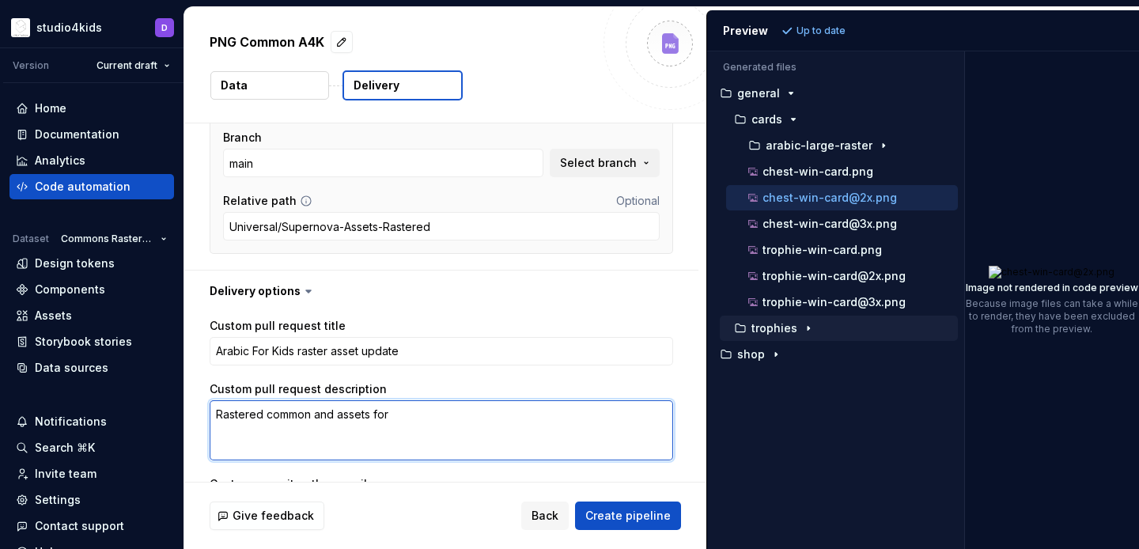
type textarea "*"
type textarea "Rastered common and uassets for"
type textarea "*"
type textarea "Rastered common and unassets for"
type textarea "*"
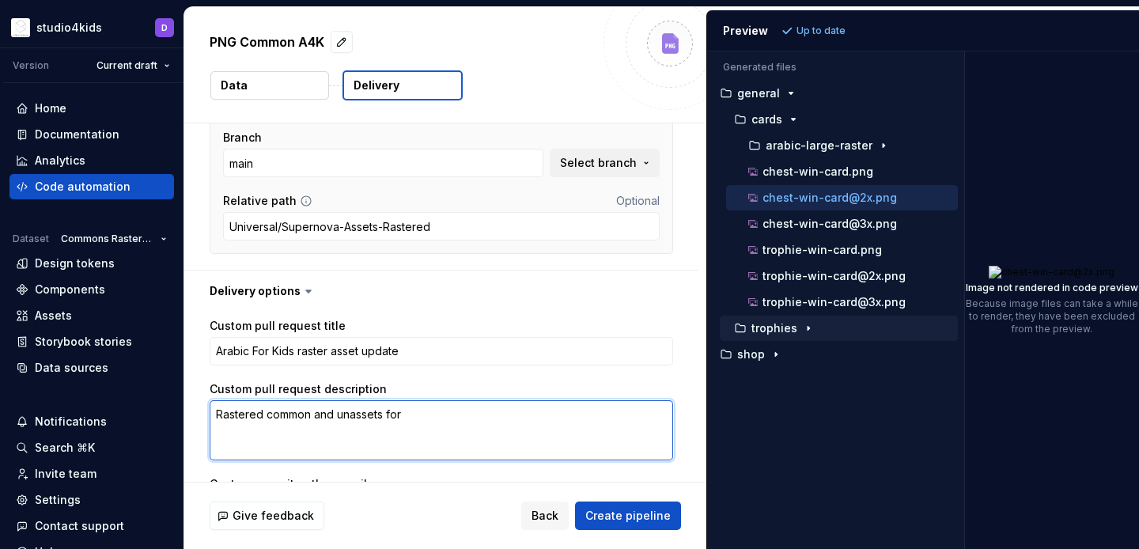
type textarea "Rastered common and uniassets for"
type textarea "*"
type textarea "Rastered common and uniqassets for"
type textarea "*"
type textarea "Rastered common and uniquassets for"
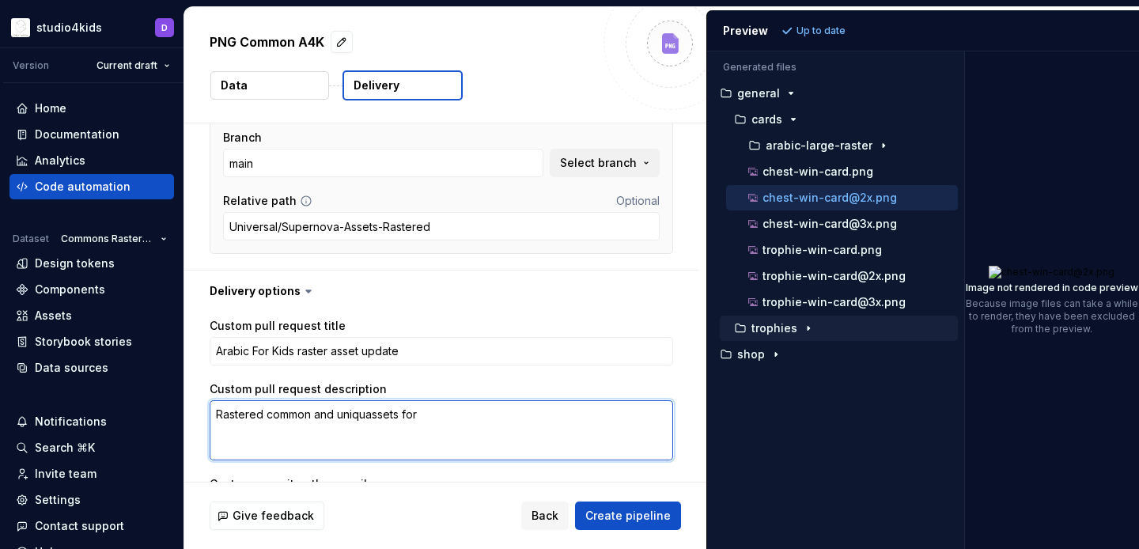
type textarea "*"
type textarea "Rastered common and uniqueassets for"
type textarea "*"
click at [445, 414] on textarea "Rastered common and unique assets for" at bounding box center [442, 430] width 464 height 60
type textarea "Rastered common and unique assets for"
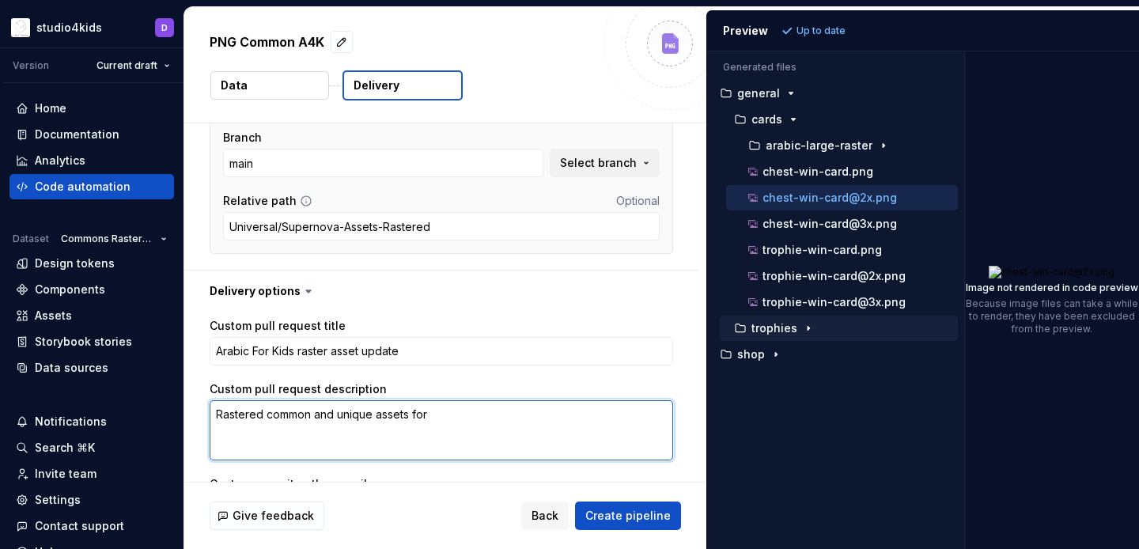
drag, startPoint x: 265, startPoint y: 415, endPoint x: 369, endPoint y: 416, distance: 104.4
click at [369, 416] on textarea "Rastered common and unique assets for" at bounding box center [442, 430] width 464 height 60
type textarea "*"
type textarea "Rastered assets for"
type textarea "*"
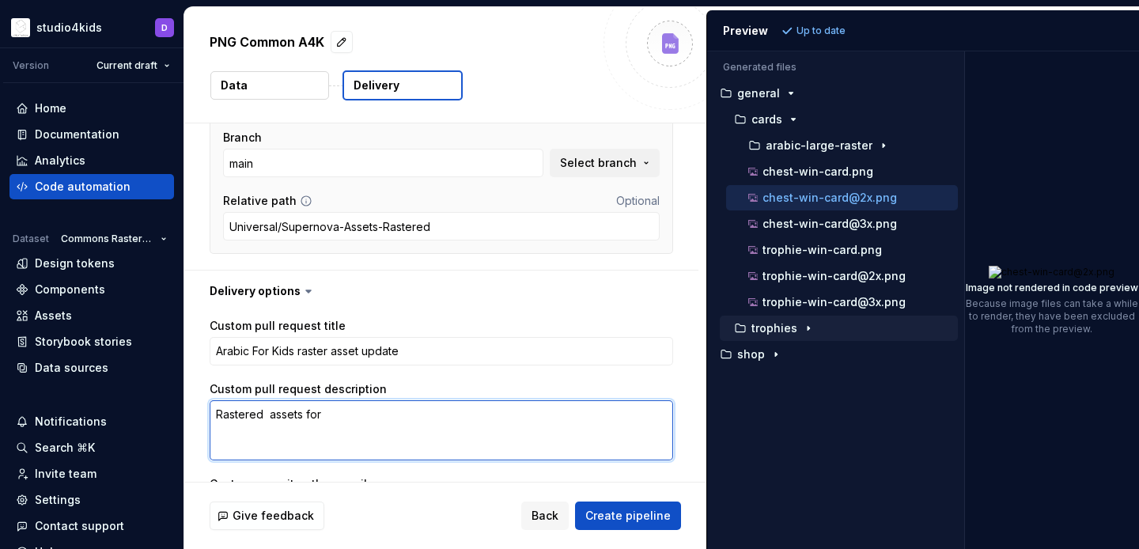
type textarea "Rastered assets for"
click at [359, 416] on textarea "Rastered assets for" at bounding box center [442, 430] width 464 height 60
paste textarea "common and unique"
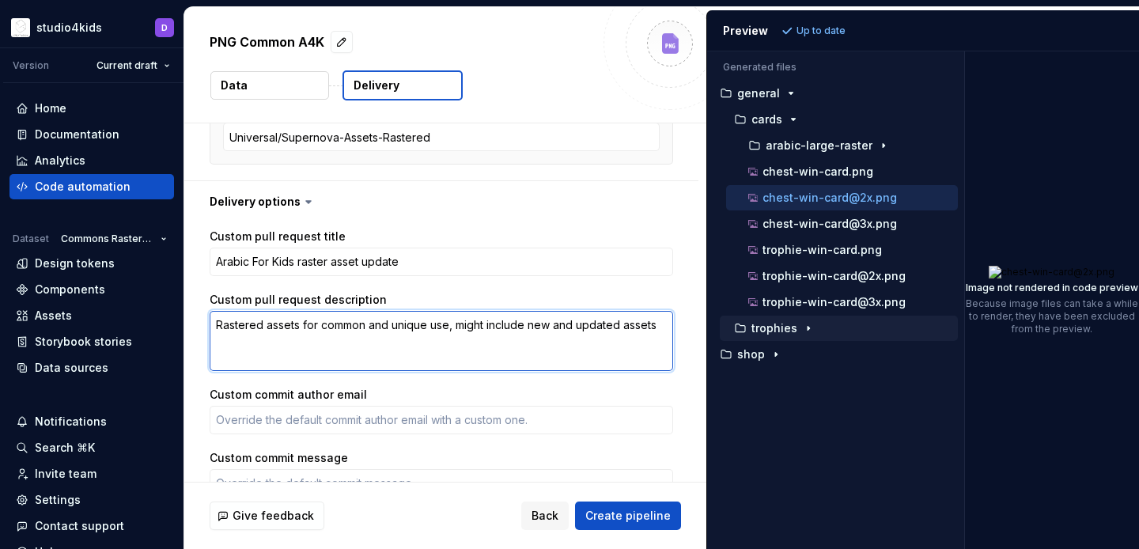
scroll to position [786, 0]
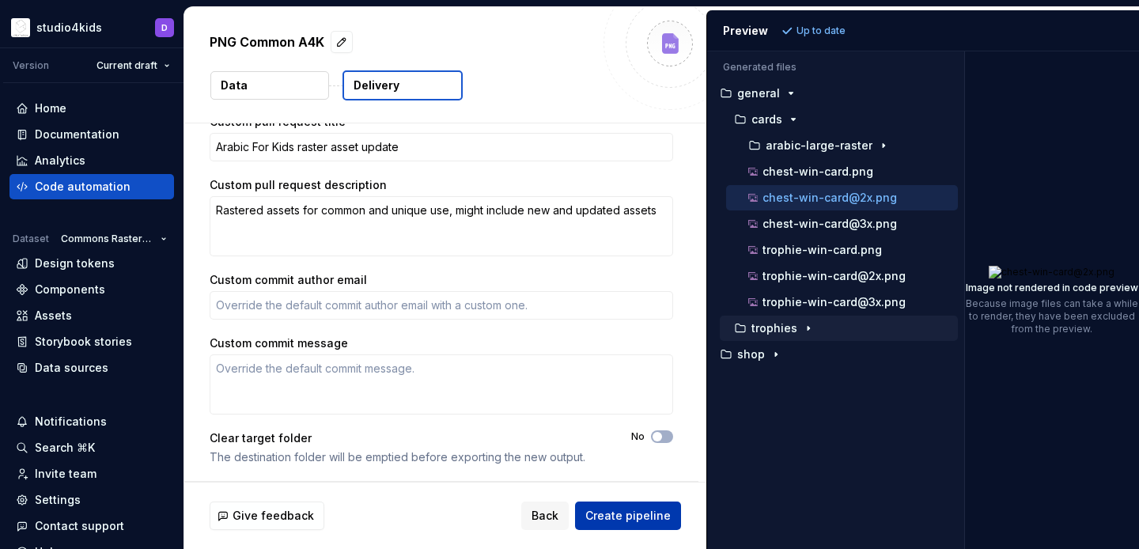
click at [626, 508] on span "Create pipeline" at bounding box center [627, 516] width 85 height 16
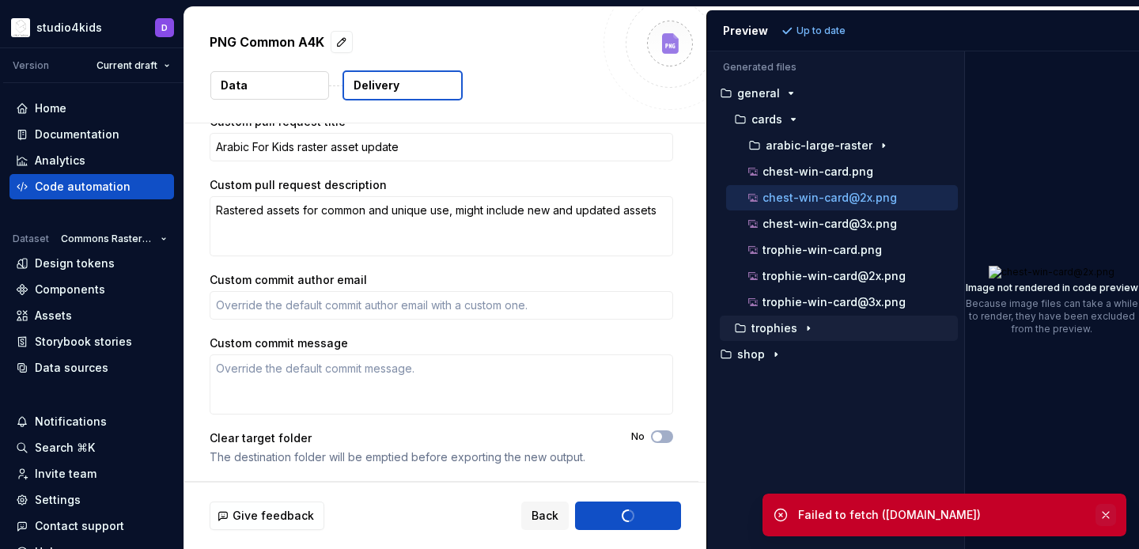
click at [1103, 511] on button "button" at bounding box center [1105, 515] width 21 height 22
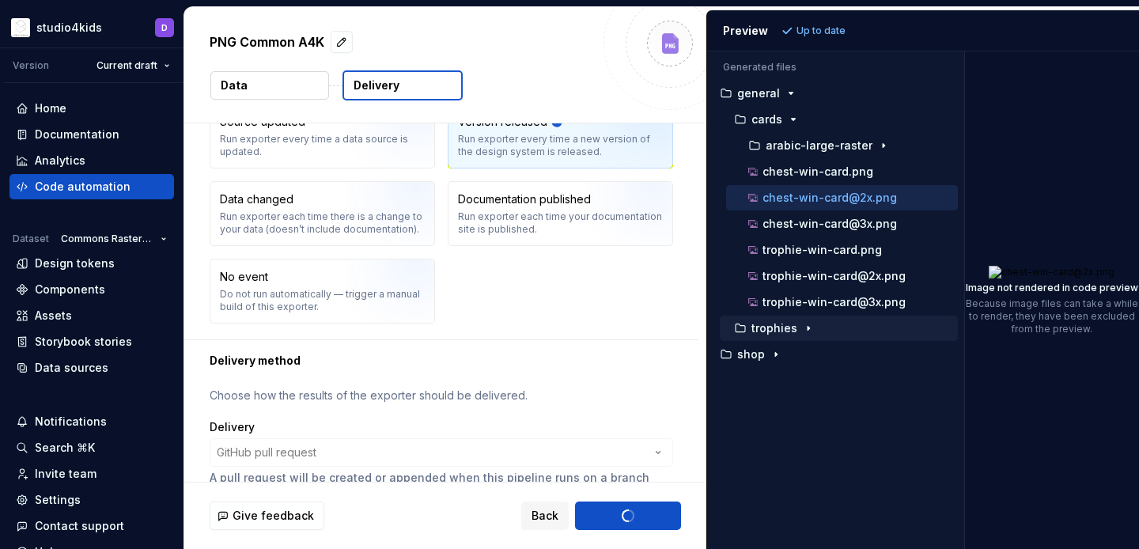
scroll to position [0, 0]
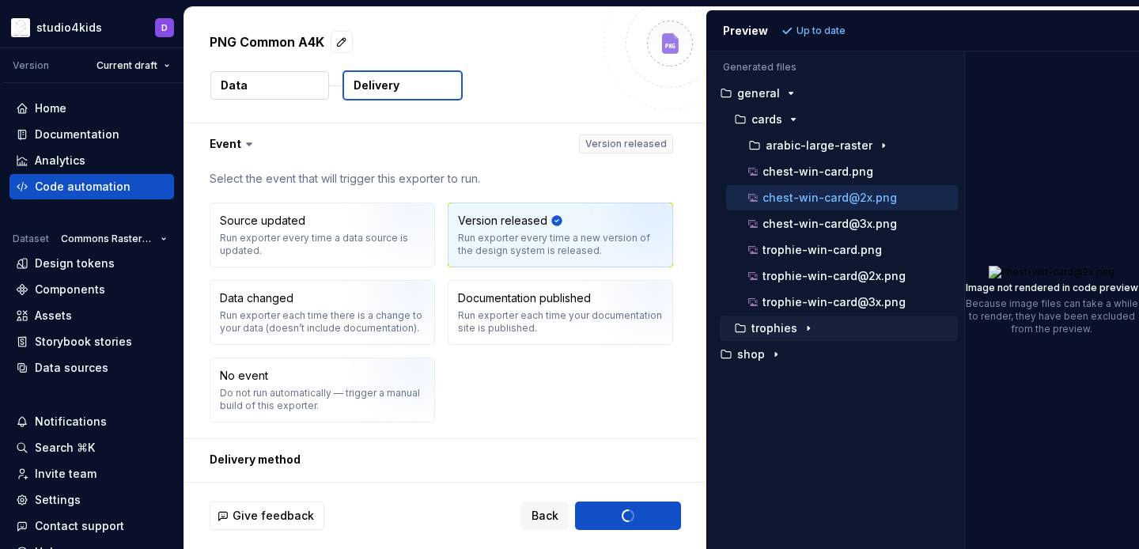
click at [293, 43] on p "PNG Common A4K" at bounding box center [267, 41] width 115 height 19
click at [284, 33] on p "PNG Common A4K" at bounding box center [267, 41] width 115 height 19
click at [284, 36] on p "PNG Common A4K" at bounding box center [267, 41] width 115 height 19
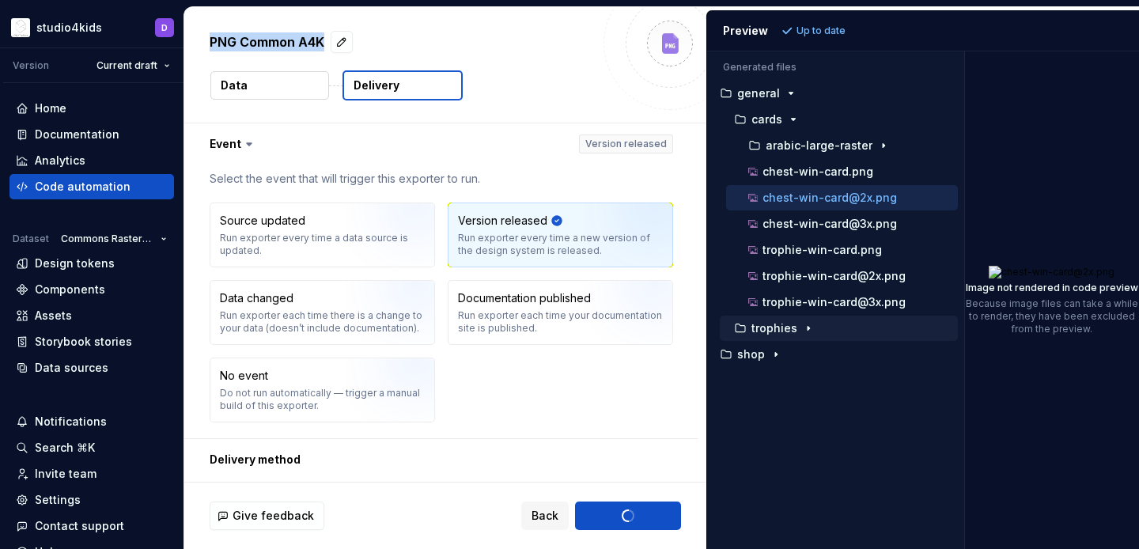
click at [284, 36] on p "PNG Common A4K" at bounding box center [267, 41] width 115 height 19
copy div "PNG Common A4K"
click at [133, 188] on div "Code automation" at bounding box center [92, 187] width 152 height 16
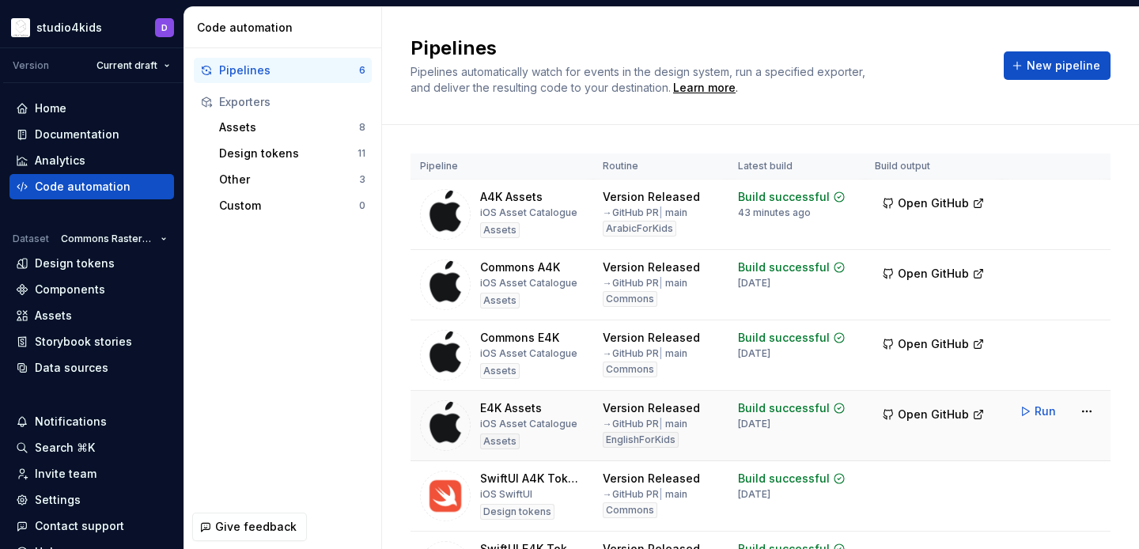
scroll to position [112, 0]
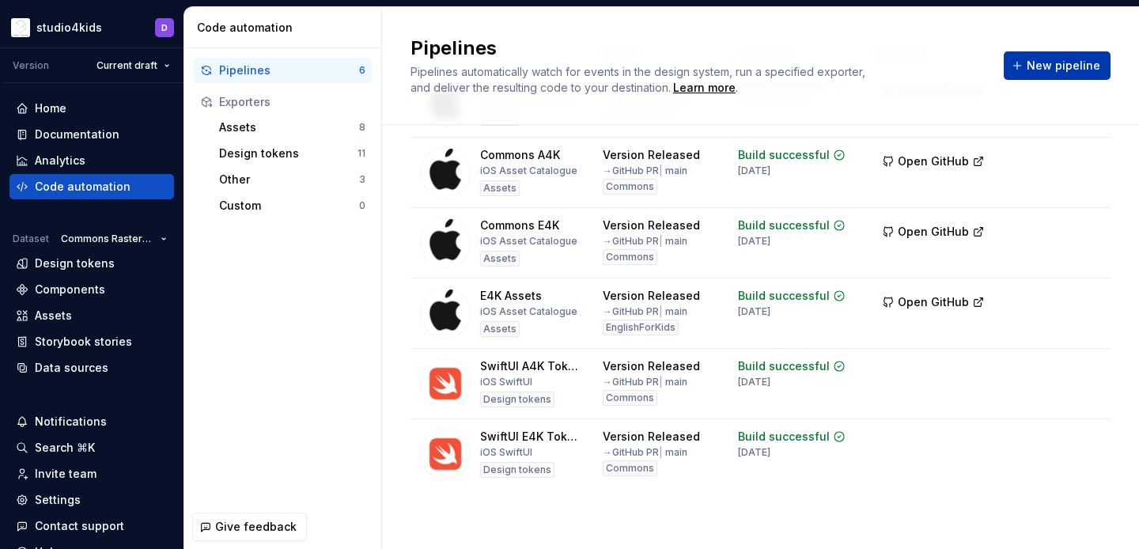
click at [1072, 59] on span "New pipeline" at bounding box center [1064, 66] width 74 height 16
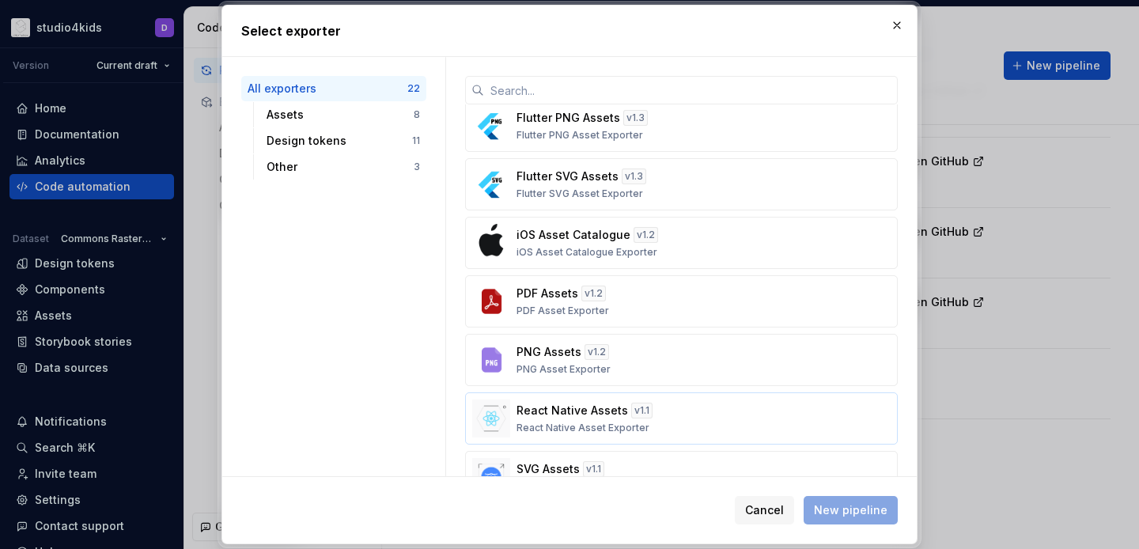
scroll to position [124, 0]
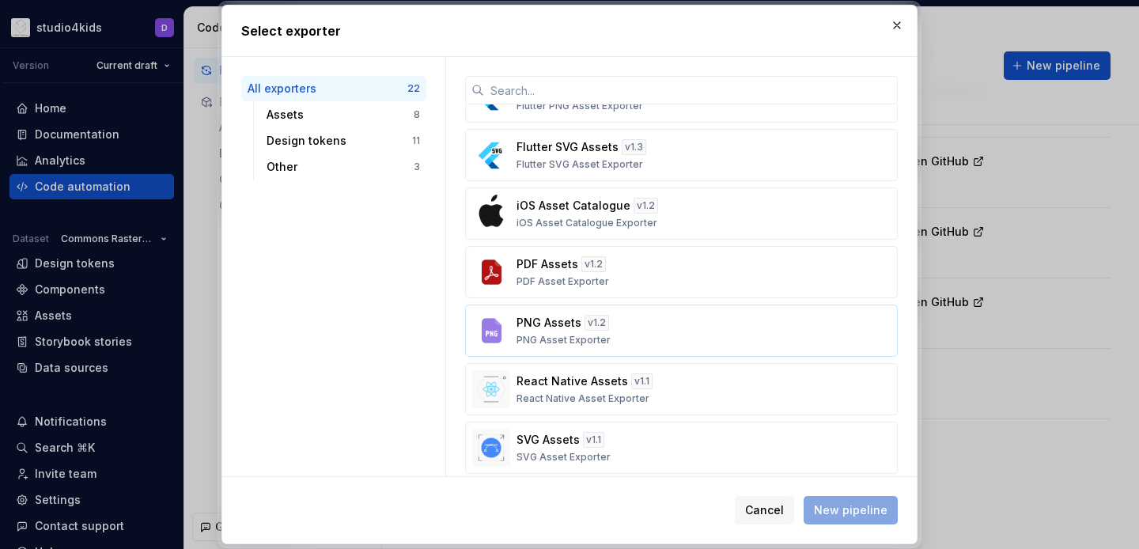
click at [634, 339] on div "PNG Assets v 1.2 PNG Asset Exporter" at bounding box center [676, 331] width 320 height 32
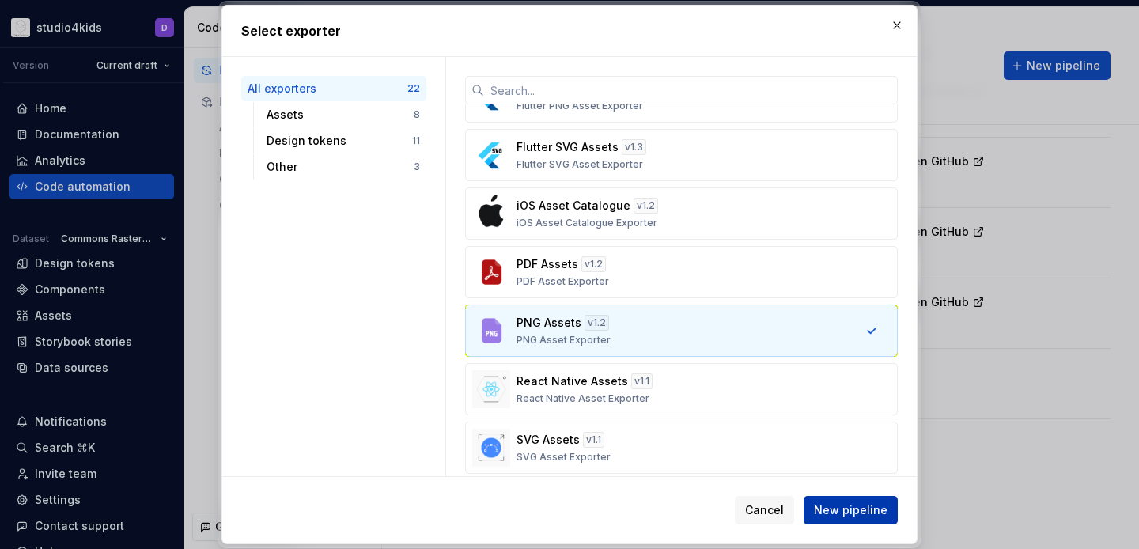
click at [830, 509] on span "New pipeline" at bounding box center [851, 510] width 74 height 16
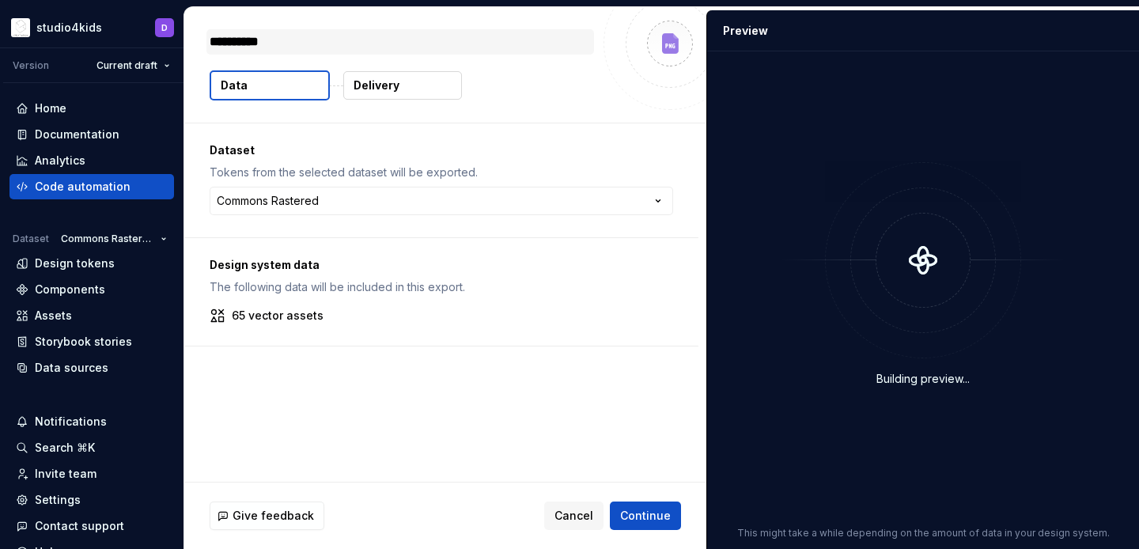
click at [431, 48] on textarea "**********" at bounding box center [400, 41] width 388 height 25
click at [280, 205] on html "**********" at bounding box center [569, 274] width 1139 height 549
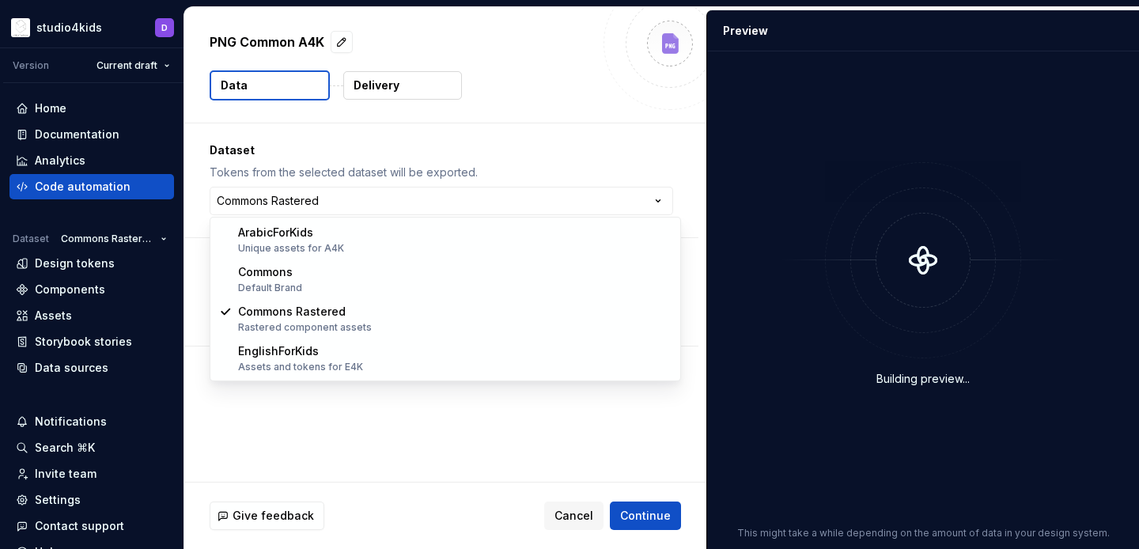
click at [376, 162] on html "**********" at bounding box center [569, 274] width 1139 height 549
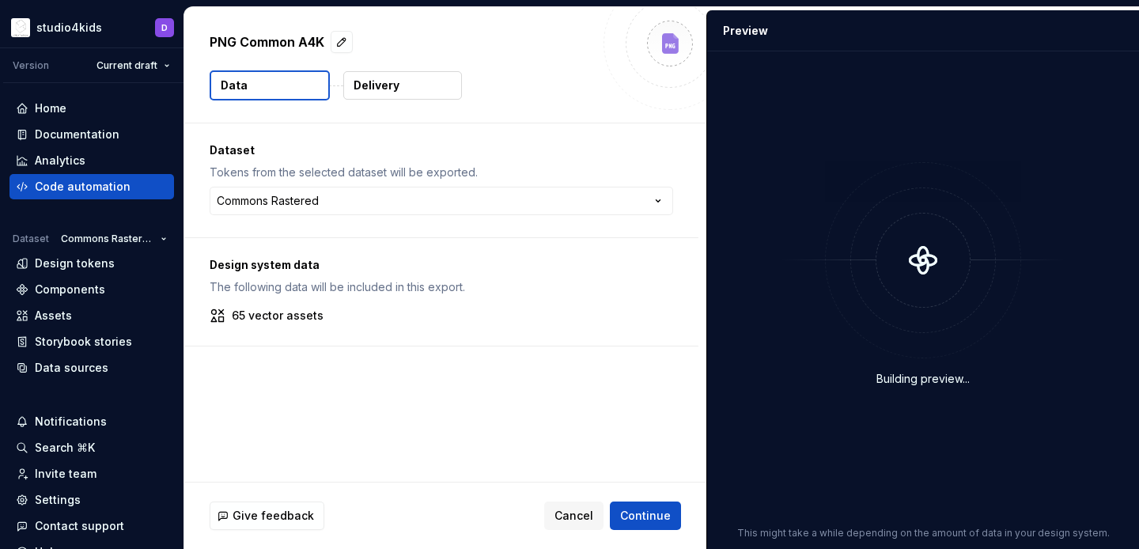
click at [388, 92] on p "Delivery" at bounding box center [377, 86] width 46 height 16
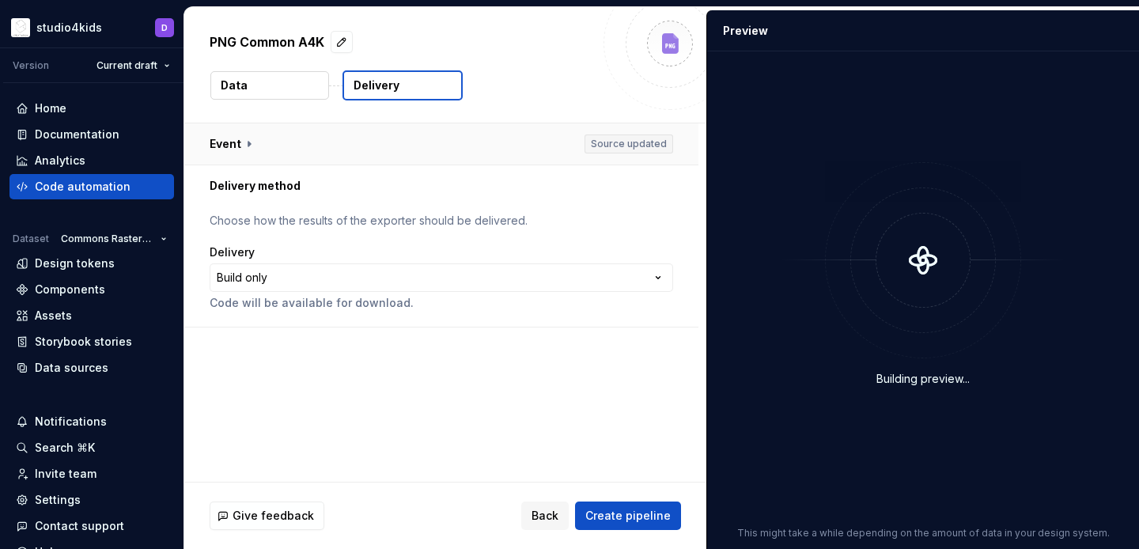
click at [375, 146] on button "button" at bounding box center [441, 143] width 514 height 41
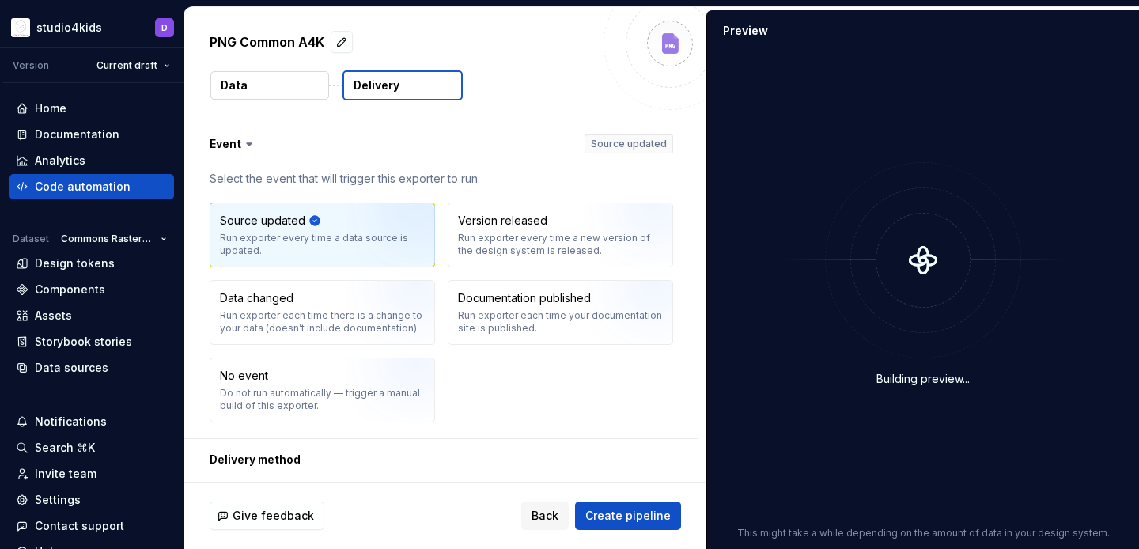
click at [308, 41] on p "PNG Common A4K" at bounding box center [267, 41] width 115 height 19
click at [346, 46] on button "button" at bounding box center [342, 42] width 22 height 22
click at [308, 47] on textarea "**********" at bounding box center [400, 41] width 388 height 25
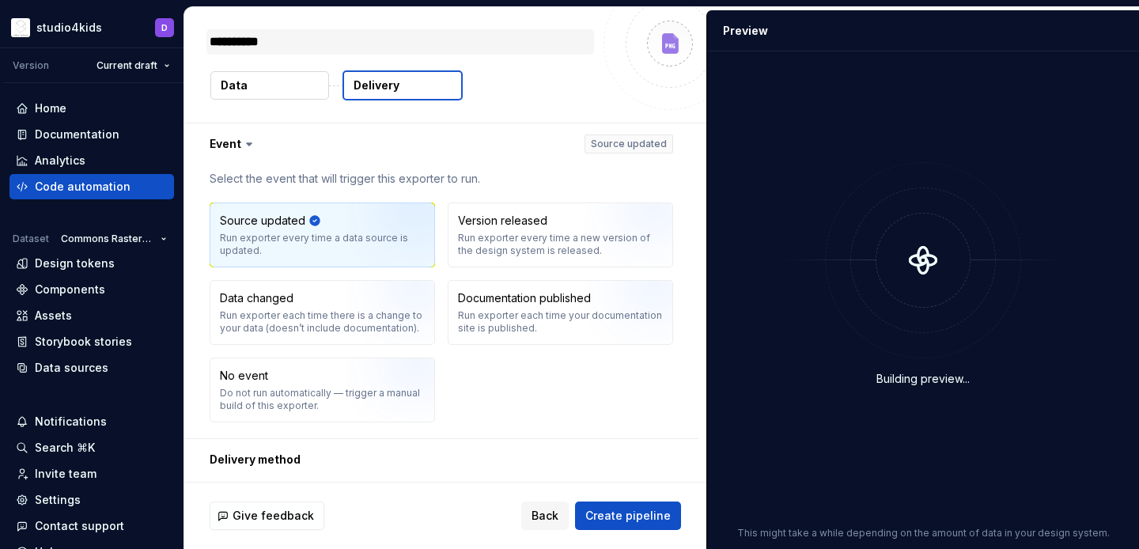
click at [210, 39] on textarea "**********" at bounding box center [400, 41] width 388 height 25
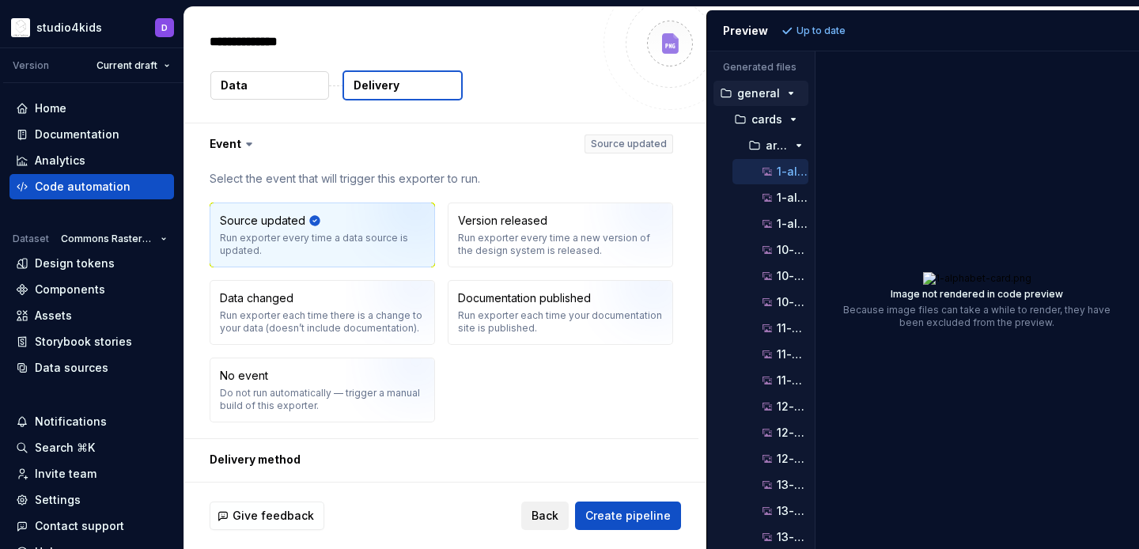
click at [539, 519] on span "Back" at bounding box center [545, 516] width 27 height 16
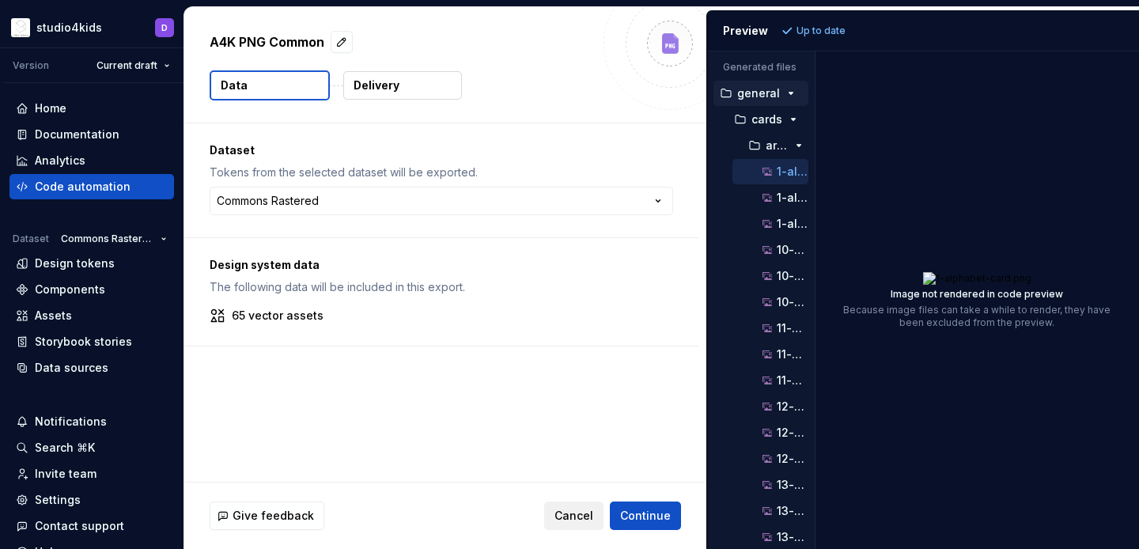
click at [576, 516] on span "Cancel" at bounding box center [573, 516] width 39 height 16
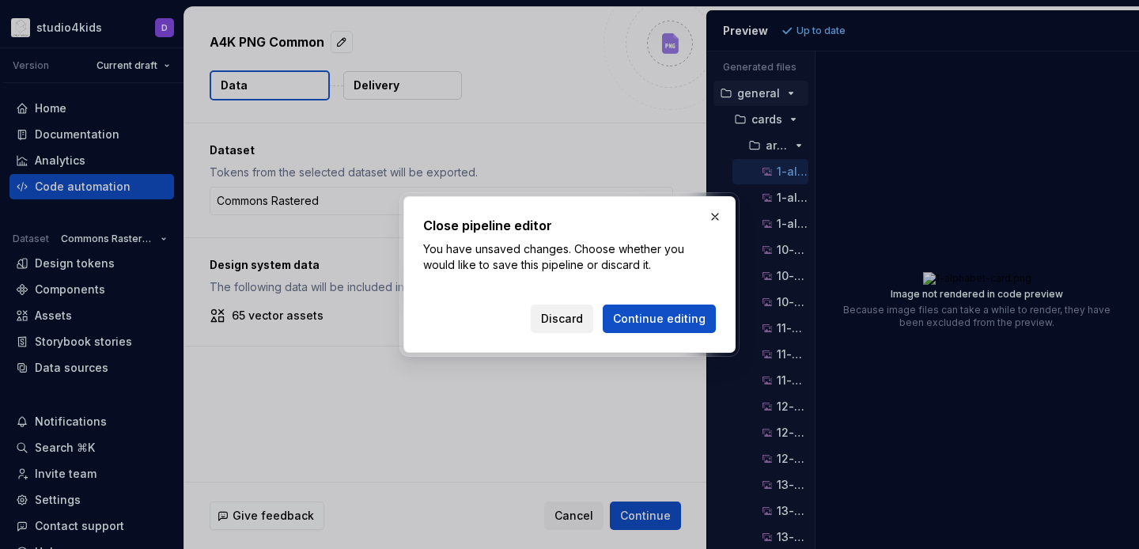
click at [583, 317] on span "Discard" at bounding box center [562, 319] width 42 height 16
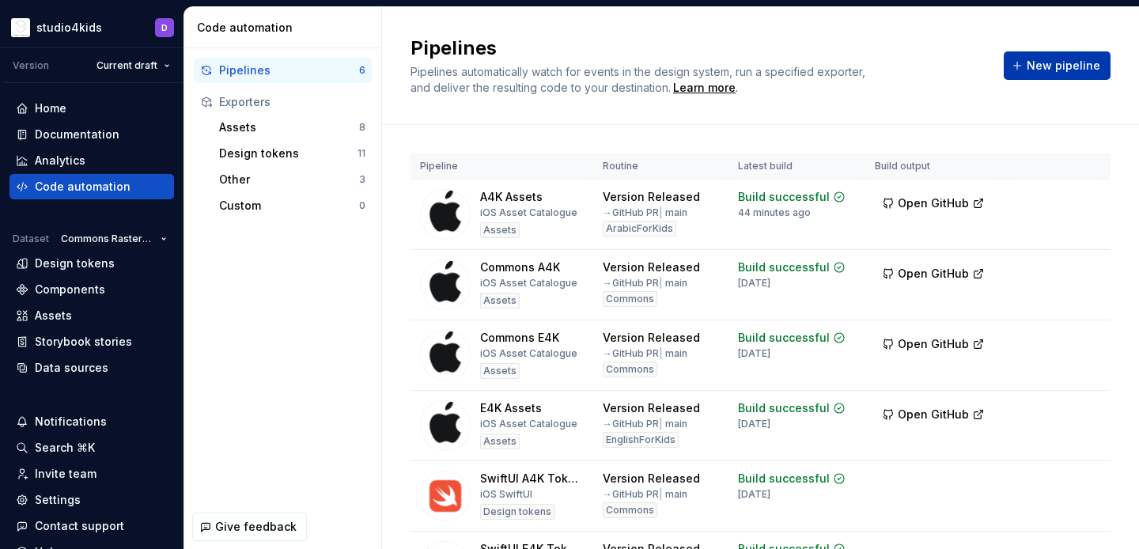
click at [1026, 62] on button "New pipeline" at bounding box center [1057, 65] width 107 height 28
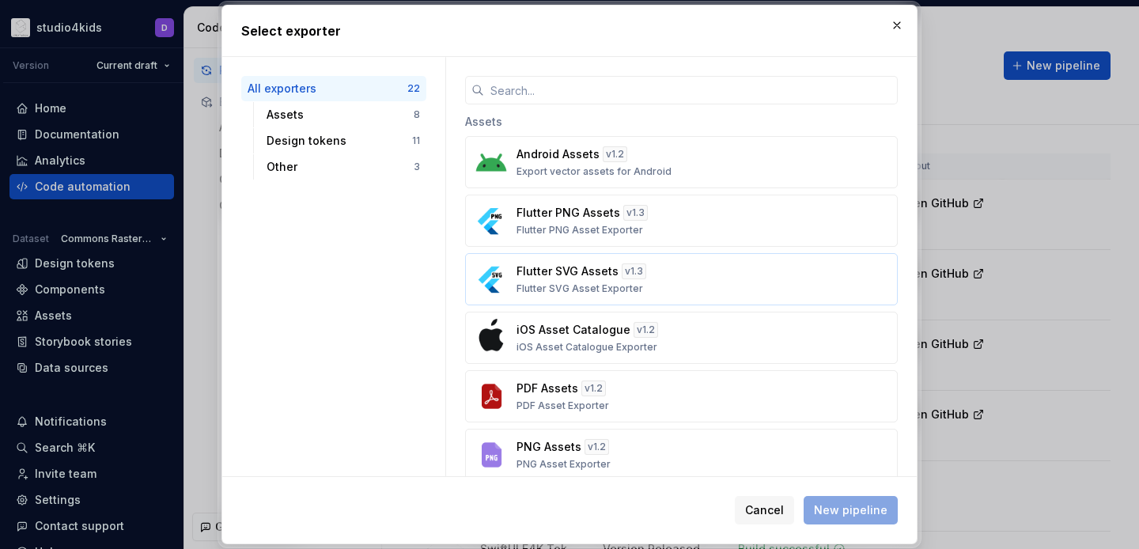
scroll to position [70, 0]
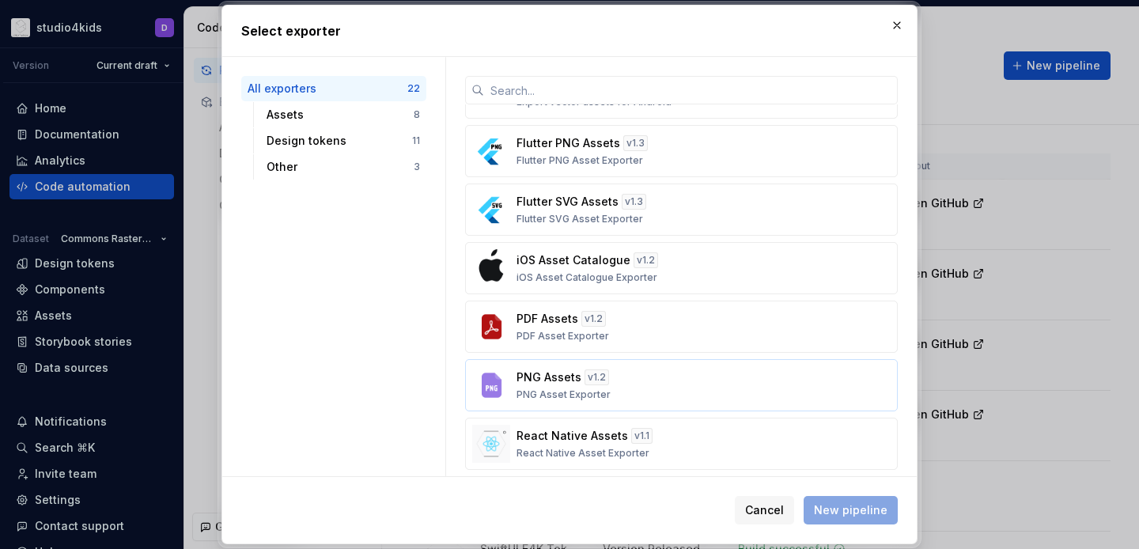
click at [634, 375] on div "PNG Assets v 1.2 PNG Asset Exporter" at bounding box center [676, 385] width 320 height 32
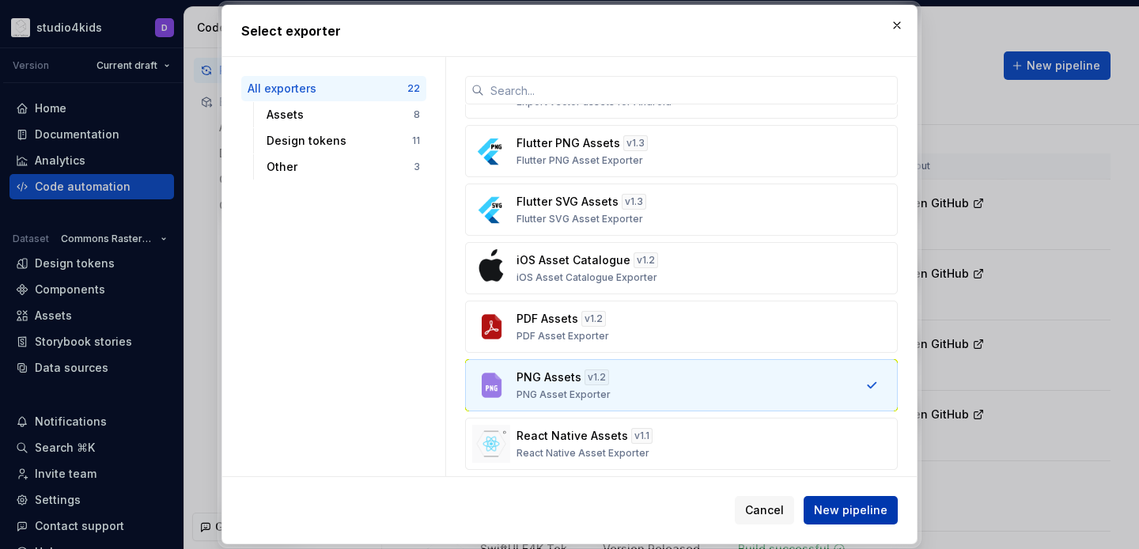
click at [823, 509] on span "New pipeline" at bounding box center [851, 510] width 74 height 16
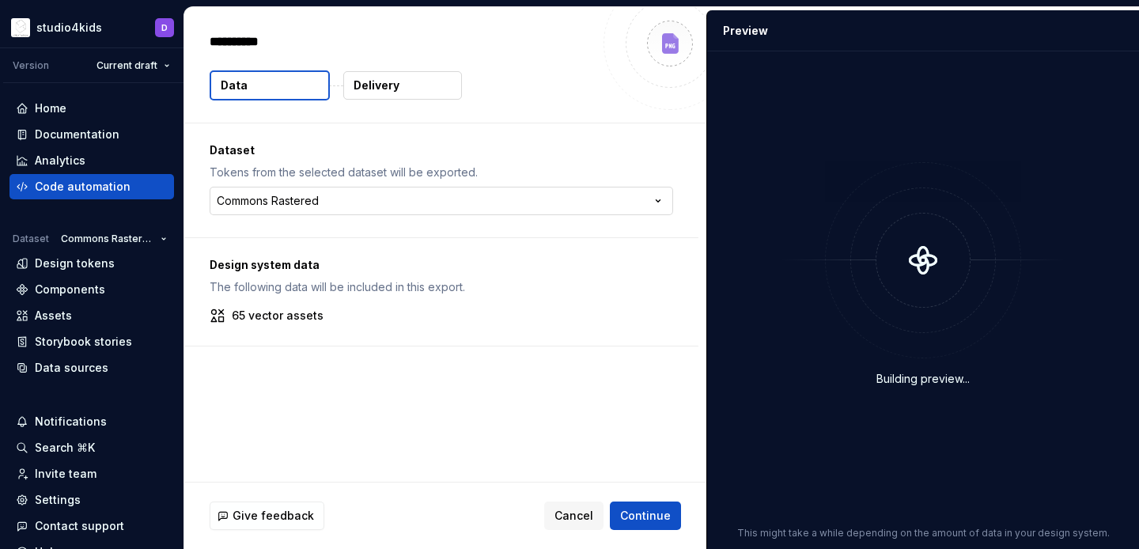
click at [354, 203] on html "**********" at bounding box center [569, 274] width 1139 height 549
click at [364, 165] on html "**********" at bounding box center [569, 274] width 1139 height 549
click at [383, 79] on p "Delivery" at bounding box center [377, 86] width 46 height 16
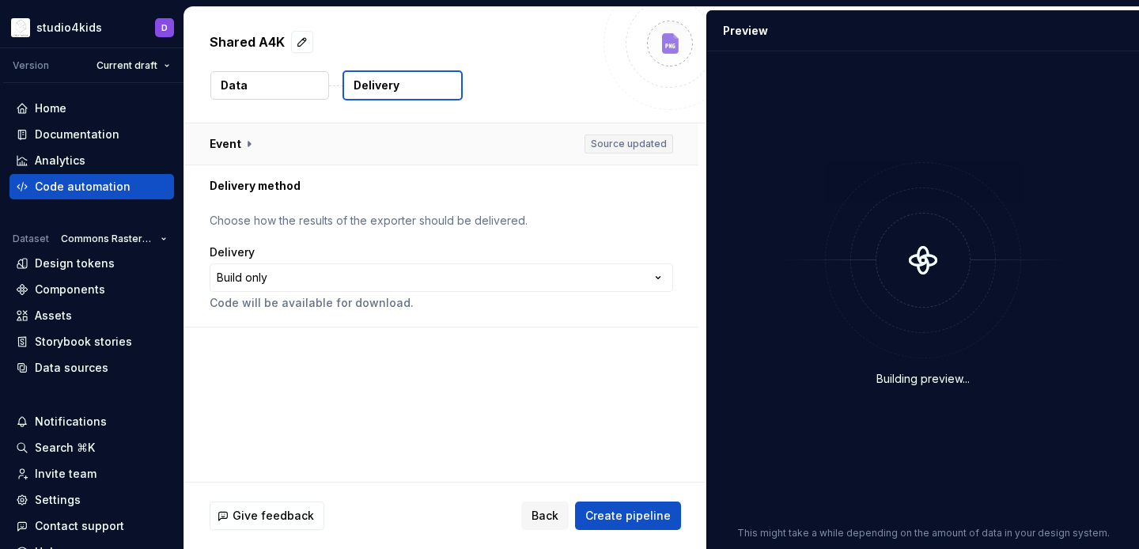
click at [337, 135] on button "button" at bounding box center [441, 143] width 514 height 41
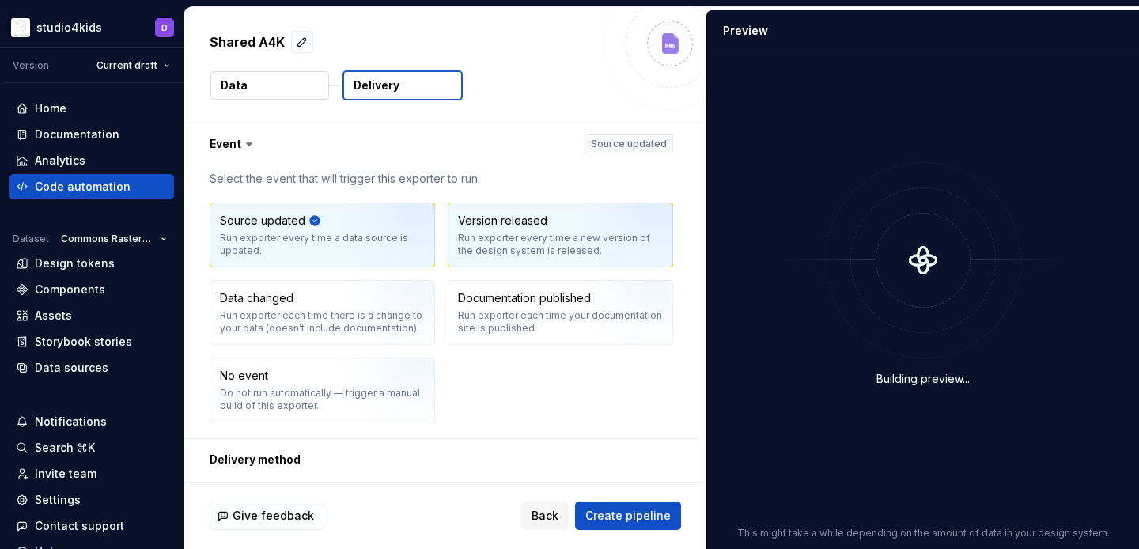
click at [537, 245] on div "Run exporter every time a new version of the design system is released." at bounding box center [560, 244] width 205 height 25
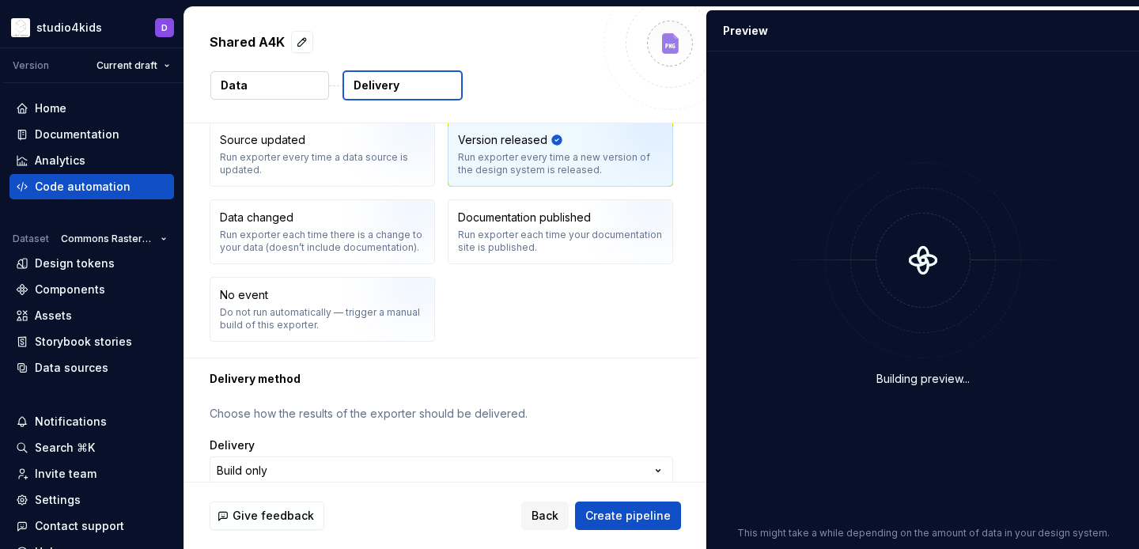
scroll to position [119, 0]
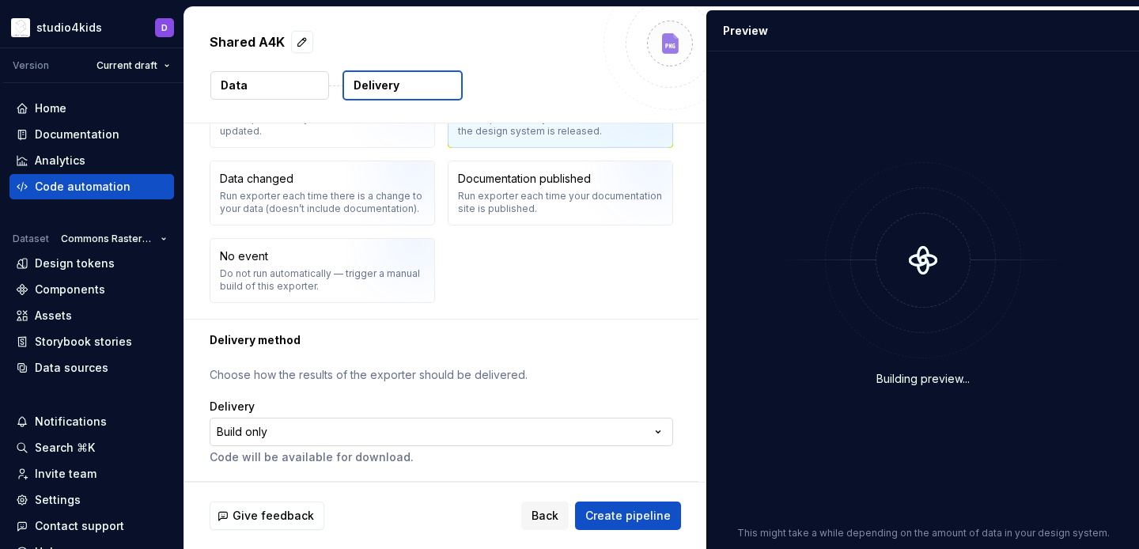
click at [422, 433] on html "**********" at bounding box center [569, 274] width 1139 height 549
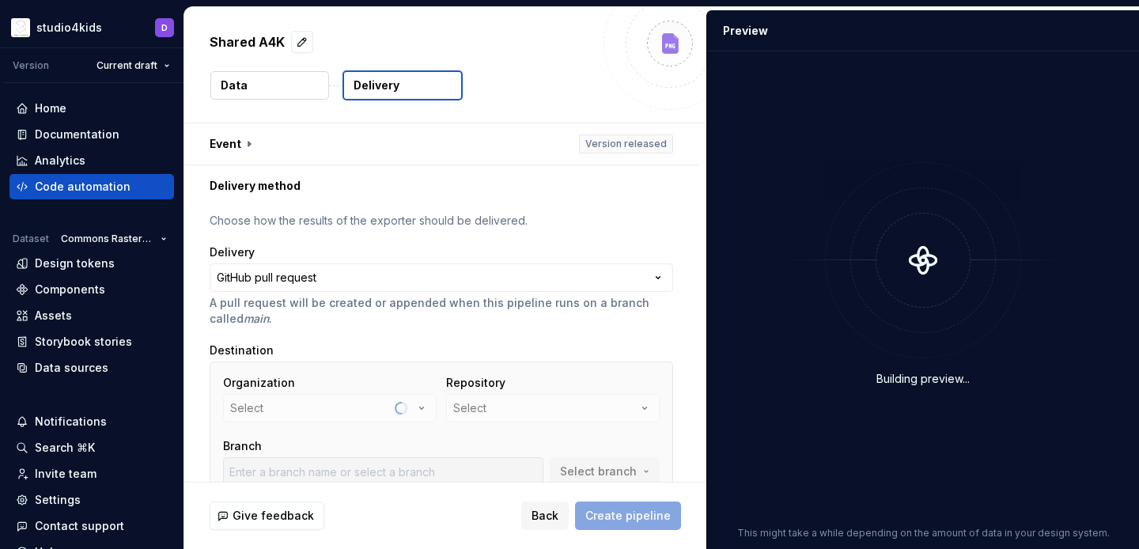
scroll to position [139, 0]
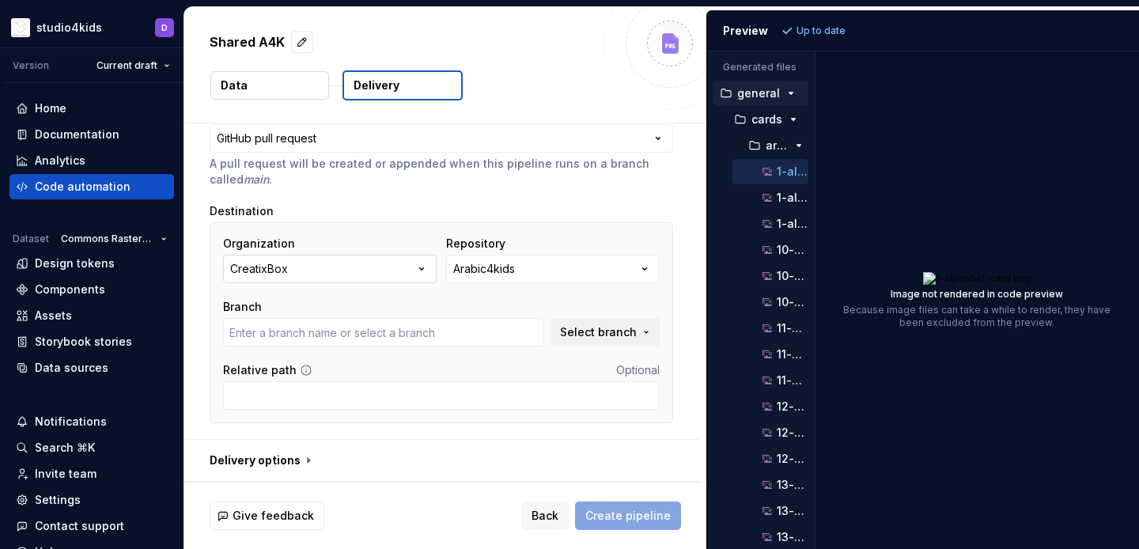
click at [373, 274] on button "CreatixBox" at bounding box center [330, 269] width 214 height 28
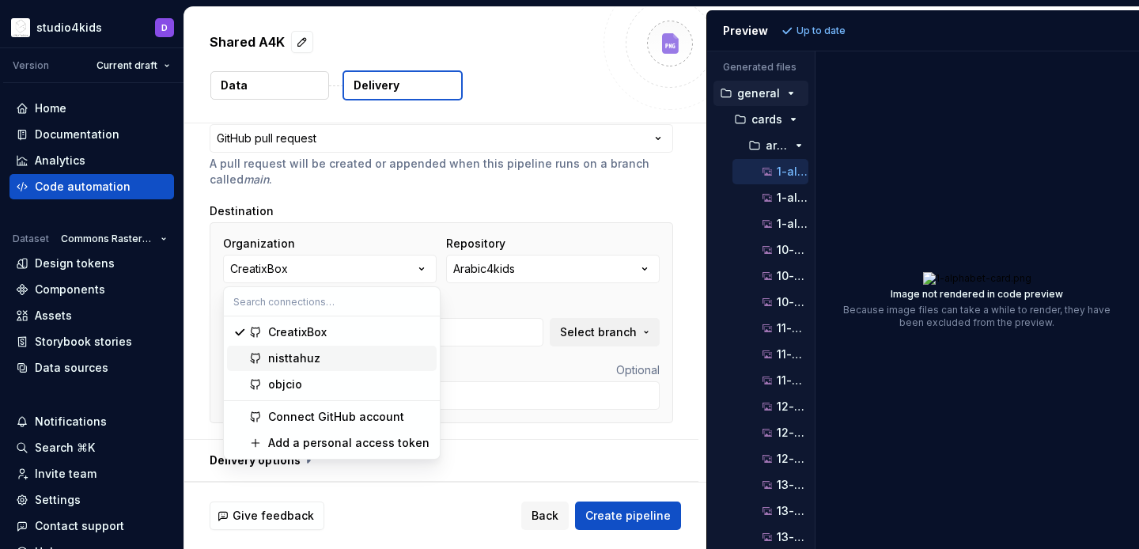
click at [351, 358] on div "nisttahuz" at bounding box center [349, 358] width 162 height 16
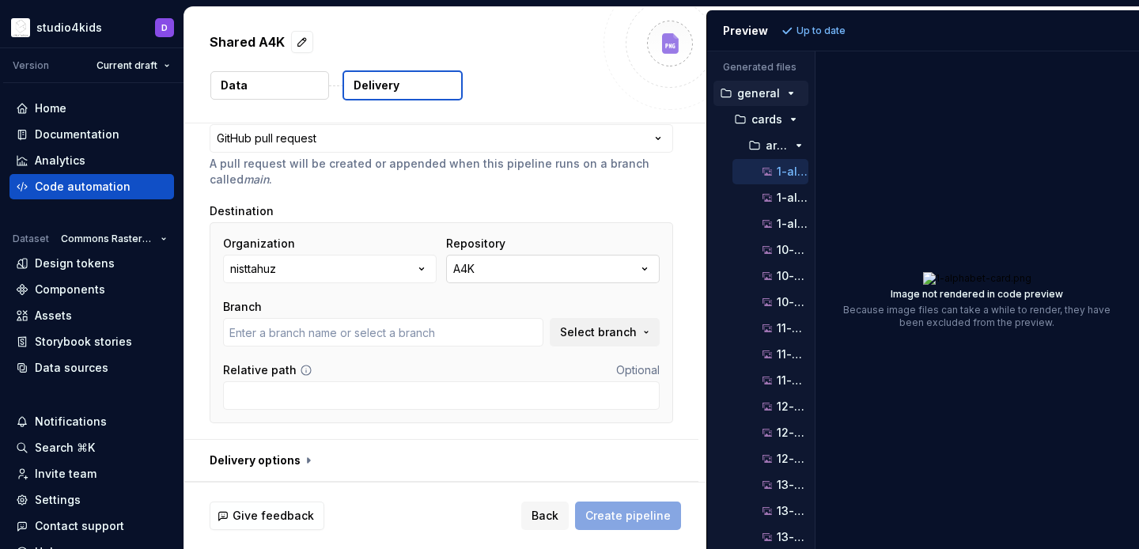
click at [507, 273] on button "A4K" at bounding box center [553, 269] width 214 height 28
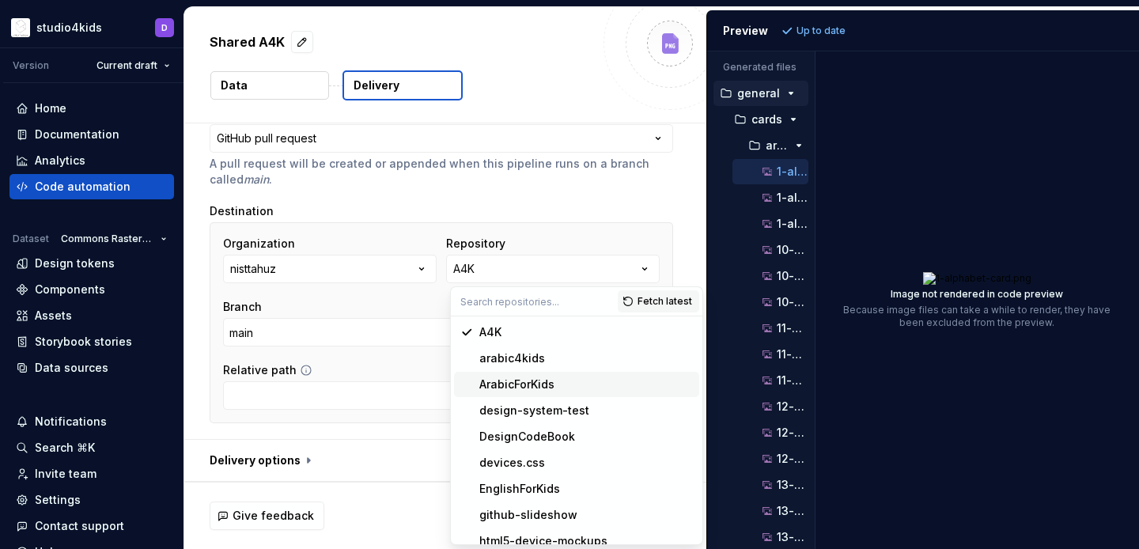
click at [517, 377] on div "ArabicForKids" at bounding box center [516, 384] width 75 height 16
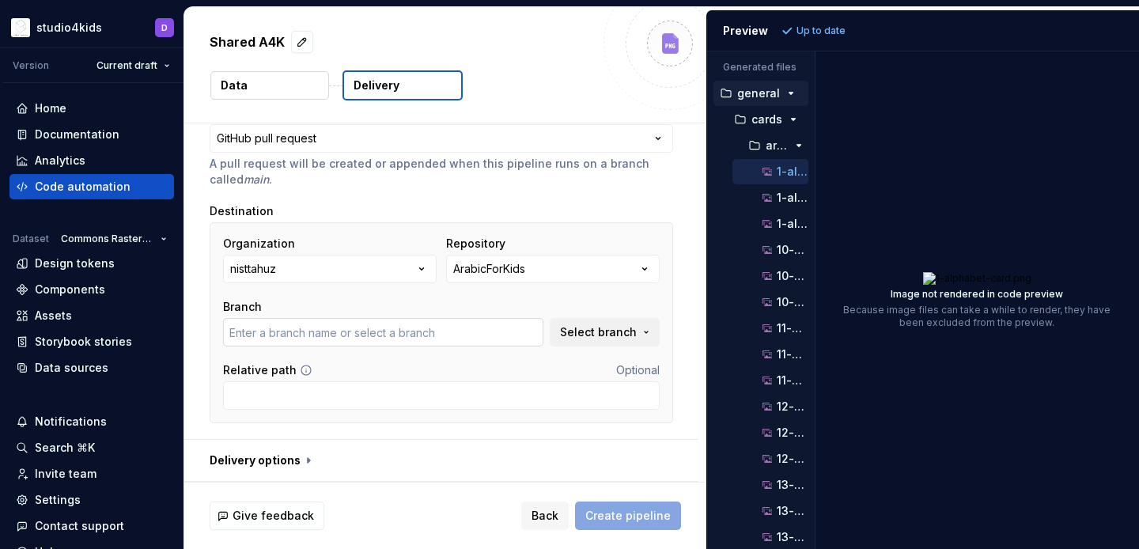
click at [449, 335] on input "text" at bounding box center [383, 332] width 320 height 28
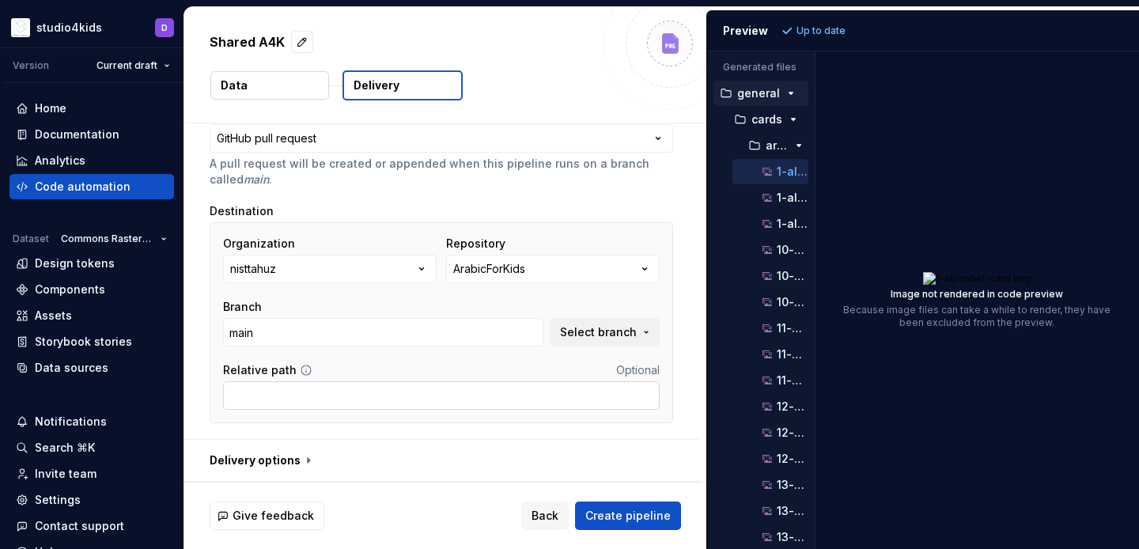
click at [498, 397] on input "Relative path" at bounding box center [441, 395] width 437 height 28
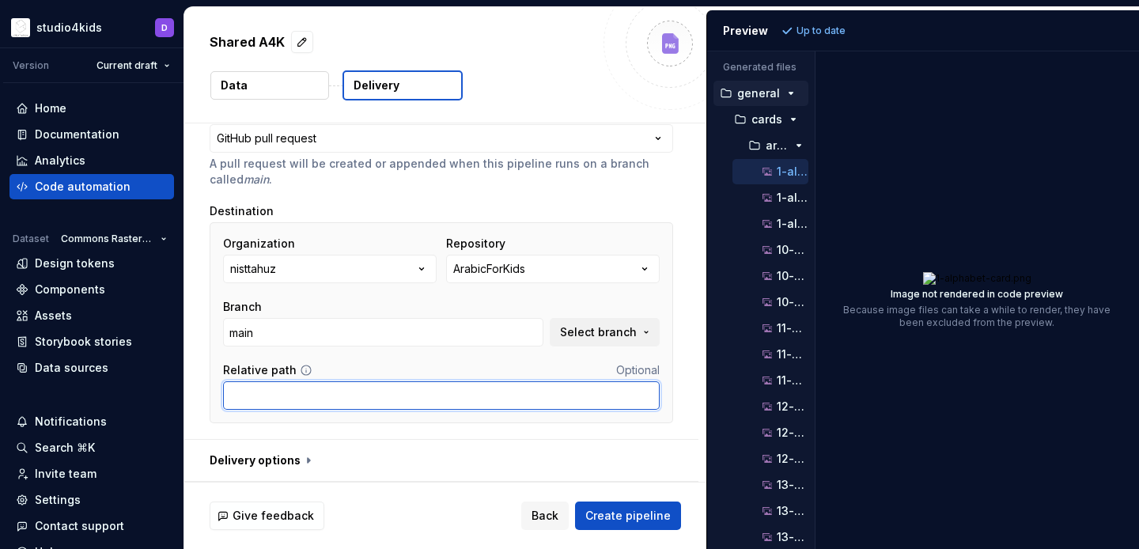
click at [436, 388] on input "Relative path" at bounding box center [441, 395] width 437 height 28
paste input "Universal/Supernova-Assets-Rastered"
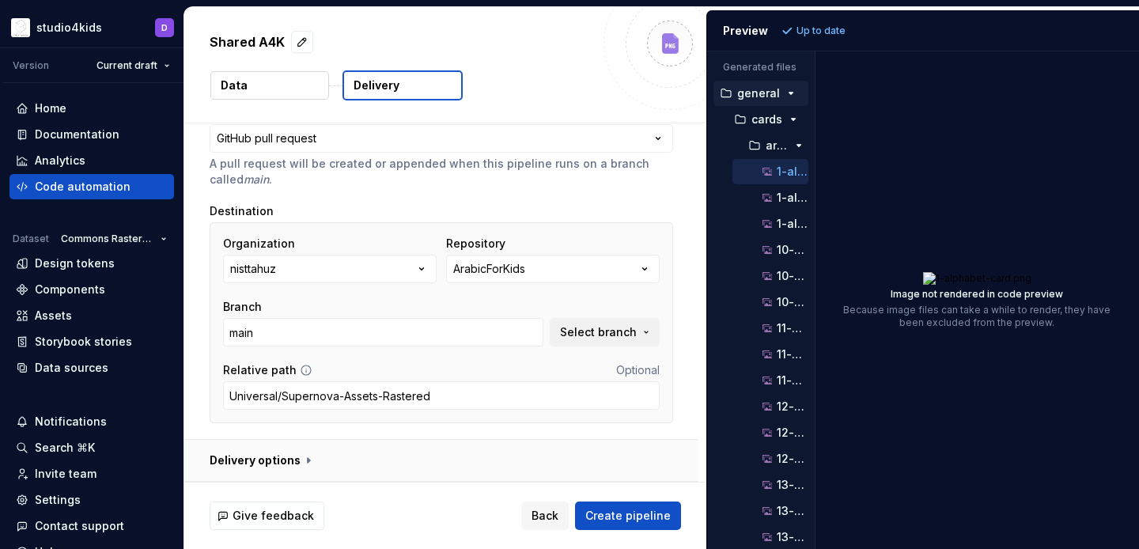
click at [465, 450] on button "button" at bounding box center [441, 460] width 514 height 41
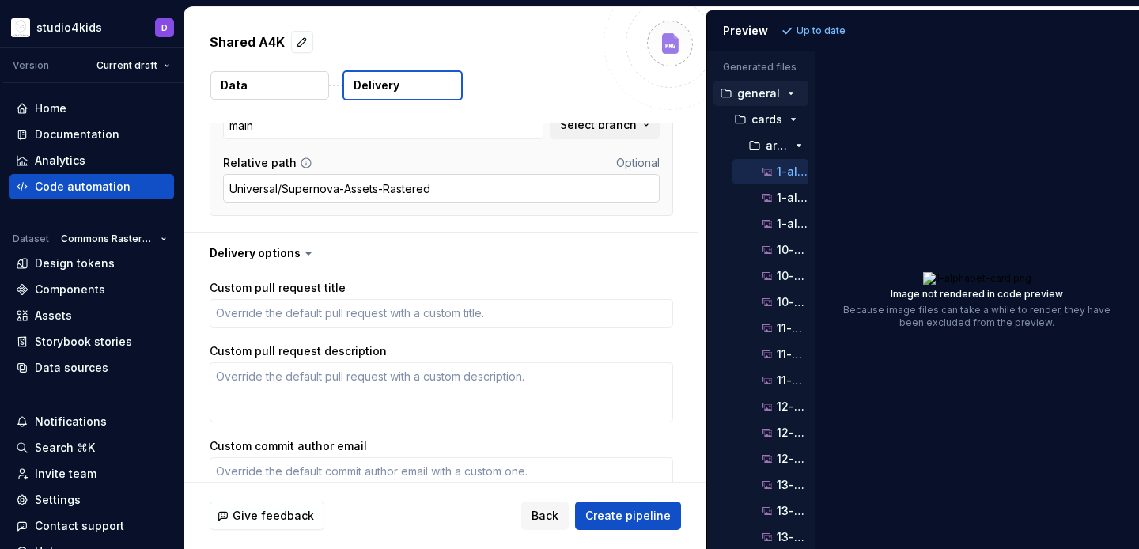
scroll to position [279, 0]
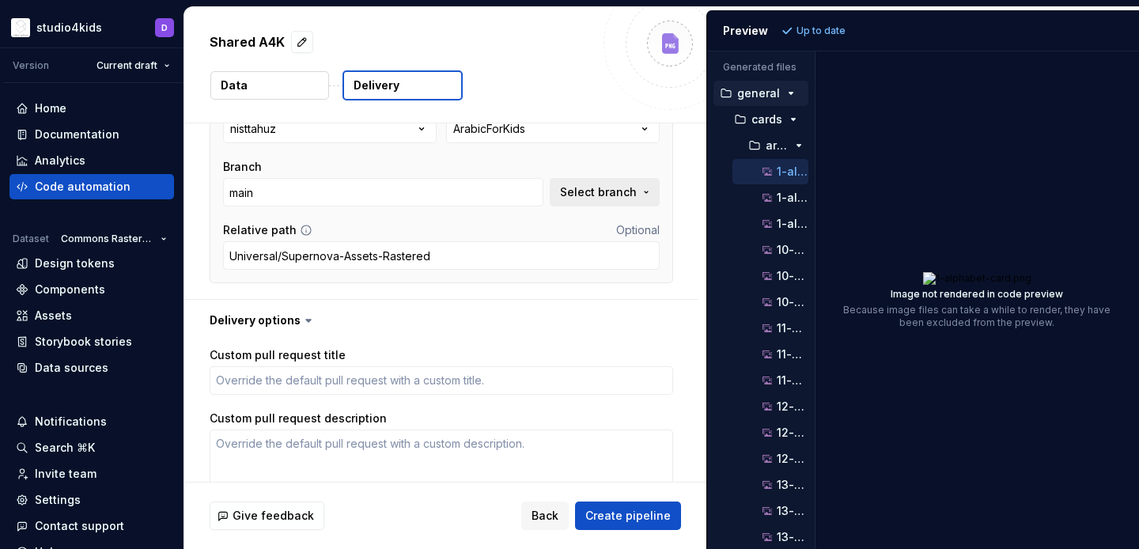
click at [619, 187] on span "Select branch" at bounding box center [598, 192] width 77 height 16
click at [478, 137] on button "ArabicForKids" at bounding box center [553, 129] width 214 height 28
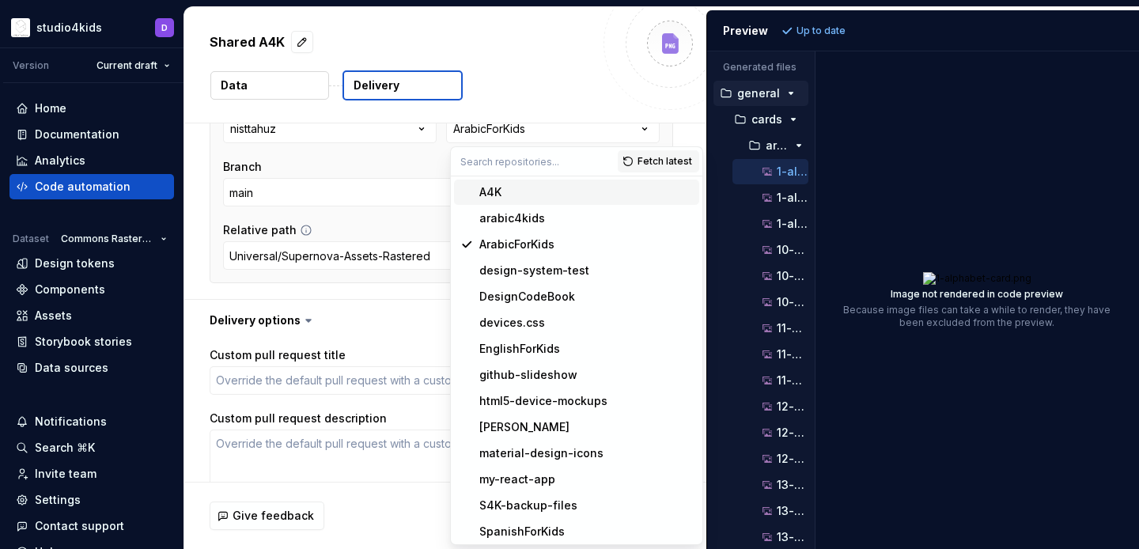
click at [405, 163] on div "Branch" at bounding box center [383, 167] width 320 height 16
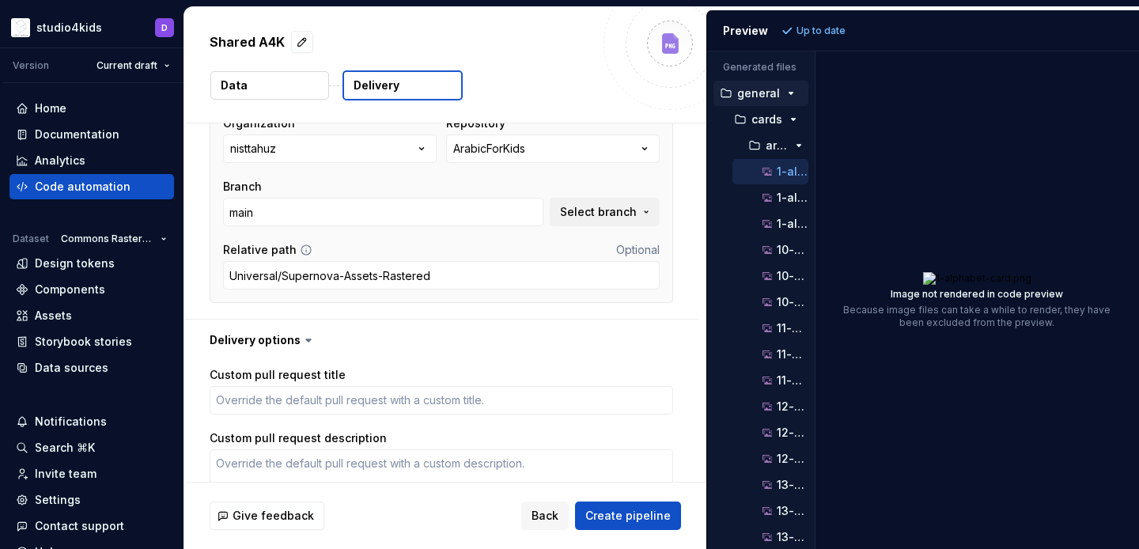
scroll to position [238, 0]
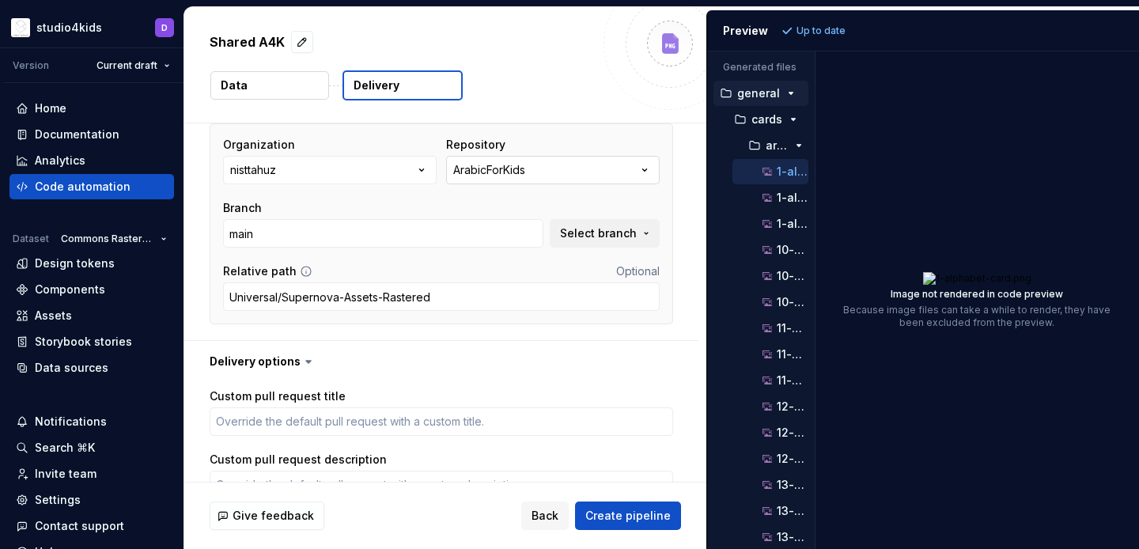
click at [499, 173] on div "ArabicForKids" at bounding box center [489, 170] width 72 height 16
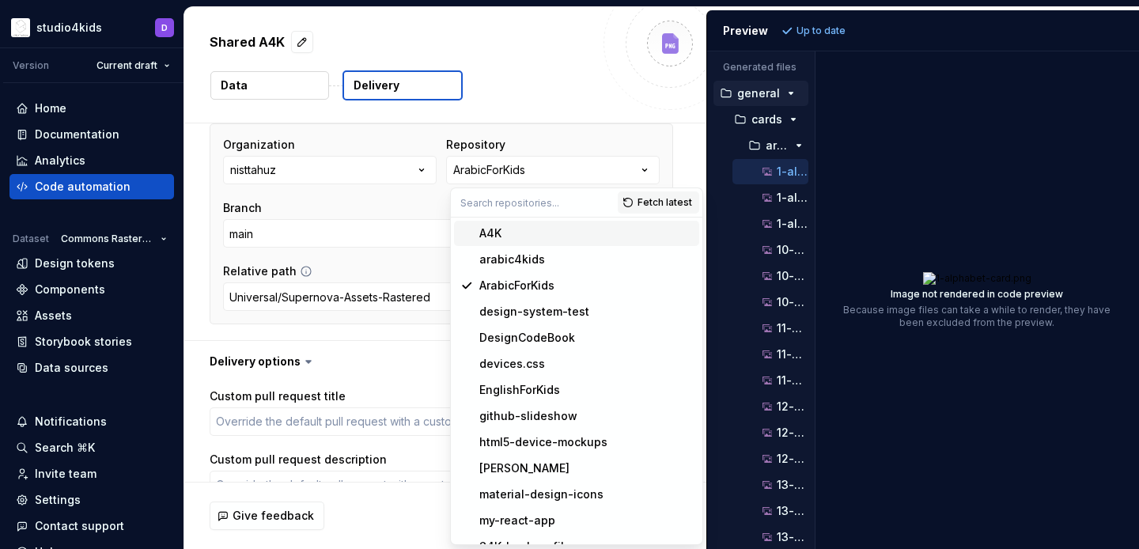
click at [373, 201] on div "Branch" at bounding box center [383, 208] width 320 height 16
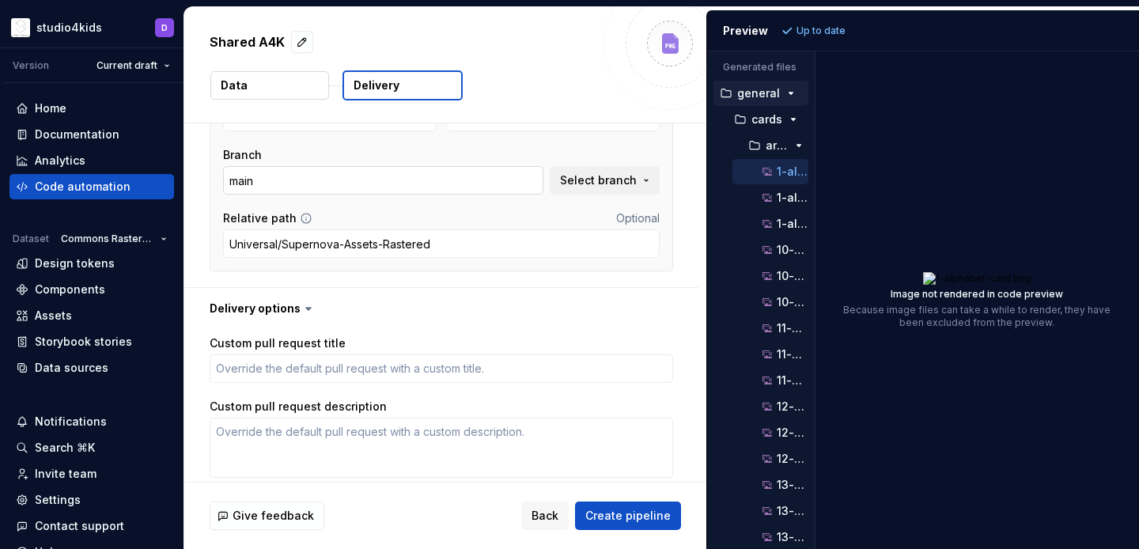
scroll to position [373, 0]
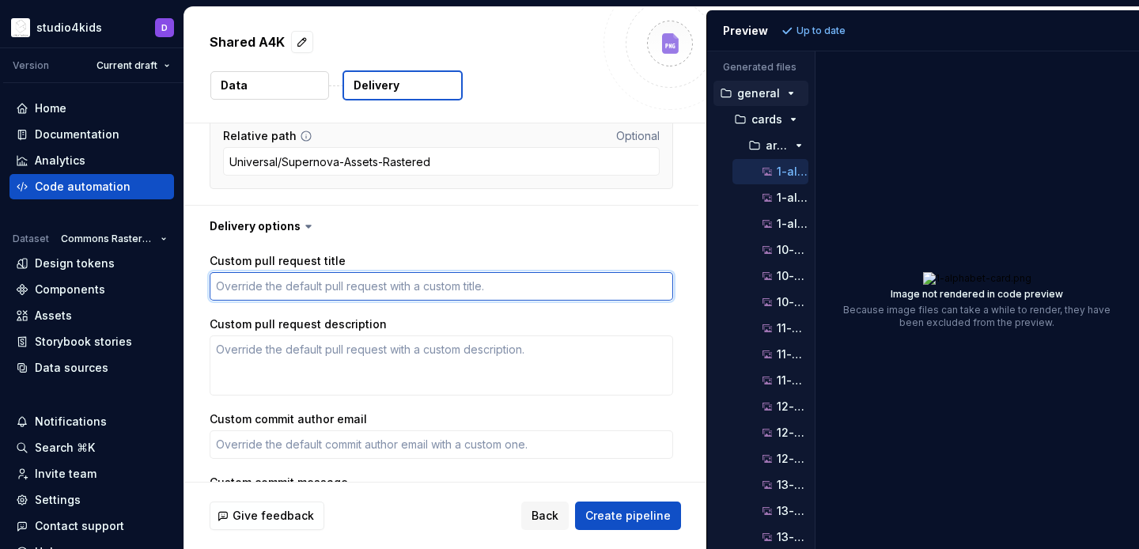
click at [393, 293] on textarea "Custom pull request title" at bounding box center [442, 286] width 464 height 28
paste textarea "Arabic For Kids raster asset update"
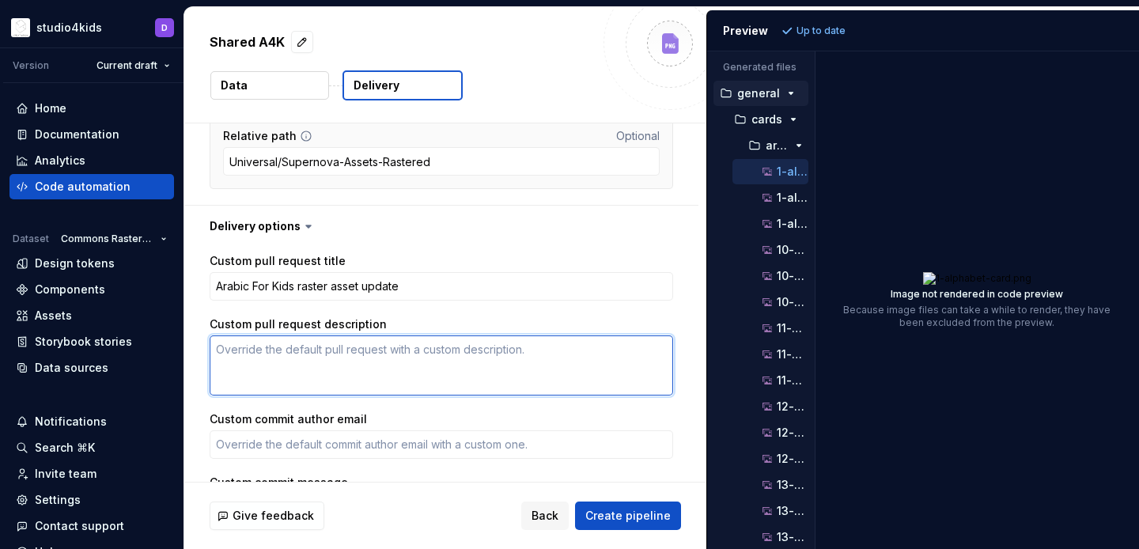
click at [394, 358] on textarea "Custom pull request description" at bounding box center [442, 365] width 464 height 60
paste textarea "Rastered assets for common and unique use, might include new and updated assets"
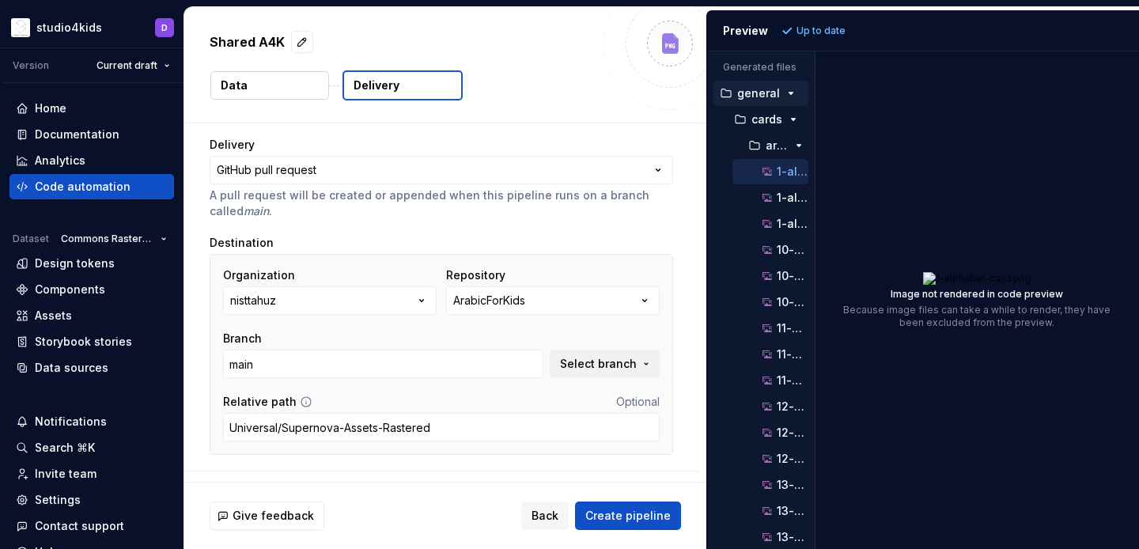
scroll to position [0, 0]
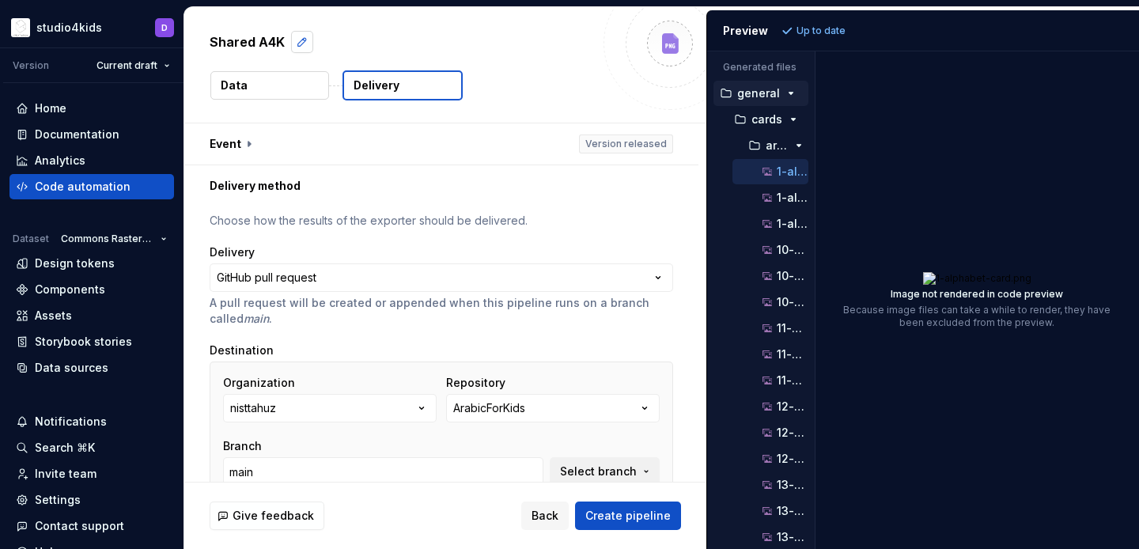
click at [300, 36] on button "button" at bounding box center [302, 42] width 22 height 22
click at [325, 40] on textarea "**********" at bounding box center [400, 41] width 388 height 25
click at [293, 39] on textarea "**********" at bounding box center [400, 41] width 388 height 25
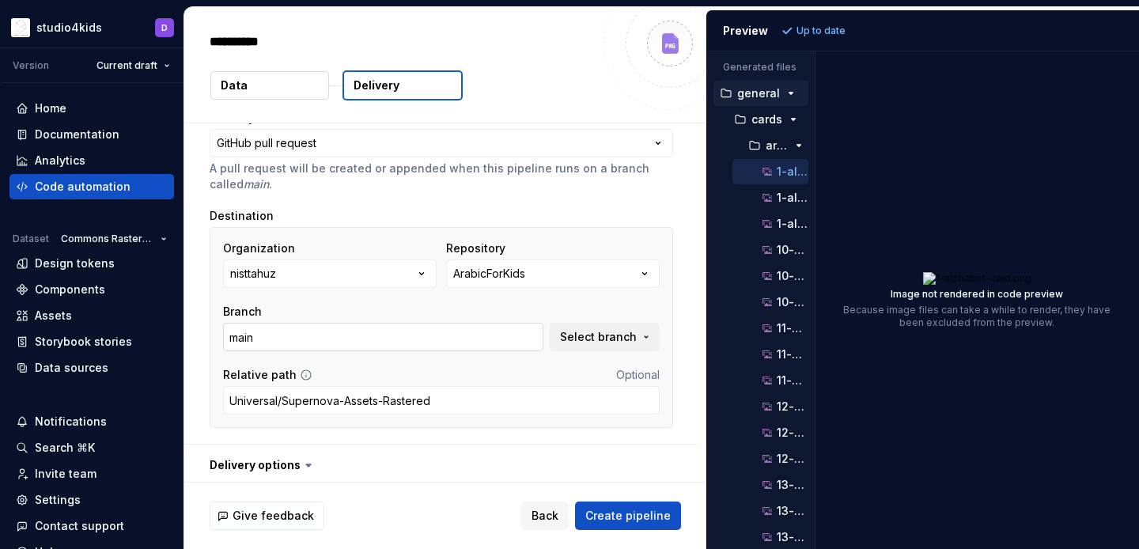
scroll to position [371, 0]
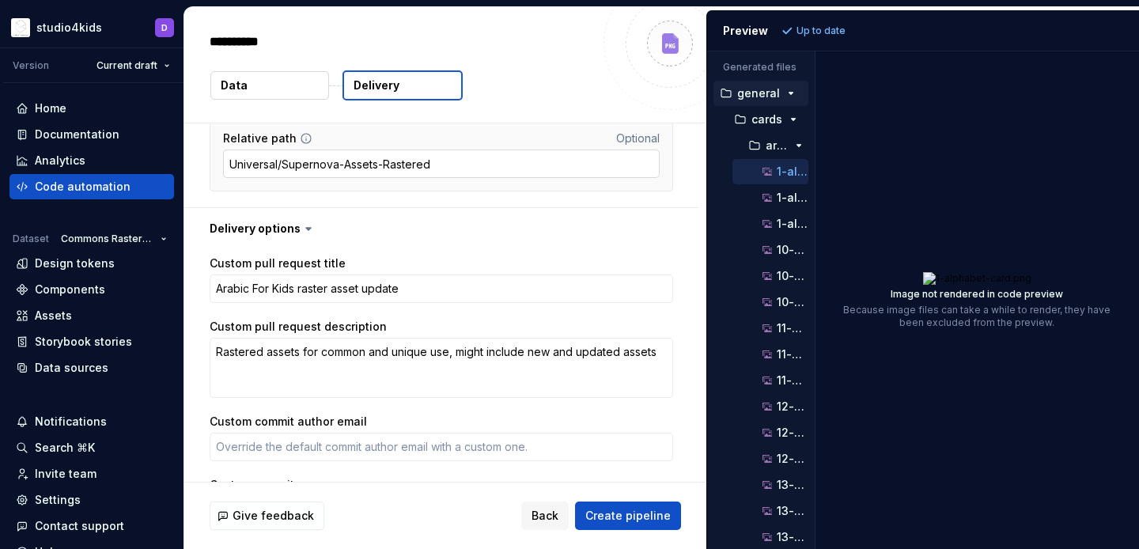
click at [399, 156] on input "Universal/Supernova-Assets-Rastered" at bounding box center [441, 163] width 437 height 28
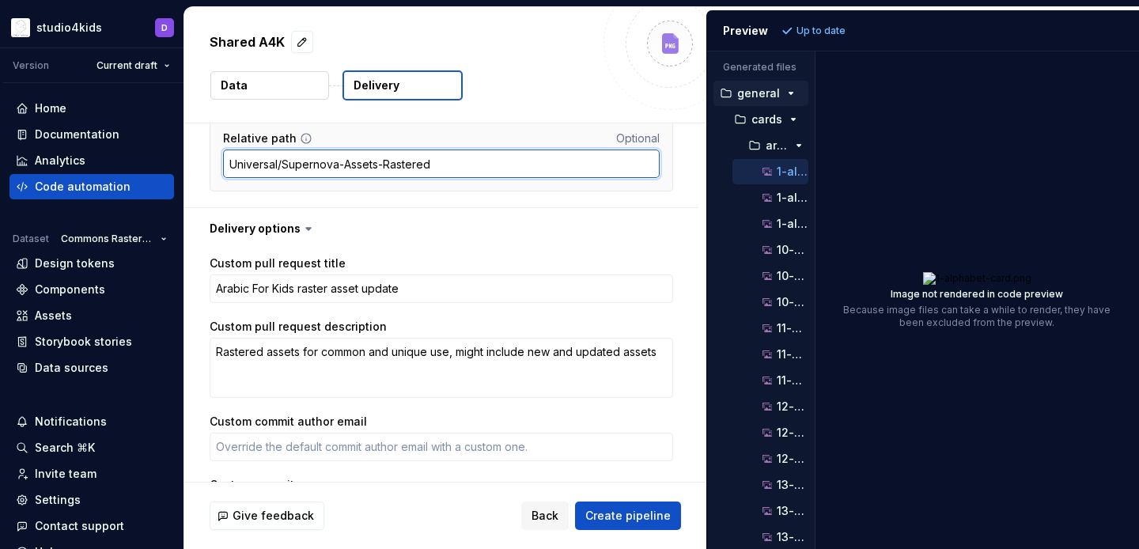
click at [399, 156] on input "Universal/Supernova-Assets-Rastered" at bounding box center [441, 163] width 437 height 28
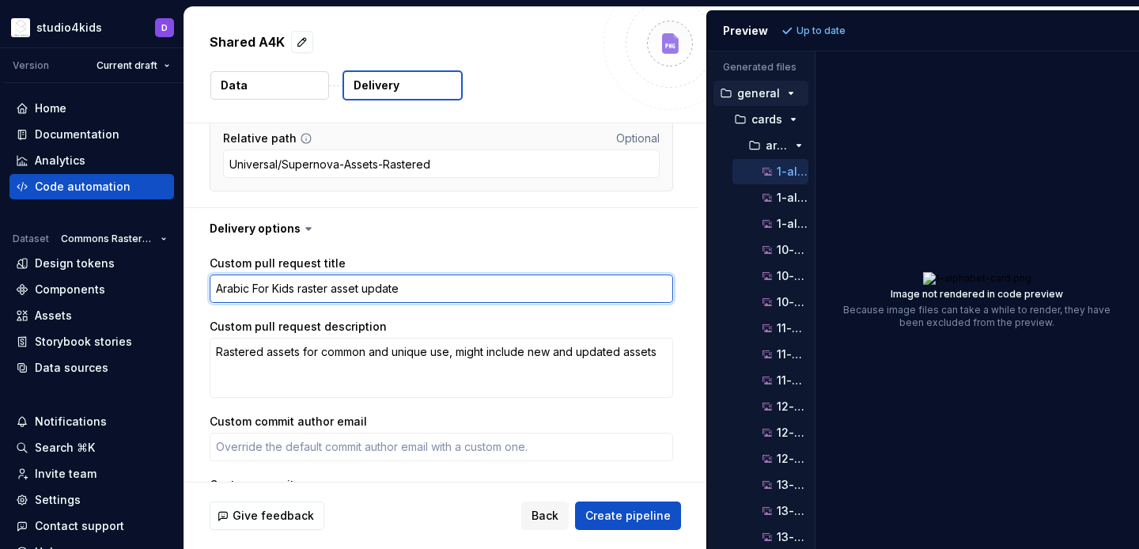
click at [292, 279] on textarea "Arabic For Kids raster asset update" at bounding box center [442, 288] width 464 height 28
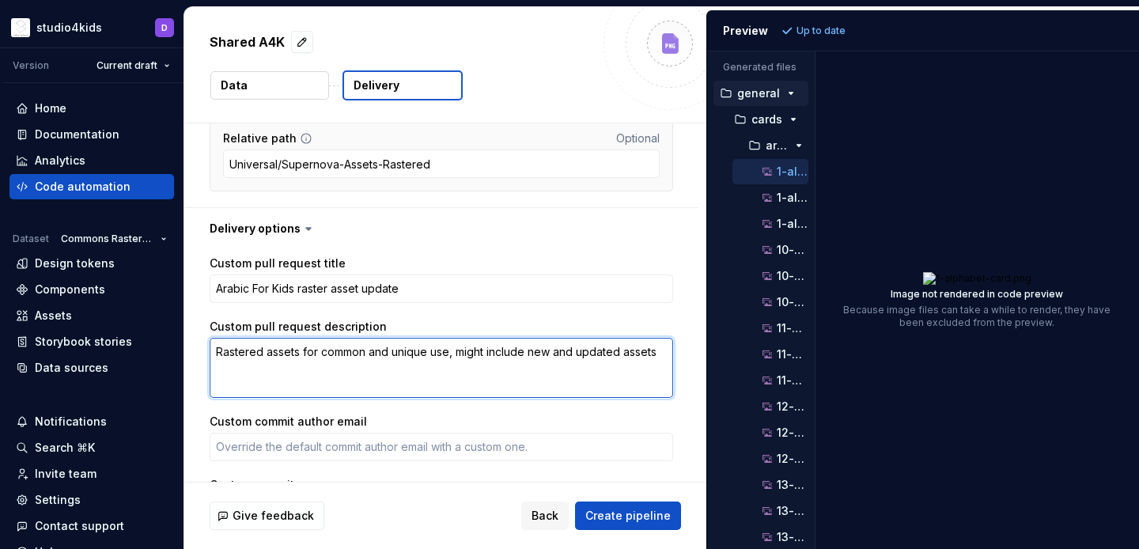
click at [321, 346] on textarea "Rastered assets for common and unique use, might include new and updated assets" at bounding box center [442, 368] width 464 height 60
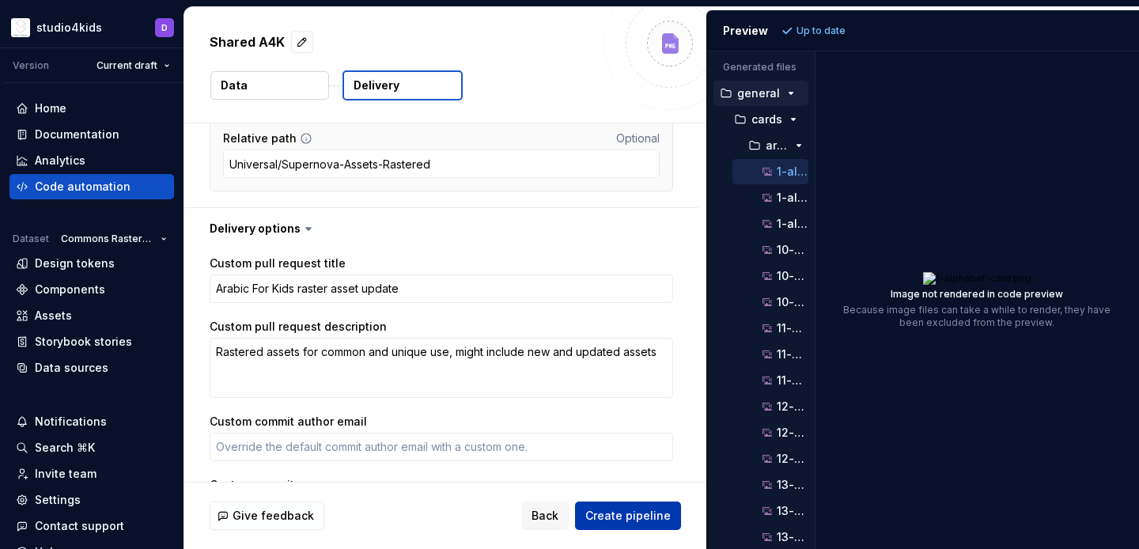
click at [665, 512] on span "Create pipeline" at bounding box center [627, 516] width 85 height 16
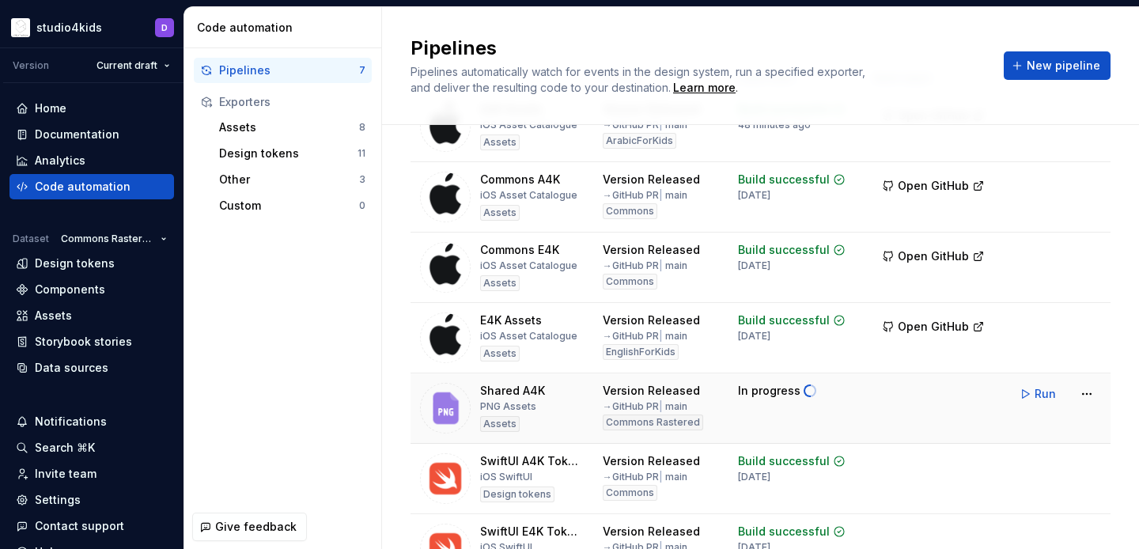
scroll to position [91, 0]
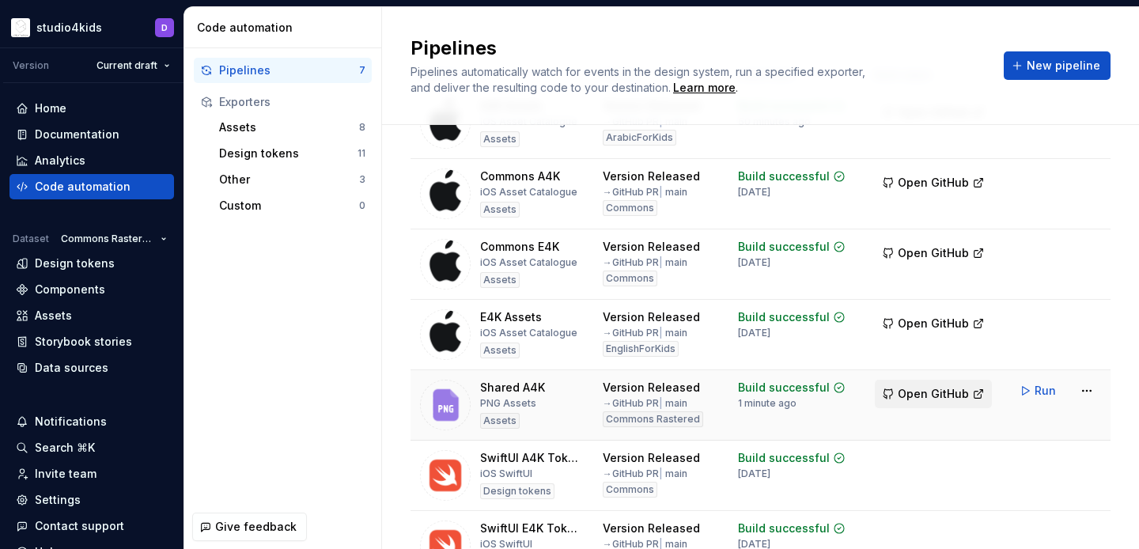
click at [934, 383] on button "Open GitHub" at bounding box center [933, 394] width 117 height 28
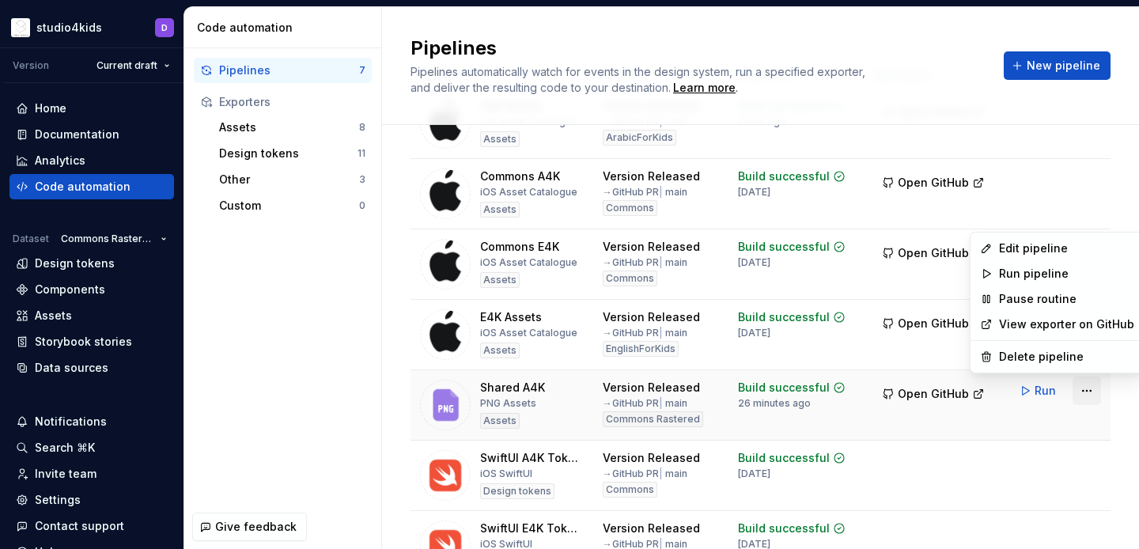
click at [1081, 390] on html "studio4kids D Version Current draft Home Documentation Analytics Code automatio…" at bounding box center [569, 274] width 1139 height 549
click at [1035, 252] on div "Edit pipeline" at bounding box center [1066, 248] width 135 height 16
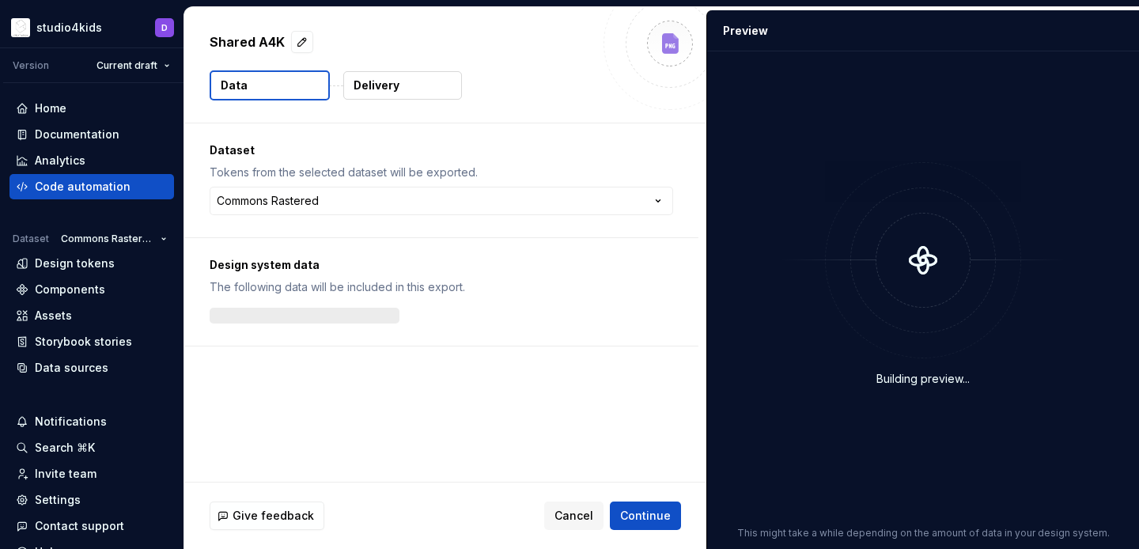
click at [379, 77] on button "Delivery" at bounding box center [402, 85] width 119 height 28
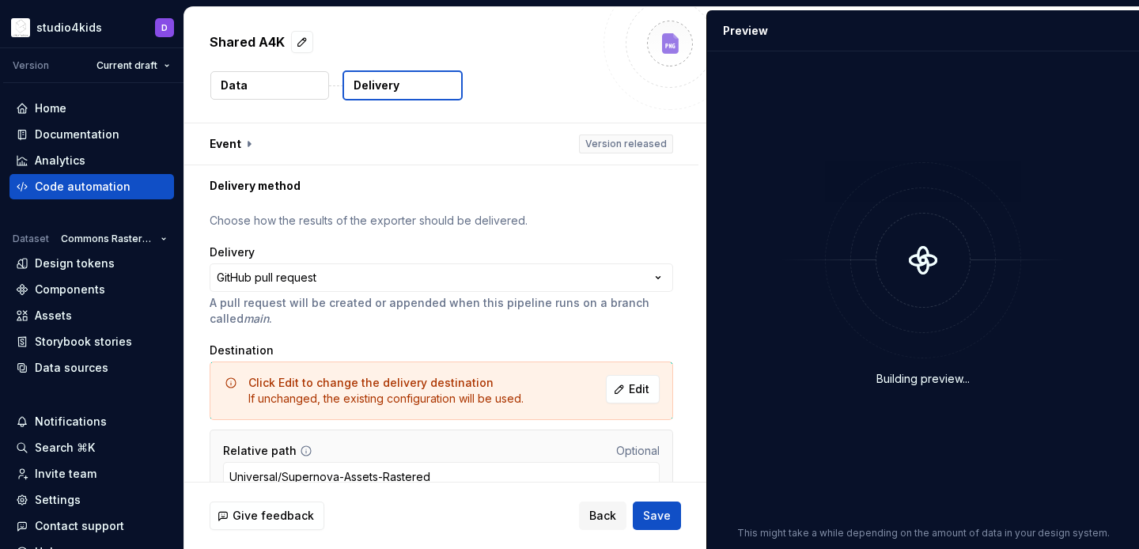
scroll to position [81, 0]
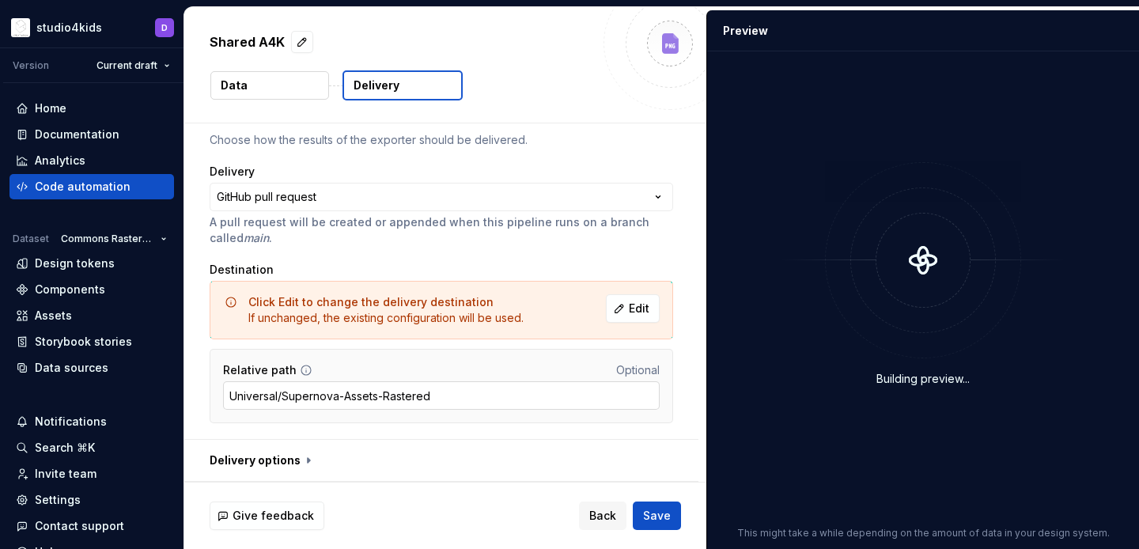
click at [445, 395] on input "Universal/Supernova-Assets-Rastered" at bounding box center [441, 395] width 437 height 28
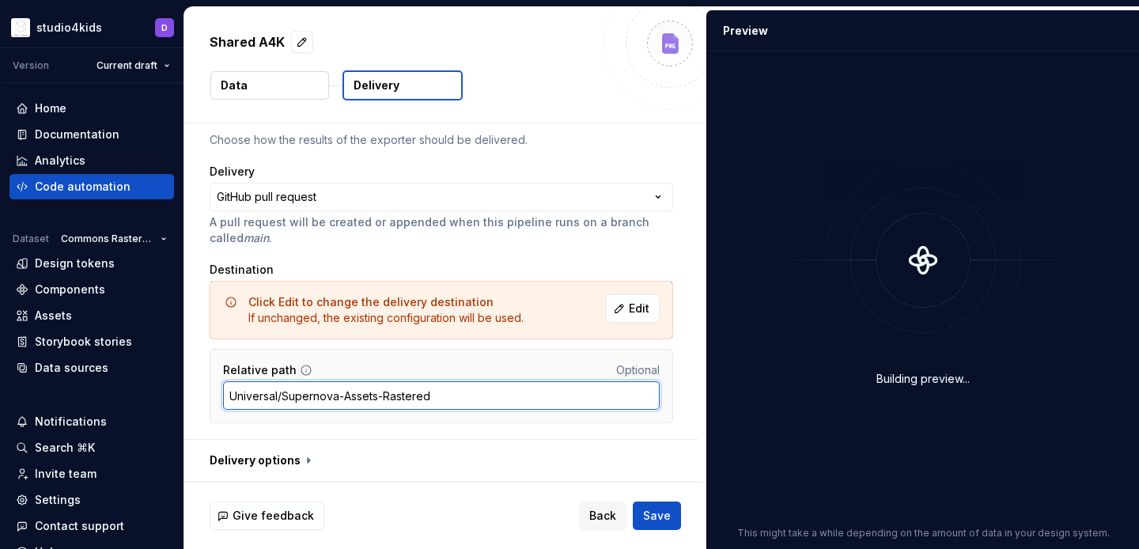
drag, startPoint x: 445, startPoint y: 395, endPoint x: 284, endPoint y: 395, distance: 160.6
click at [284, 395] on input "Universal/Supernova-Assets-Rastered" at bounding box center [441, 395] width 437 height 28
paste input ".xcassets"
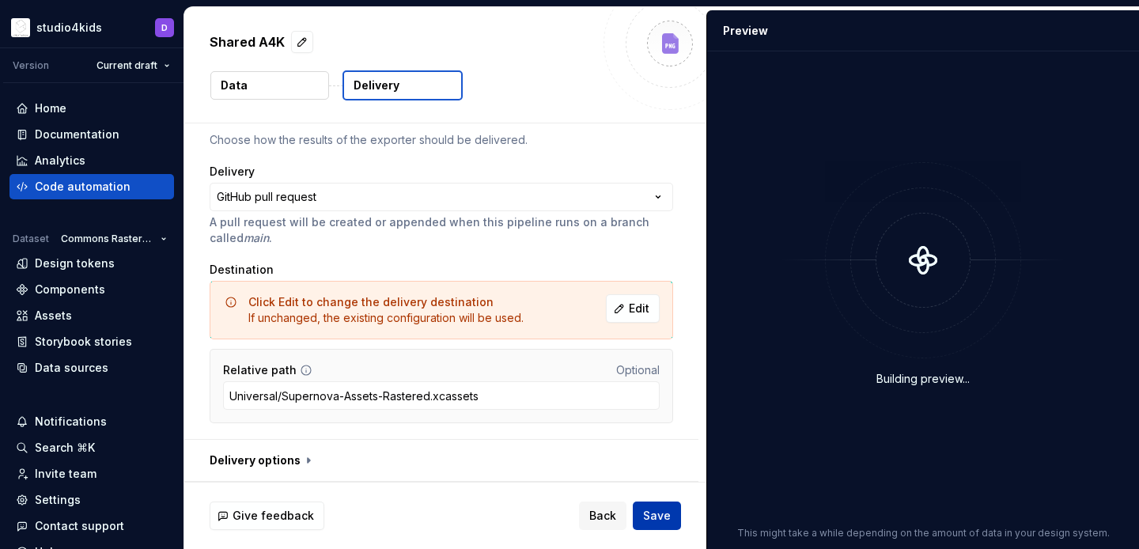
click at [649, 515] on span "Save" at bounding box center [657, 516] width 28 height 16
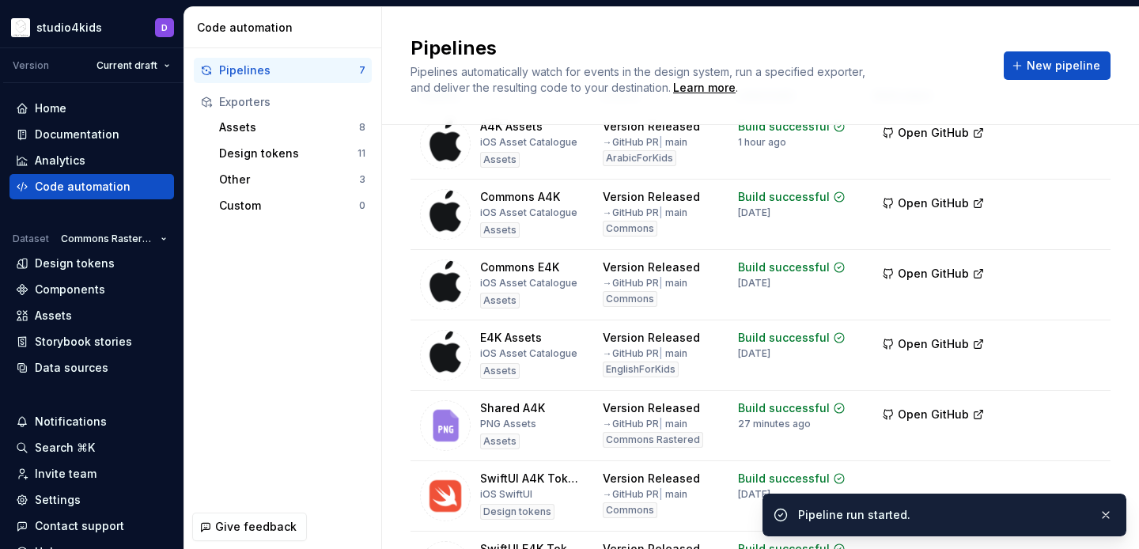
scroll to position [183, 0]
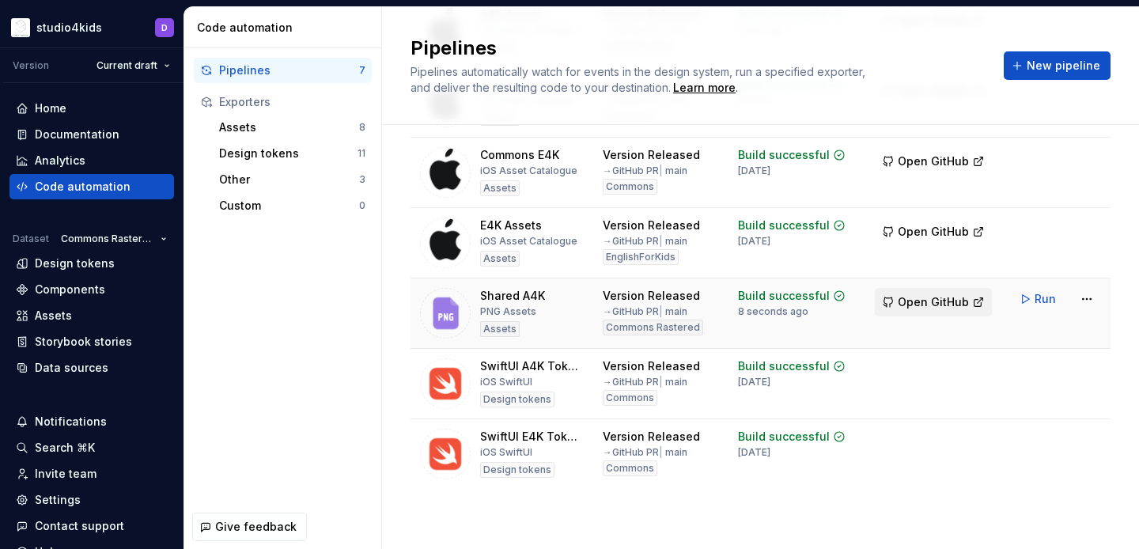
click at [929, 305] on span "Open GitHub" at bounding box center [933, 302] width 71 height 16
